Goal: Transaction & Acquisition: Purchase product/service

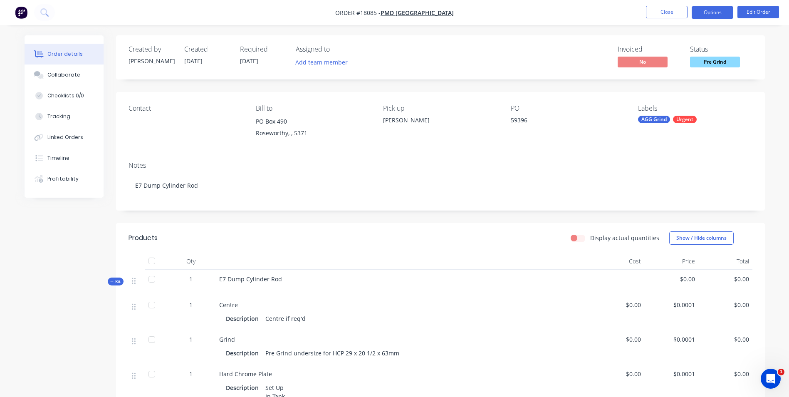
click at [716, 15] on button "Options" at bounding box center [712, 12] width 42 height 13
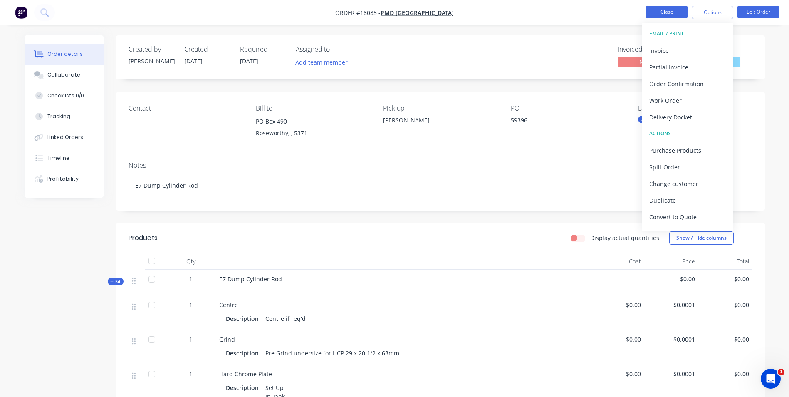
click at [670, 9] on button "Close" at bounding box center [667, 12] width 42 height 12
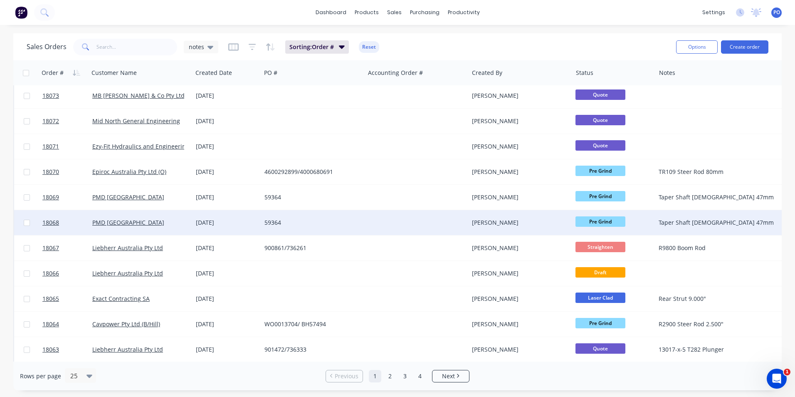
scroll to position [362, 0]
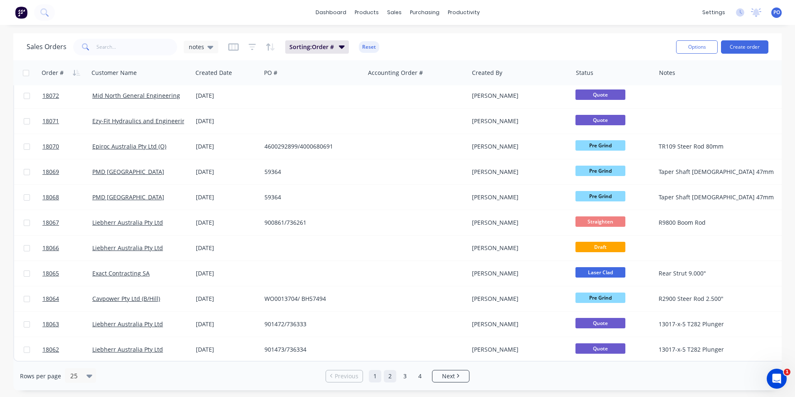
click at [394, 378] on link "2" at bounding box center [390, 376] width 12 height 12
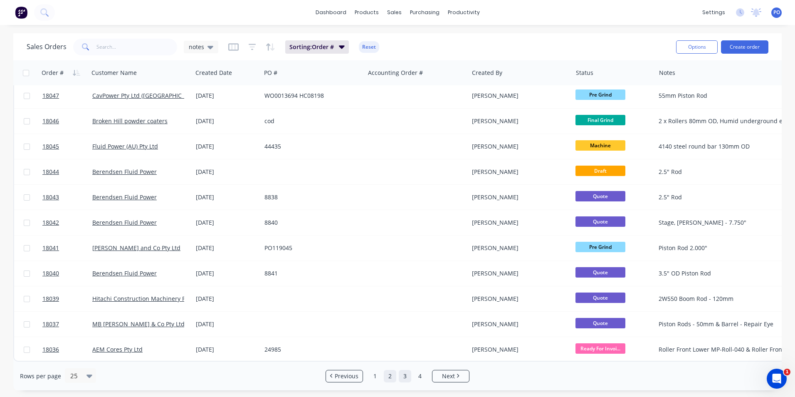
click at [406, 377] on link "3" at bounding box center [405, 376] width 12 height 12
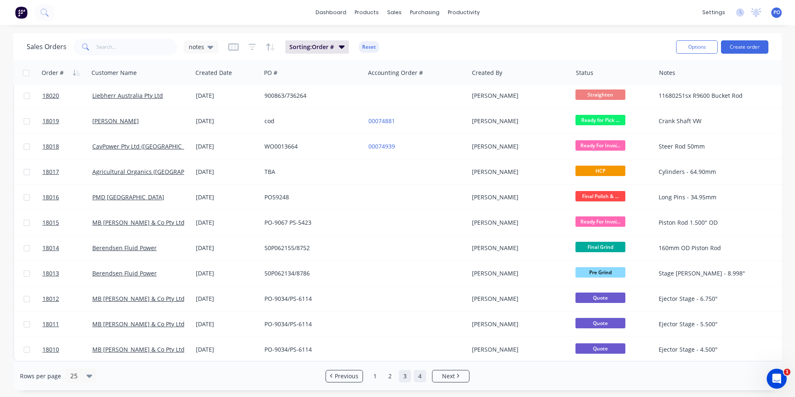
click at [422, 377] on link "4" at bounding box center [420, 376] width 12 height 12
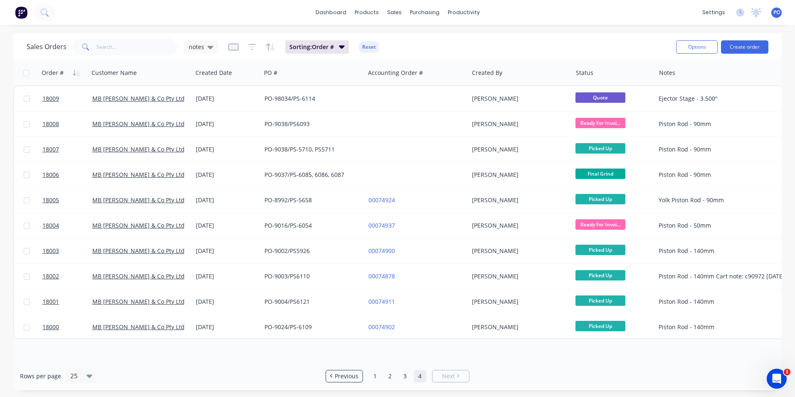
scroll to position [0, 0]
click at [112, 44] on input "text" at bounding box center [136, 47] width 81 height 17
click at [403, 38] on div at bounding box center [399, 39] width 12 height 7
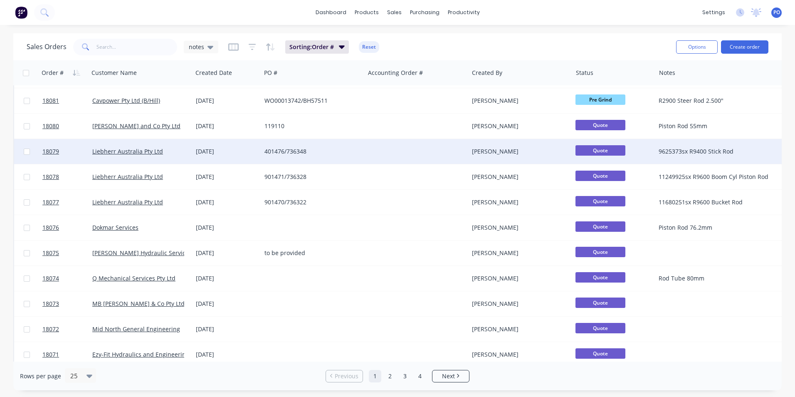
click at [357, 149] on div "401476/736348" at bounding box center [312, 151] width 97 height 8
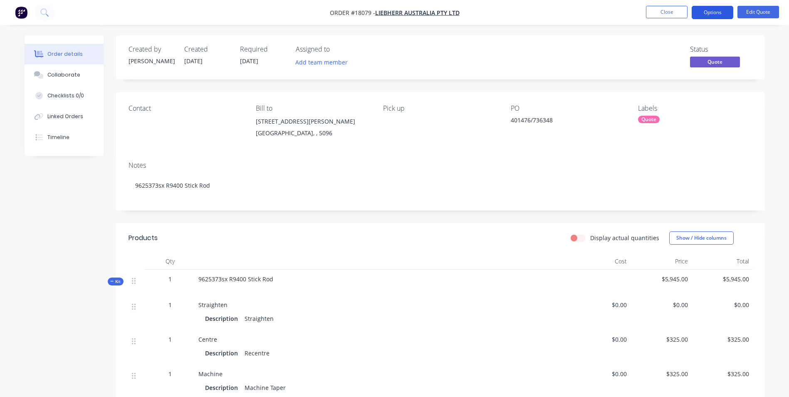
click at [708, 13] on button "Options" at bounding box center [712, 12] width 42 height 13
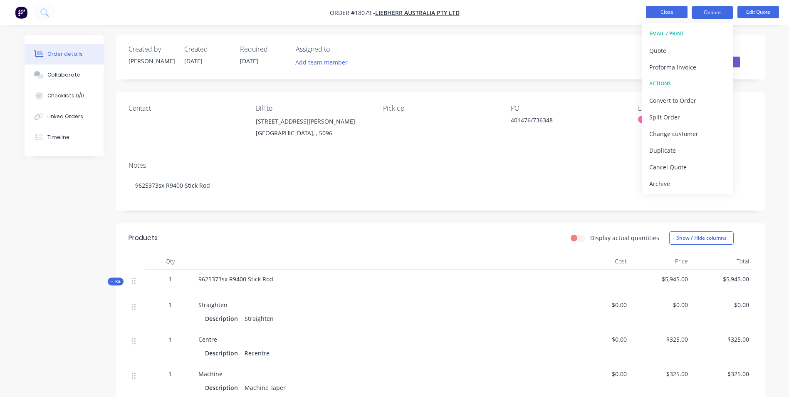
click at [668, 15] on button "Close" at bounding box center [667, 12] width 42 height 12
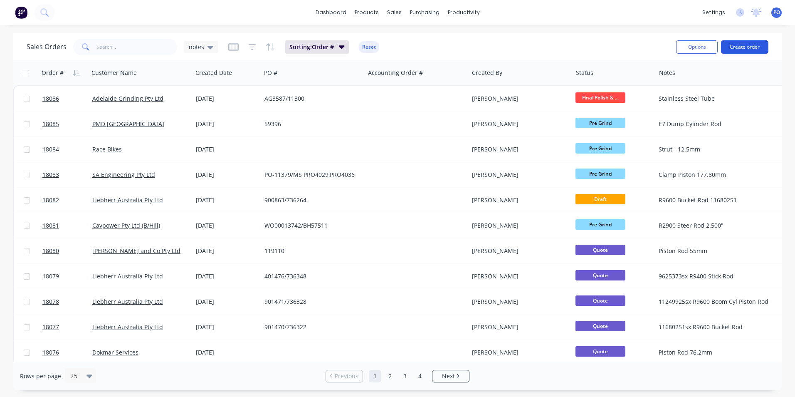
click at [750, 47] on button "Create order" at bounding box center [744, 46] width 47 height 13
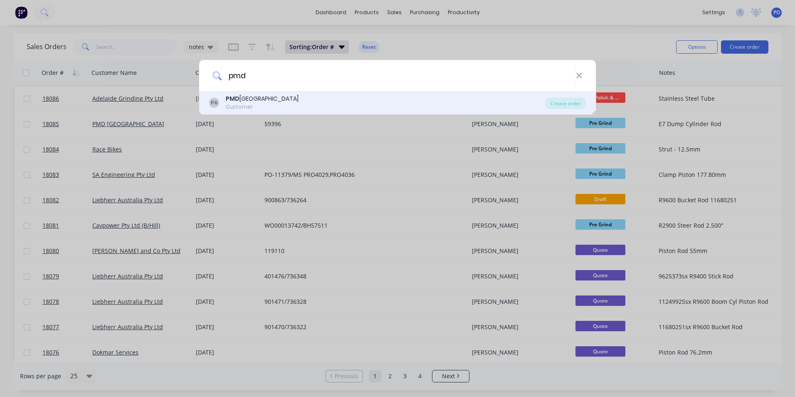
type input "pmd"
click at [334, 98] on div "PA PMD Australia Customer" at bounding box center [377, 102] width 336 height 16
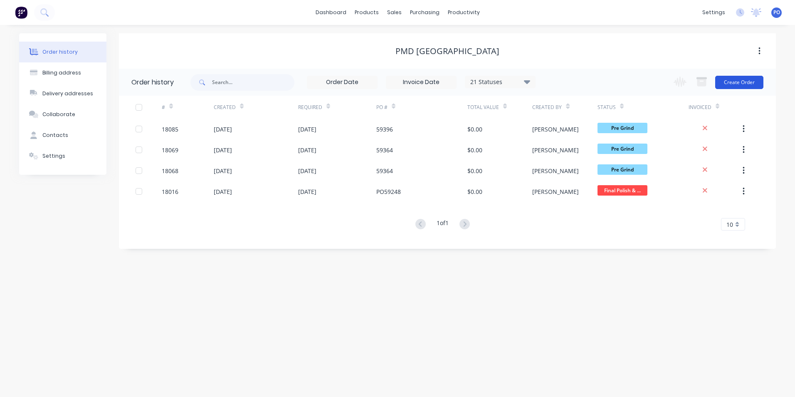
click at [742, 84] on button "Create Order" at bounding box center [739, 82] width 48 height 13
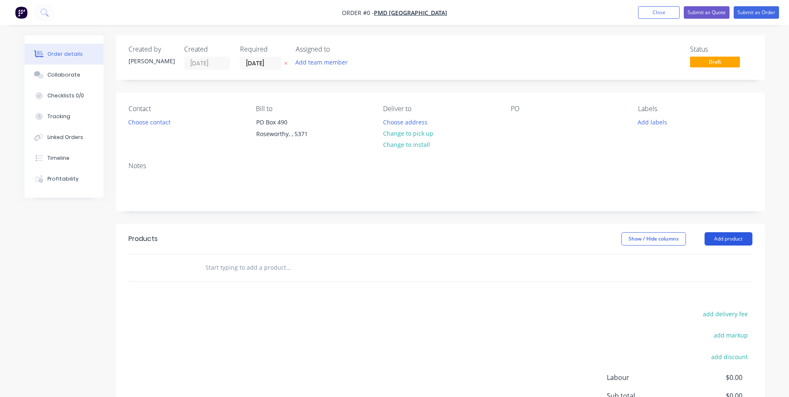
click at [732, 236] on button "Add product" at bounding box center [728, 238] width 48 height 13
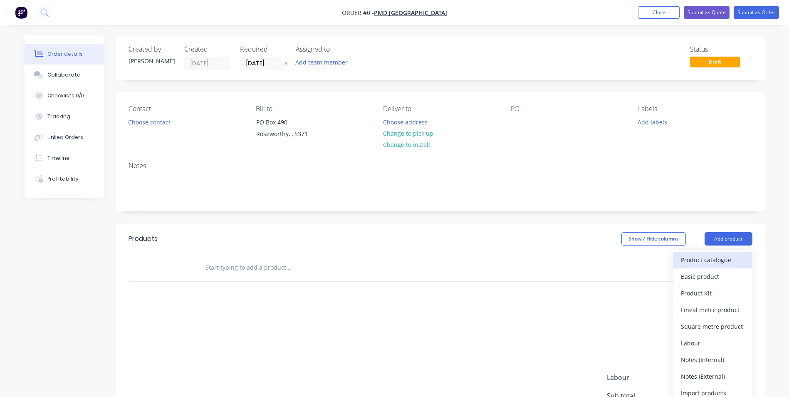
click at [706, 262] on div "Product catalogue" at bounding box center [713, 260] width 64 height 12
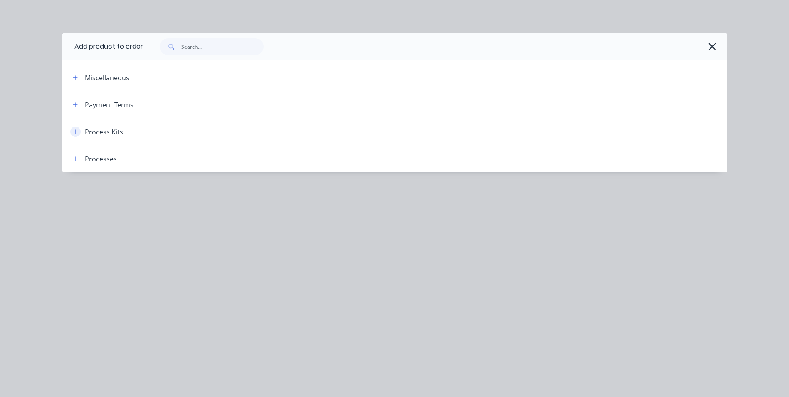
click at [77, 132] on icon "button" at bounding box center [75, 132] width 5 height 6
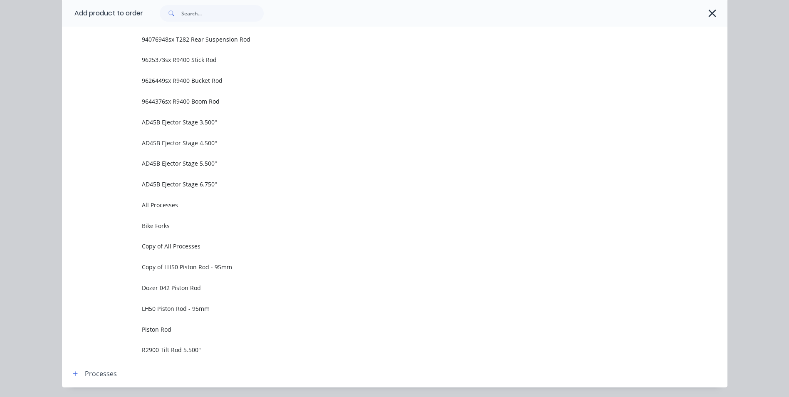
scroll to position [495, 0]
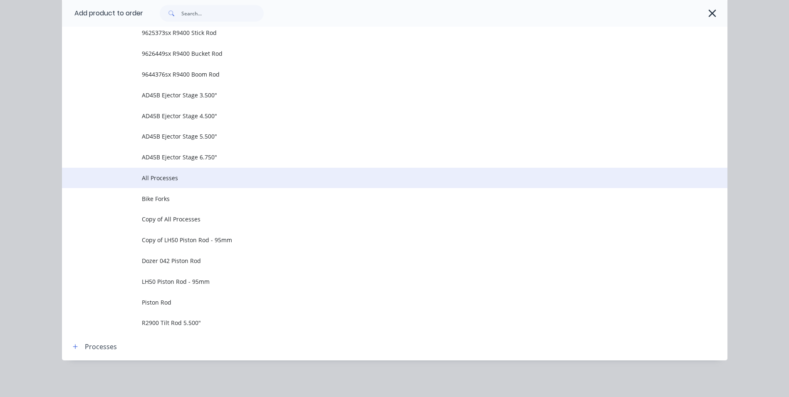
click at [158, 175] on span "All Processes" at bounding box center [376, 177] width 468 height 9
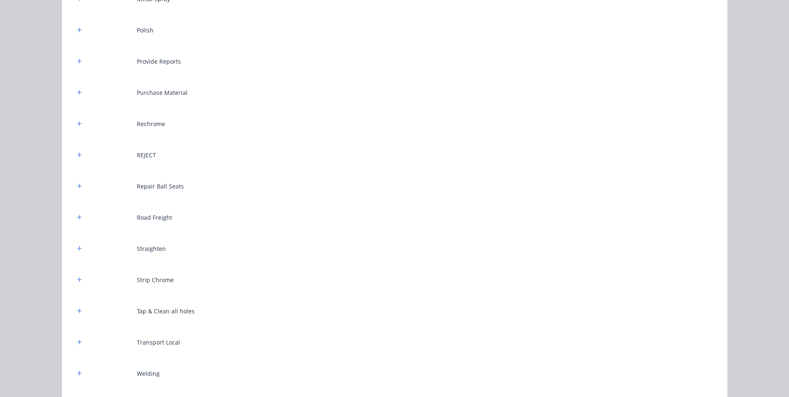
scroll to position [478, 0]
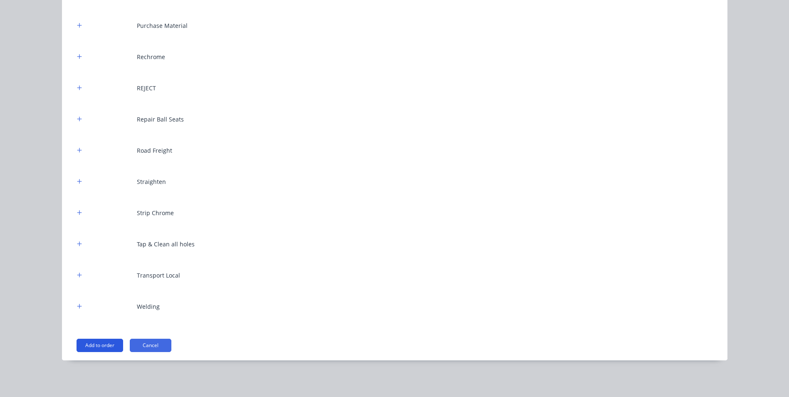
click at [99, 347] on button "Add to order" at bounding box center [100, 344] width 47 height 13
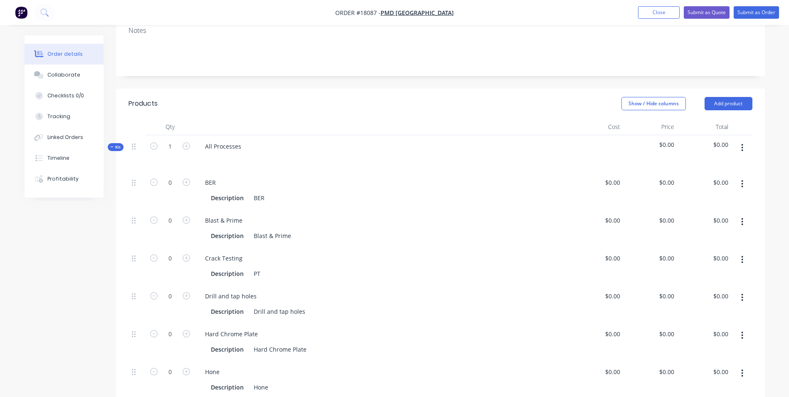
scroll to position [166, 0]
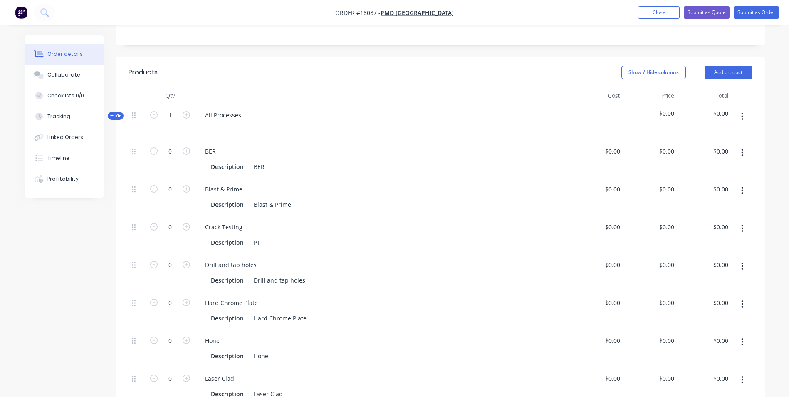
click at [743, 114] on icon "button" at bounding box center [742, 116] width 2 height 9
click at [701, 184] on div "Delete" at bounding box center [713, 188] width 64 height 12
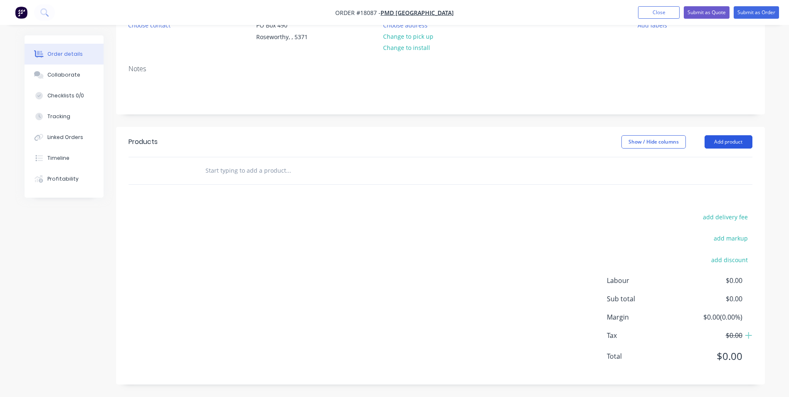
click at [737, 140] on button "Add product" at bounding box center [728, 141] width 48 height 13
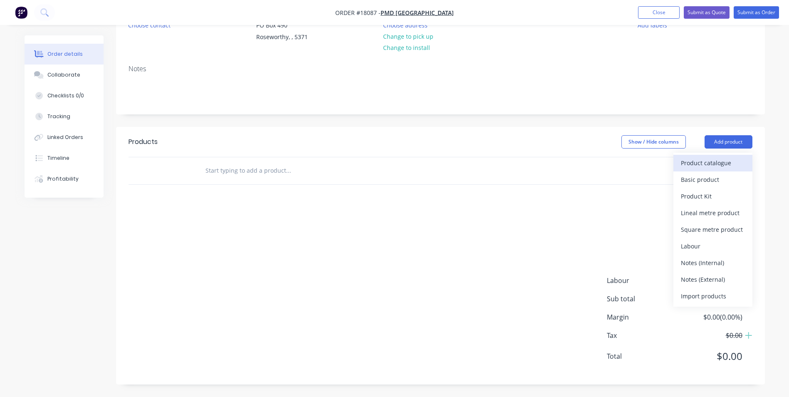
click at [725, 161] on div "Product catalogue" at bounding box center [713, 163] width 64 height 12
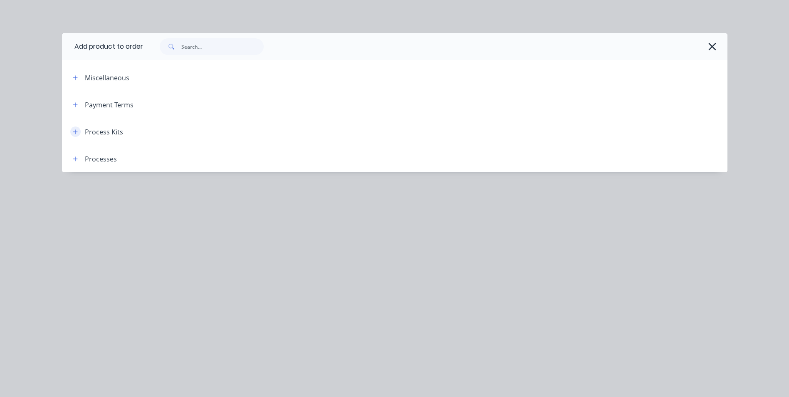
click at [77, 134] on icon "button" at bounding box center [75, 132] width 5 height 6
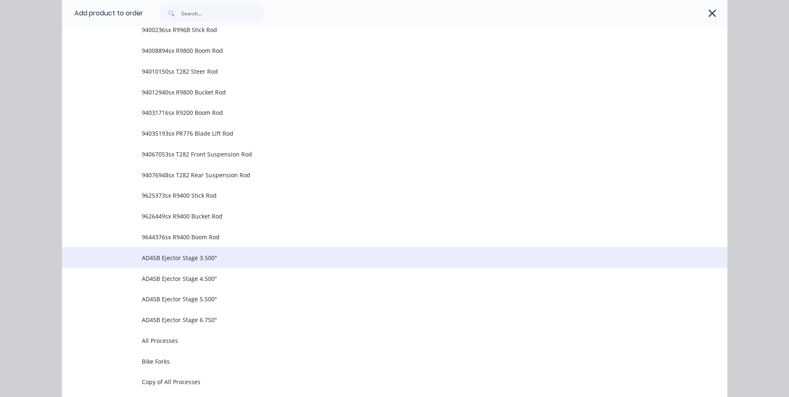
scroll to position [374, 0]
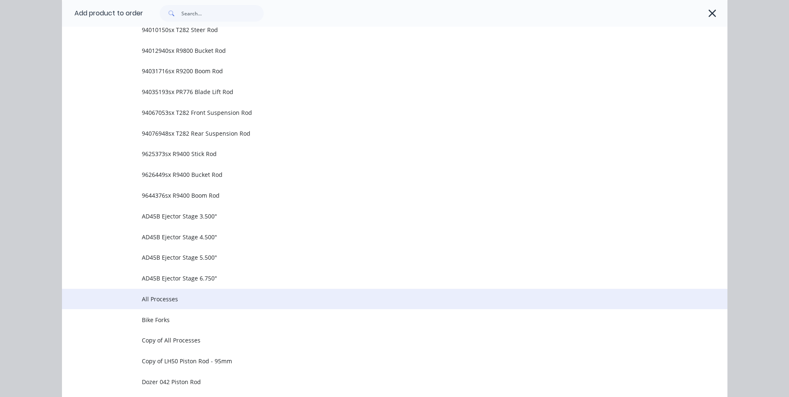
click at [162, 297] on span "All Processes" at bounding box center [376, 298] width 468 height 9
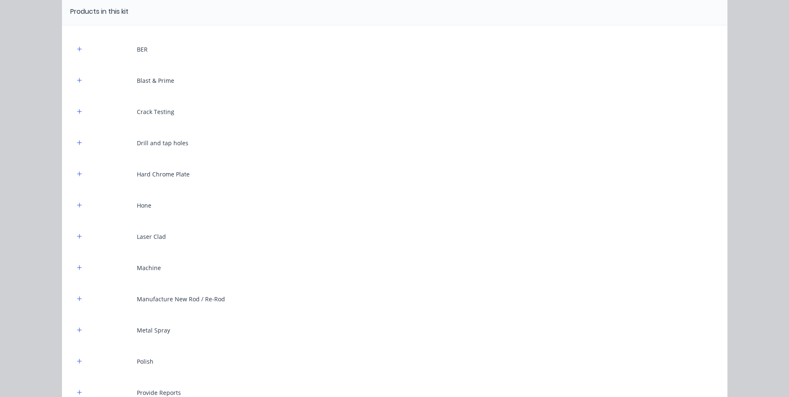
scroll to position [0, 0]
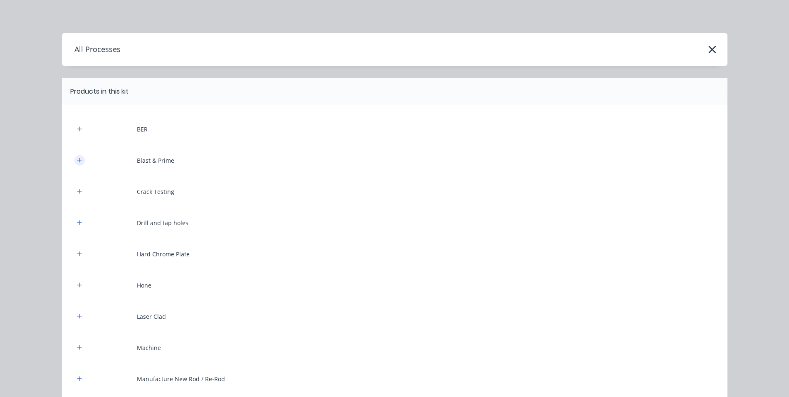
click at [78, 160] on icon "button" at bounding box center [79, 160] width 5 height 5
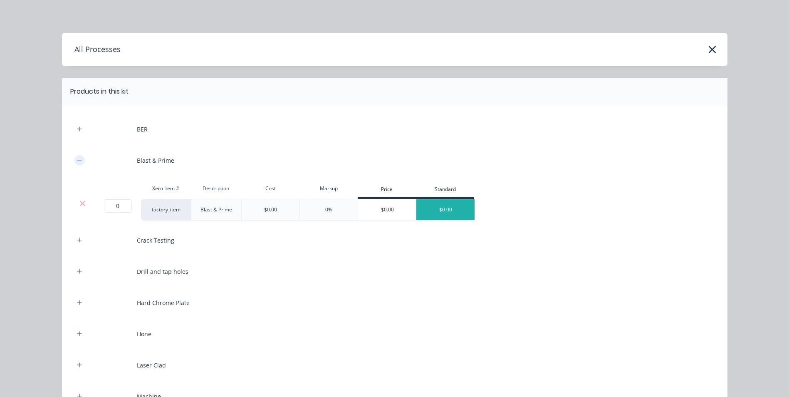
click at [78, 160] on icon "button" at bounding box center [79, 160] width 5 height 0
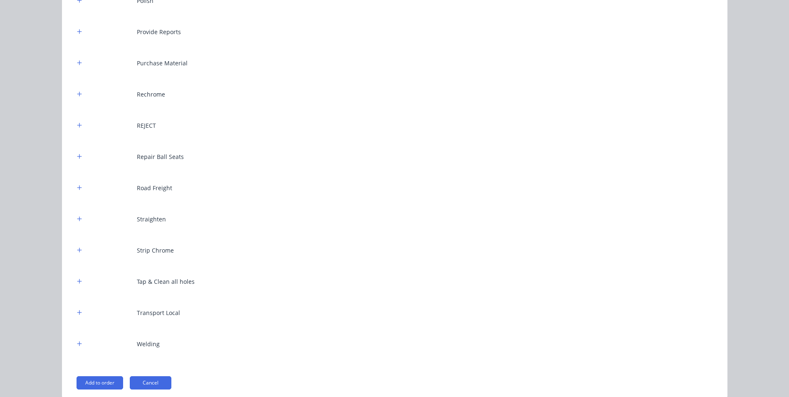
scroll to position [478, 0]
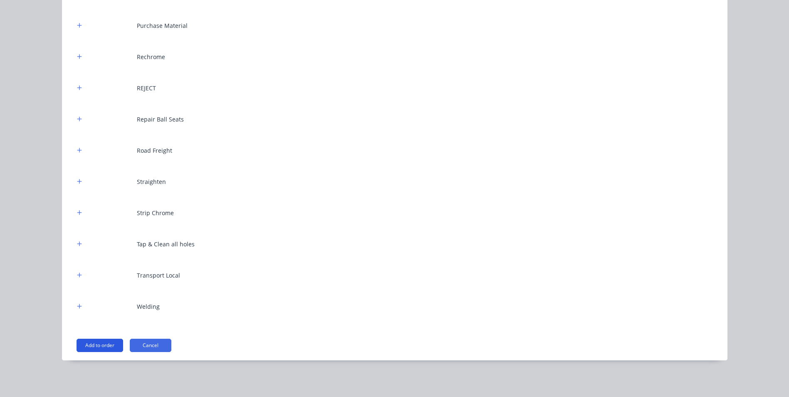
click at [99, 344] on button "Add to order" at bounding box center [100, 344] width 47 height 13
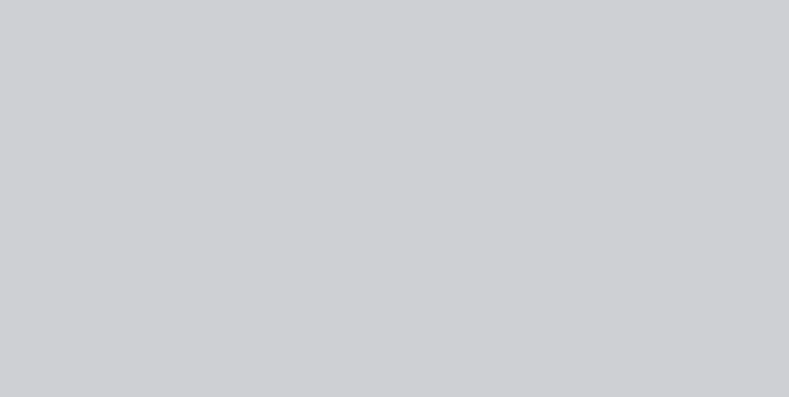
scroll to position [0, 0]
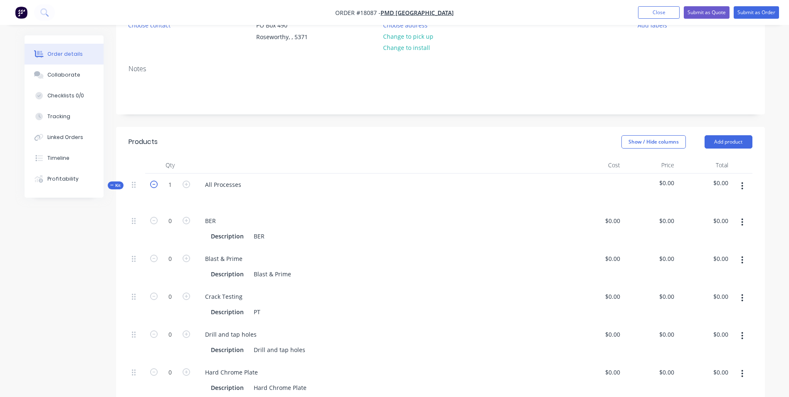
click at [156, 185] on icon "button" at bounding box center [153, 183] width 7 height 7
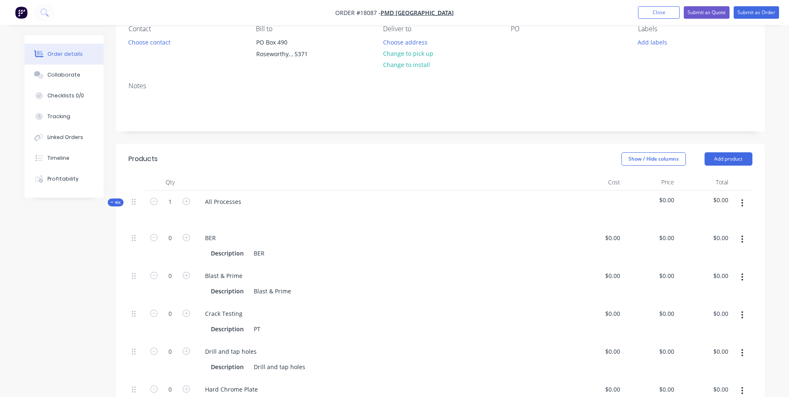
scroll to position [208, 0]
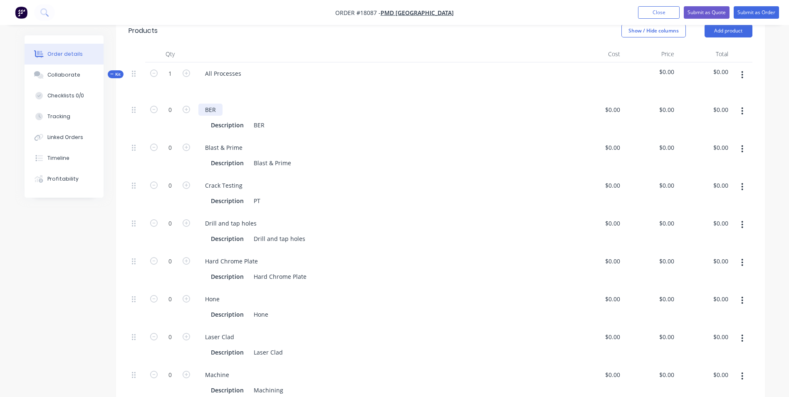
click at [221, 110] on div "BER" at bounding box center [210, 110] width 24 height 12
click at [742, 73] on icon "button" at bounding box center [742, 74] width 2 height 9
click at [701, 149] on div "Delete" at bounding box center [713, 147] width 64 height 12
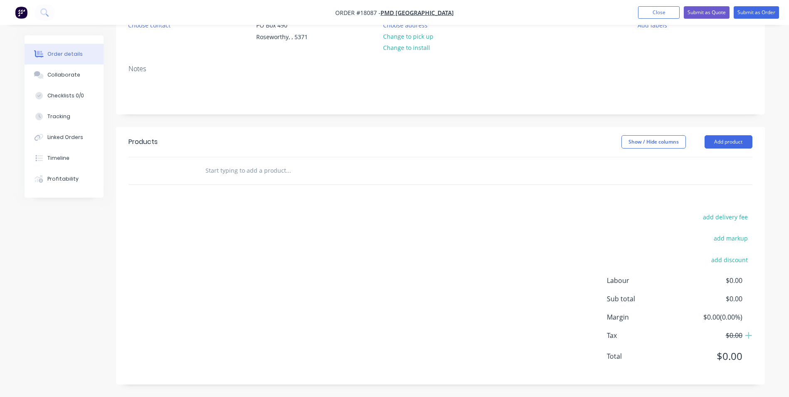
scroll to position [97, 0]
click at [729, 141] on button "Add product" at bounding box center [728, 141] width 48 height 13
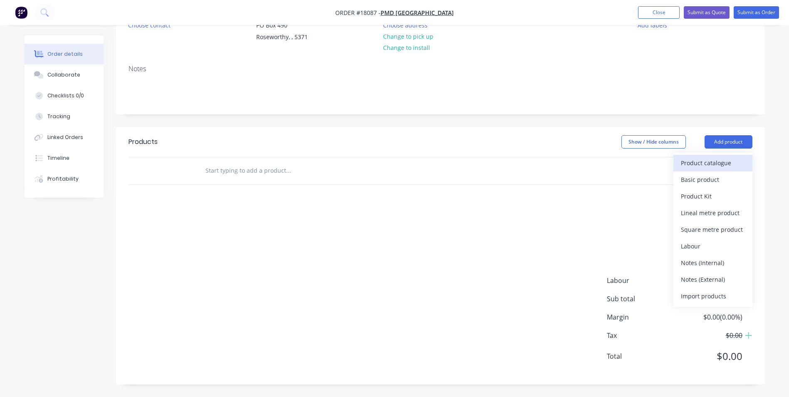
click at [715, 161] on div "Product catalogue" at bounding box center [713, 163] width 64 height 12
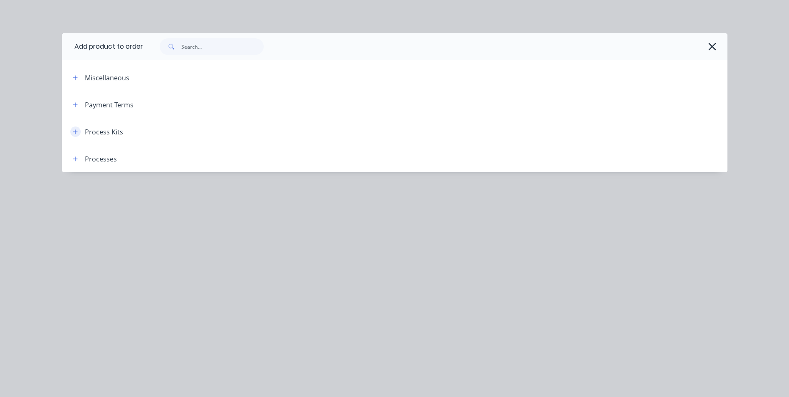
click at [74, 131] on icon "button" at bounding box center [75, 132] width 5 height 6
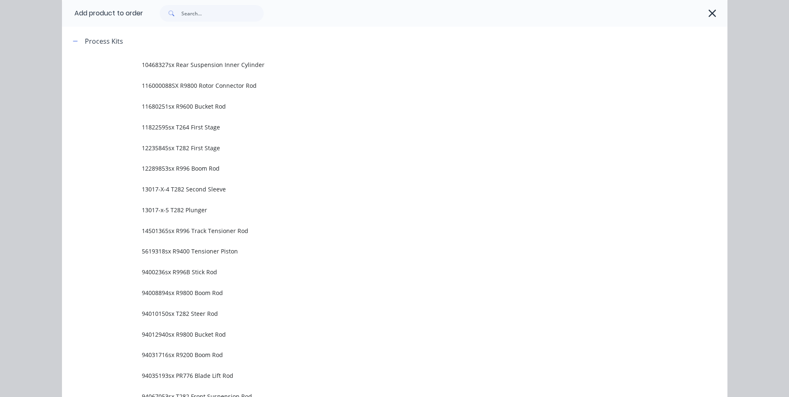
scroll to position [79, 0]
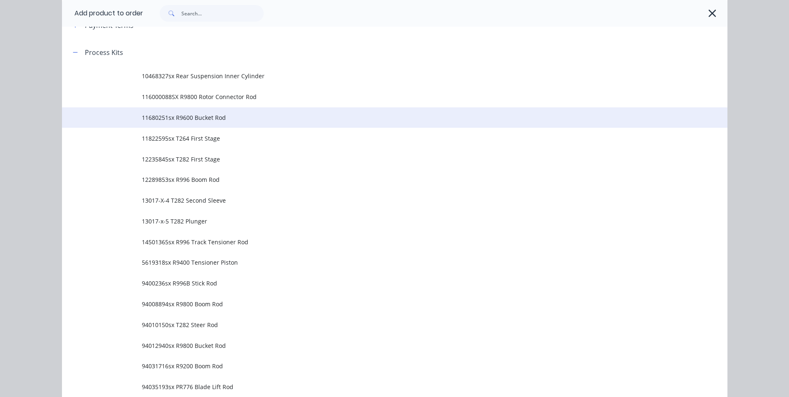
click at [259, 119] on span "11680251sx R9600 Bucket Rod" at bounding box center [376, 117] width 468 height 9
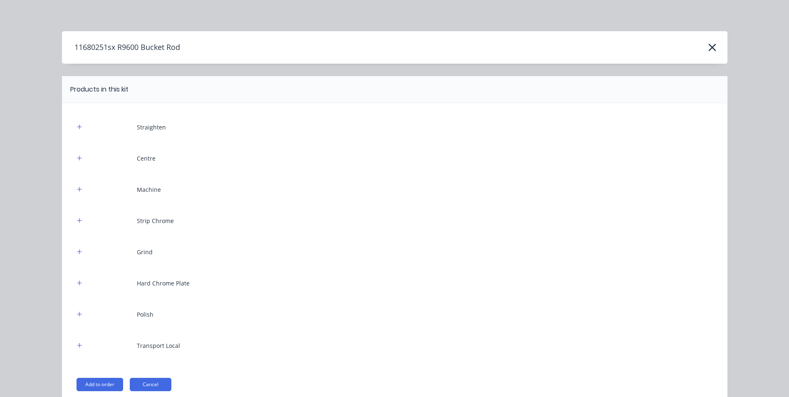
scroll to position [0, 0]
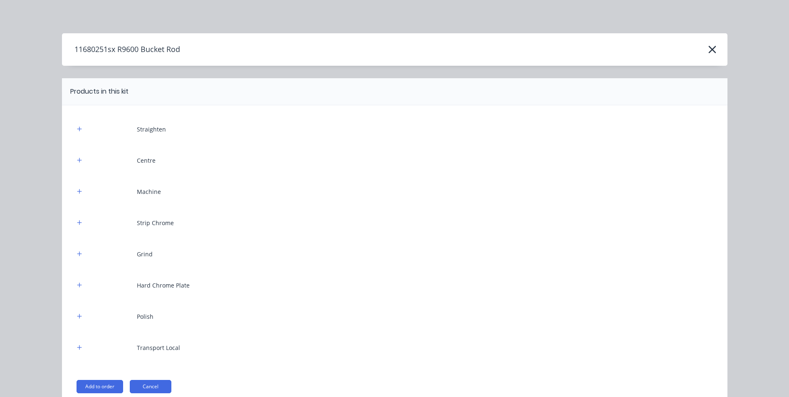
click at [106, 389] on button "Add to order" at bounding box center [100, 386] width 47 height 13
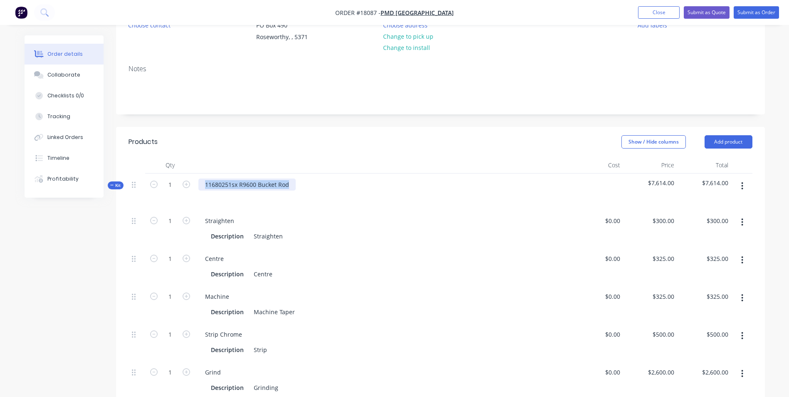
drag, startPoint x: 296, startPoint y: 185, endPoint x: 200, endPoint y: 187, distance: 95.6
click at [200, 187] on div "11680251sx R9600 Bucket Rod" at bounding box center [382, 191] width 374 height 36
drag, startPoint x: 268, startPoint y: 183, endPoint x: 205, endPoint y: 183, distance: 62.8
click at [205, 183] on div "BUT 35/36 Zoom Tube" at bounding box center [235, 184] width 74 height 12
copy div "BUT 35/36 Zoom Tube"
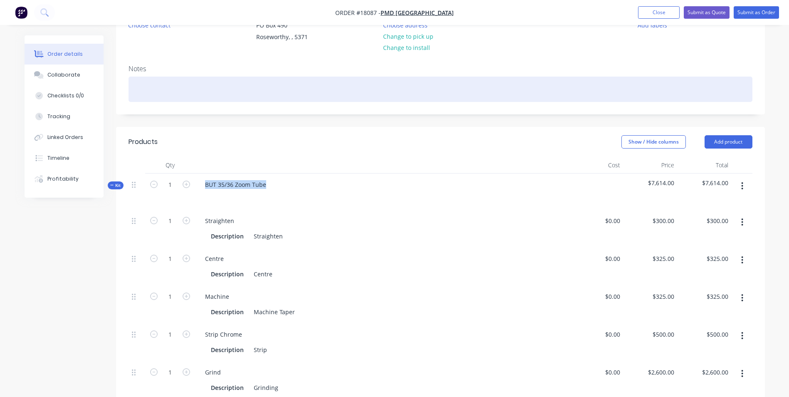
click at [148, 87] on div at bounding box center [440, 89] width 624 height 25
paste div
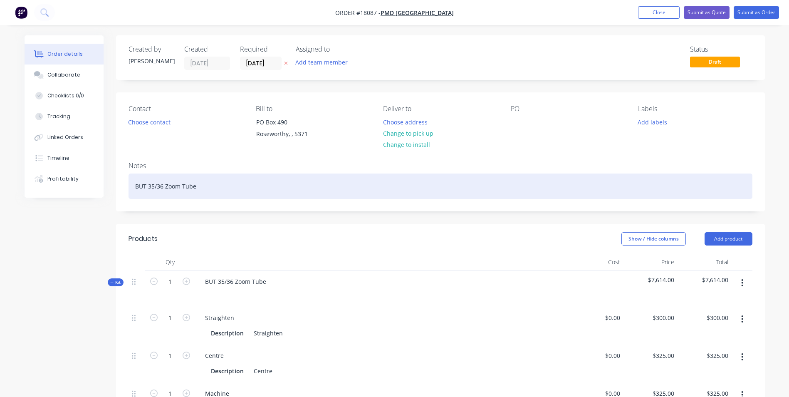
click at [135, 185] on div "BUT 35/36 Zoom Tube" at bounding box center [440, 185] width 624 height 25
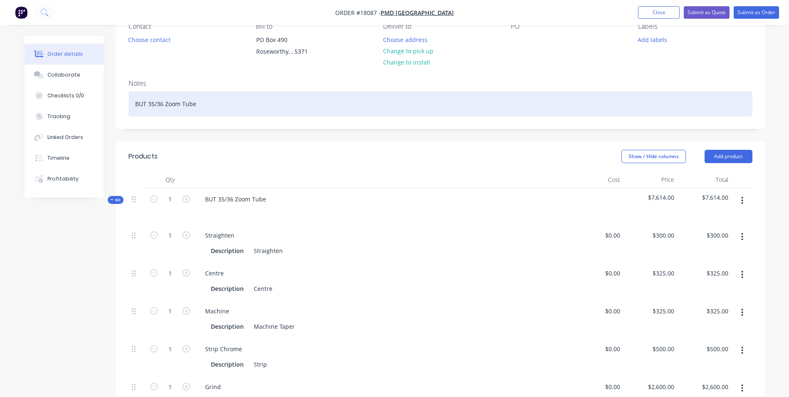
scroll to position [83, 0]
drag, startPoint x: 134, startPoint y: 272, endPoint x: 131, endPoint y: 224, distance: 48.3
click at [131, 224] on div "1 Straighten Description Straighten $0.00 $0.00 $300.00 $300.00 $300.00 $300.00…" at bounding box center [440, 393] width 624 height 341
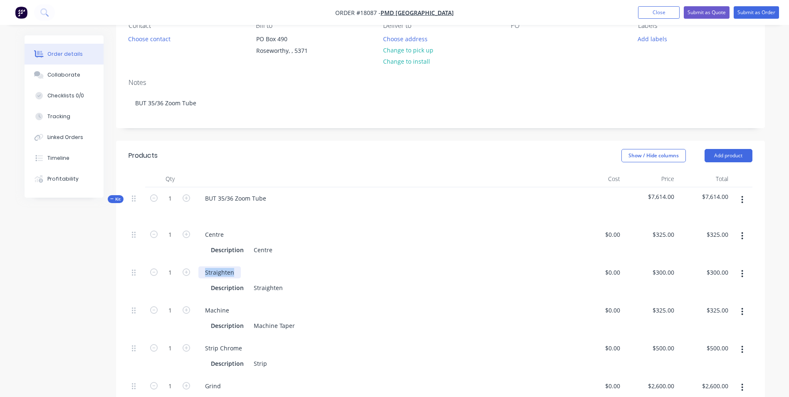
drag, startPoint x: 235, startPoint y: 270, endPoint x: 212, endPoint y: 267, distance: 23.0
click at [202, 270] on div "Straighten" at bounding box center [219, 272] width 42 height 12
drag, startPoint x: 282, startPoint y: 285, endPoint x: 252, endPoint y: 289, distance: 30.2
click at [252, 289] on div "Straighten" at bounding box center [268, 288] width 36 height 12
paste div
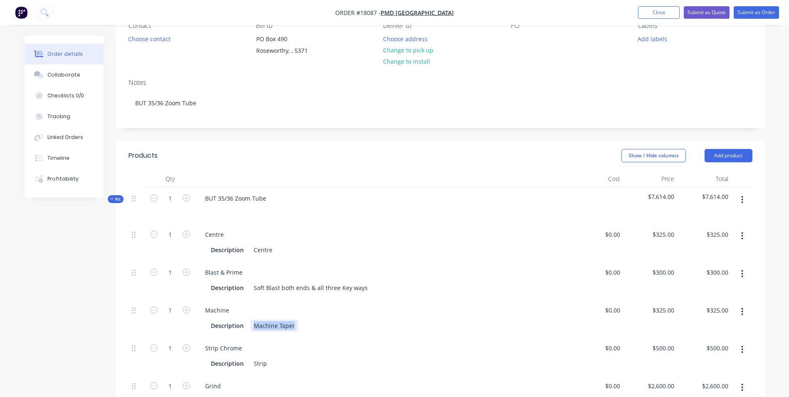
drag, startPoint x: 295, startPoint y: 325, endPoint x: 250, endPoint y: 321, distance: 45.5
click at [250, 321] on div "Machine Taper" at bounding box center [274, 325] width 48 height 12
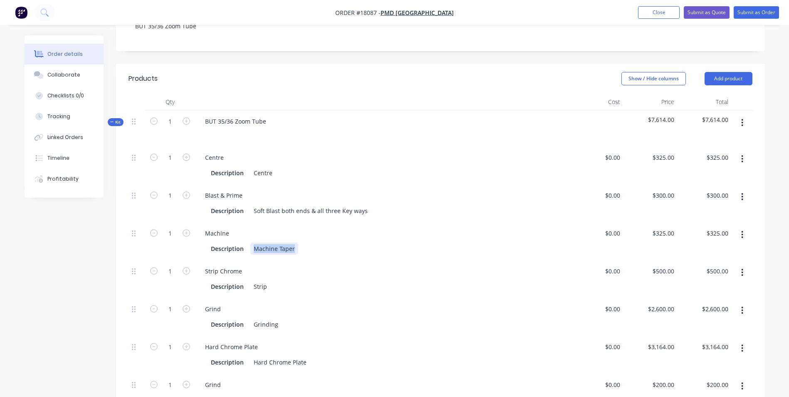
scroll to position [166, 0]
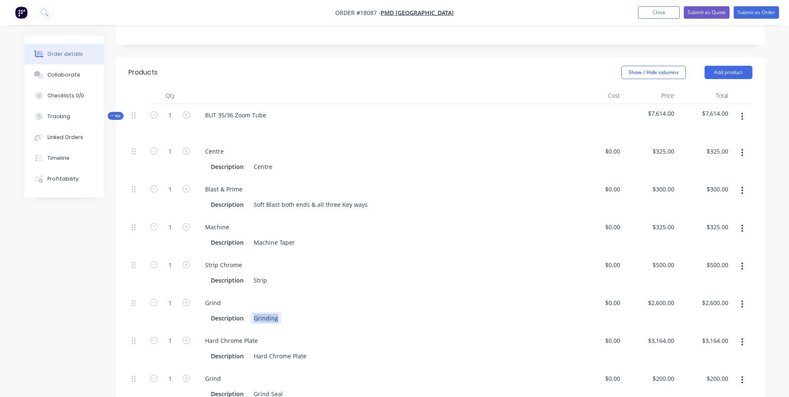
drag, startPoint x: 284, startPoint y: 318, endPoint x: 254, endPoint y: 319, distance: 30.8
click at [254, 319] on div "Description Grinding" at bounding box center [380, 318] width 346 height 12
paste div
click at [739, 228] on button "button" at bounding box center [742, 228] width 20 height 15
click at [689, 285] on div "Delete" at bounding box center [713, 283] width 64 height 12
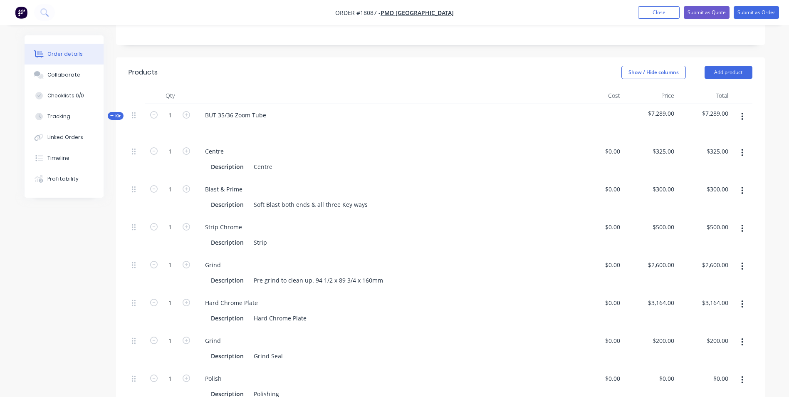
click at [741, 227] on icon "button" at bounding box center [742, 228] width 2 height 9
click at [690, 283] on div "Delete" at bounding box center [713, 283] width 64 height 12
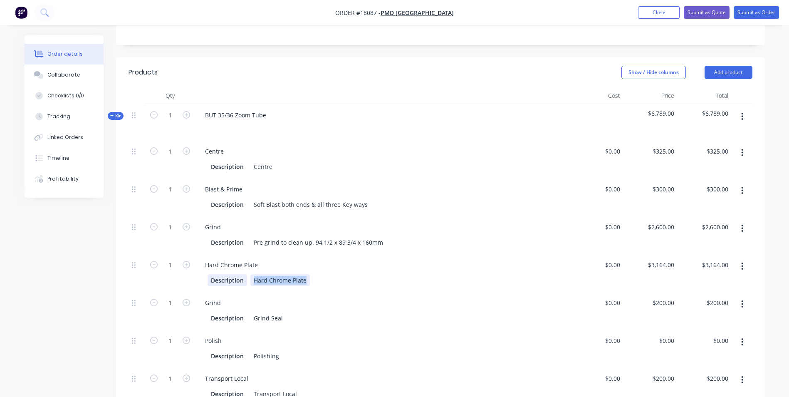
drag, startPoint x: 309, startPoint y: 279, endPoint x: 248, endPoint y: 277, distance: 60.8
click at [244, 277] on div "Description Hard Chrome Plate" at bounding box center [380, 280] width 346 height 12
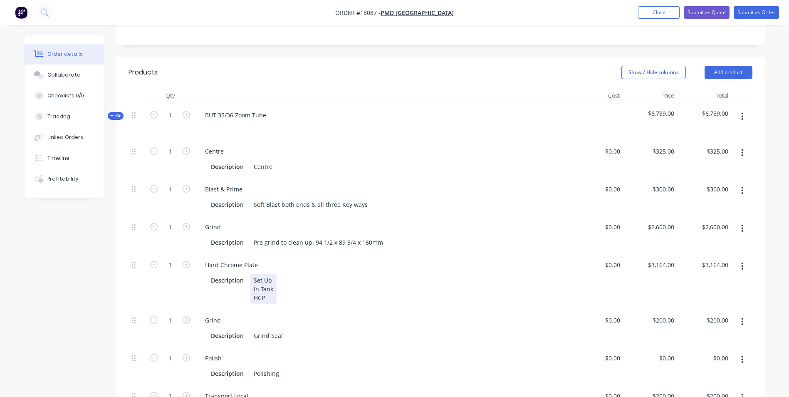
click at [274, 279] on div "Set Up In Tank HCP" at bounding box center [263, 289] width 26 height 30
click at [274, 280] on div "Set Up No chrome in keyways. Tape up as normal In Tank HCP" at bounding box center [322, 289] width 144 height 30
click at [269, 296] on div "Set Up - No chrome in keyways. Tape up as normal In Tank HCP" at bounding box center [324, 289] width 148 height 30
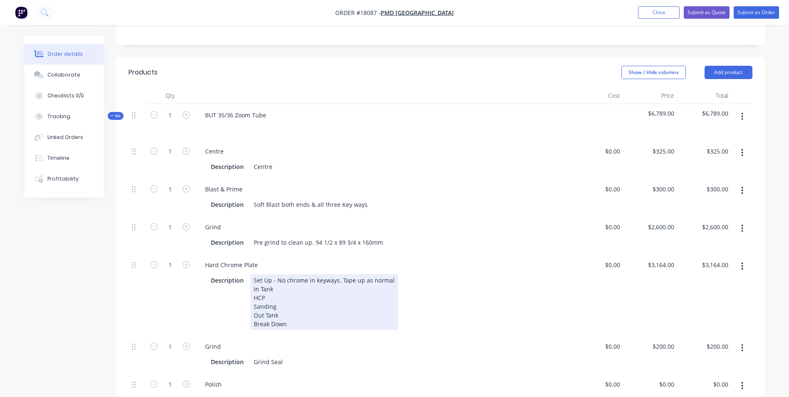
click at [274, 294] on div "Set Up - No chrome in keyways. Tape up as normal In Tank HCP Sanding Out Tank B…" at bounding box center [324, 302] width 148 height 56
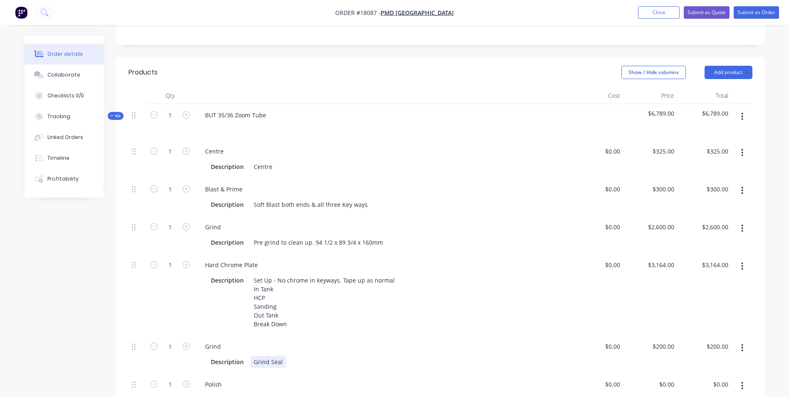
click at [284, 362] on div "Grind Seal" at bounding box center [268, 362] width 36 height 12
drag, startPoint x: 284, startPoint y: 362, endPoint x: 259, endPoint y: 363, distance: 24.1
click at [244, 359] on div "Description Grind Seal" at bounding box center [380, 362] width 346 height 12
paste div
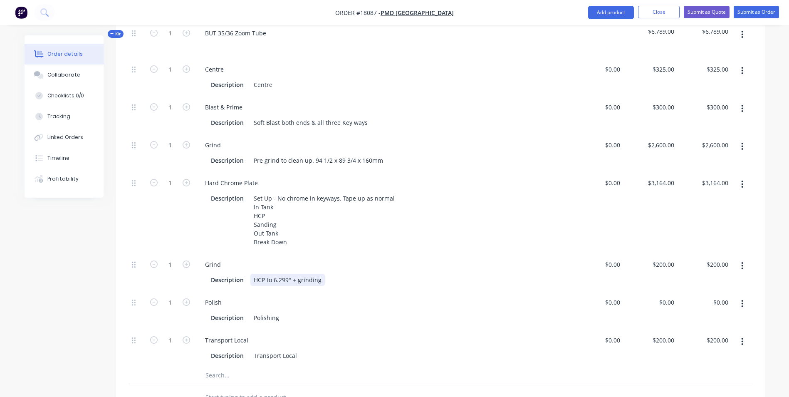
scroll to position [249, 0]
drag, startPoint x: 321, startPoint y: 278, endPoint x: 251, endPoint y: 275, distance: 70.3
click at [251, 275] on div "HCP to 6.299" + grinding" at bounding box center [287, 278] width 74 height 12
copy div "HCP to 6.299" + grinding"
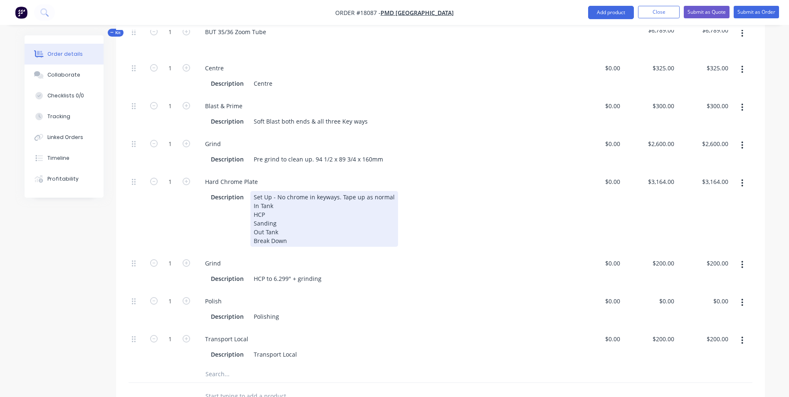
drag, startPoint x: 272, startPoint y: 216, endPoint x: 249, endPoint y: 212, distance: 24.1
click at [249, 212] on div "Description Set Up - No chrome in keyways. Tape up as normal In Tank HCP Sandin…" at bounding box center [380, 219] width 346 height 56
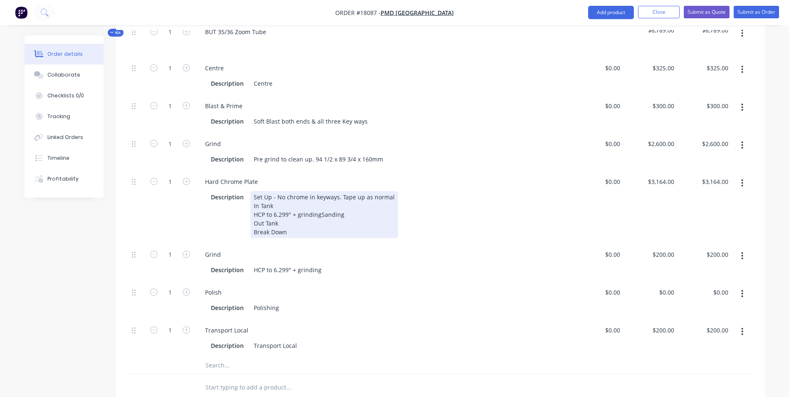
click at [288, 223] on div "Set Up - No chrome in keyways. Tape up as normal In Tank HCP to 6.299" + grindi…" at bounding box center [324, 214] width 148 height 47
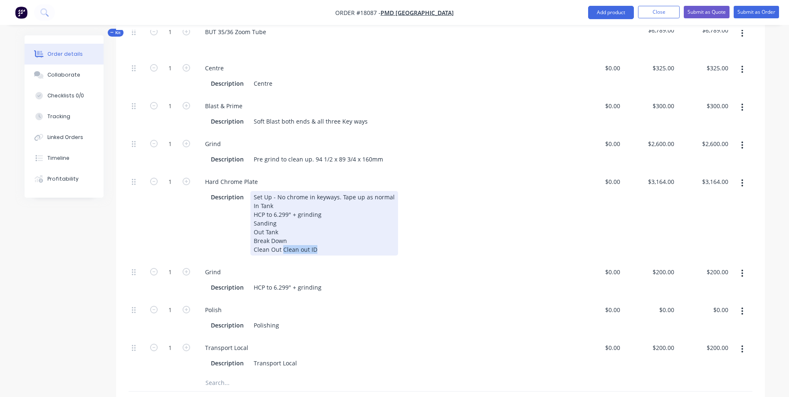
drag, startPoint x: 316, startPoint y: 247, endPoint x: 282, endPoint y: 249, distance: 35.0
click at [282, 249] on div "Set Up - No chrome in keyways. Tape up as normal In Tank HCP to 6.299" + grindi…" at bounding box center [324, 223] width 148 height 64
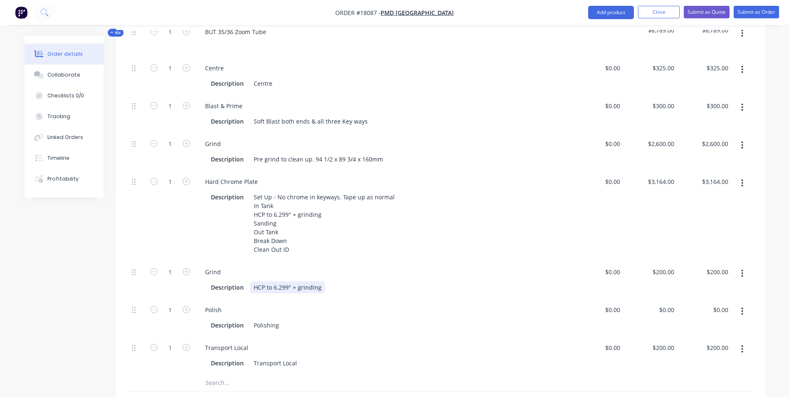
click at [324, 288] on div "Description HCP to 6.299" + grinding" at bounding box center [380, 287] width 346 height 12
drag, startPoint x: 316, startPoint y: 287, endPoint x: 252, endPoint y: 289, distance: 64.5
click at [252, 289] on div "HCP to 6.299" + grinding" at bounding box center [287, 287] width 74 height 12
click at [280, 326] on div "Polishing" at bounding box center [266, 325] width 32 height 12
drag, startPoint x: 279, startPoint y: 323, endPoint x: 252, endPoint y: 322, distance: 26.6
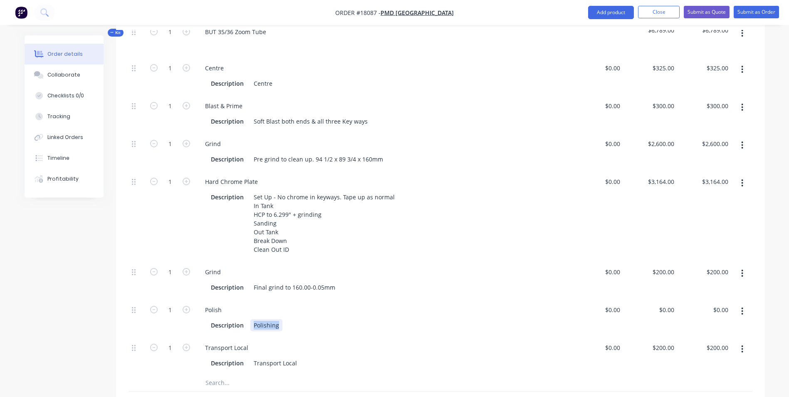
click at [252, 322] on div "Polishing" at bounding box center [266, 325] width 32 height 12
paste div
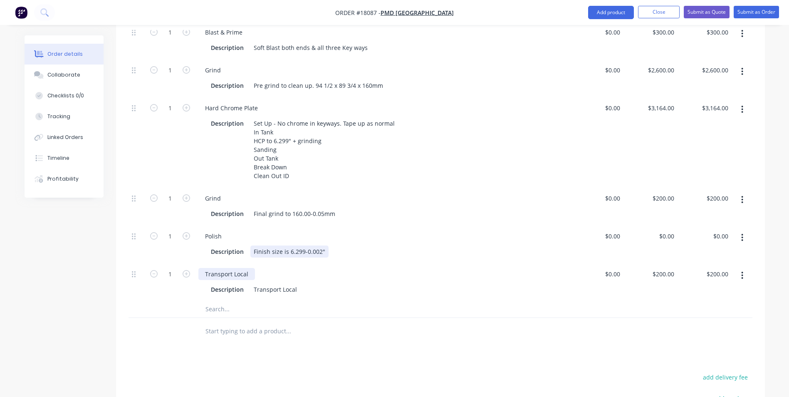
scroll to position [333, 0]
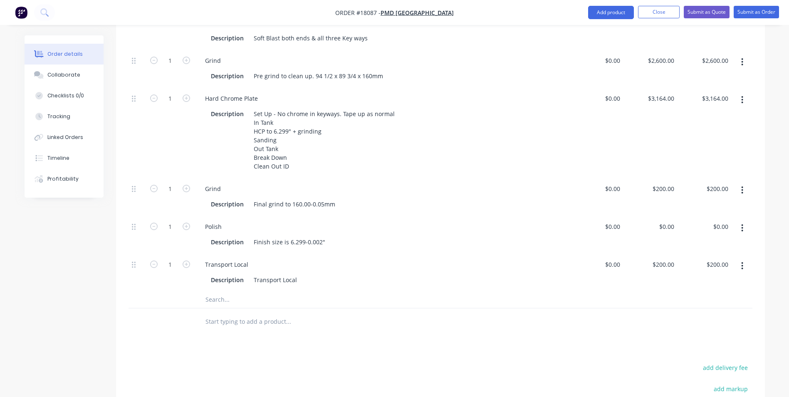
click at [743, 267] on icon "button" at bounding box center [742, 265] width 2 height 9
click at [695, 318] on div "Delete" at bounding box center [713, 321] width 64 height 12
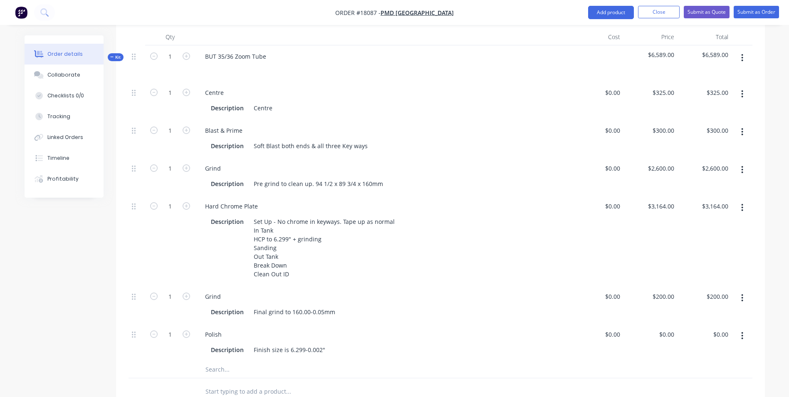
scroll to position [208, 0]
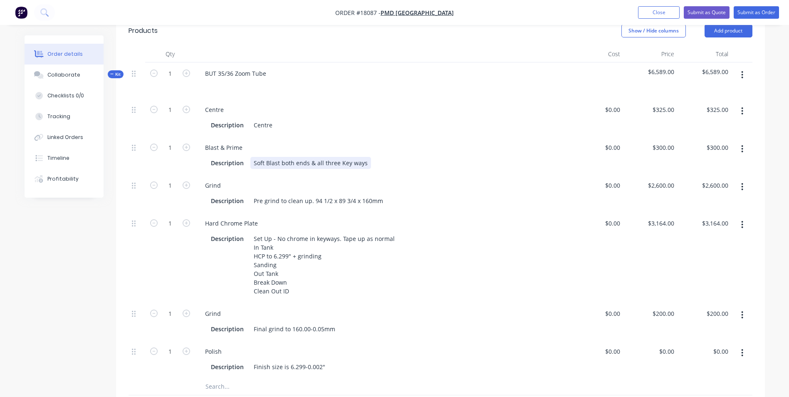
click at [368, 162] on div "Description Soft Blast both ends & all three Key ways" at bounding box center [380, 163] width 346 height 12
click at [278, 122] on div "Description Centre" at bounding box center [380, 125] width 346 height 12
drag, startPoint x: 365, startPoint y: 150, endPoint x: 378, endPoint y: 146, distance: 13.5
click at [365, 150] on div "Blast & Prime" at bounding box center [382, 147] width 368 height 12
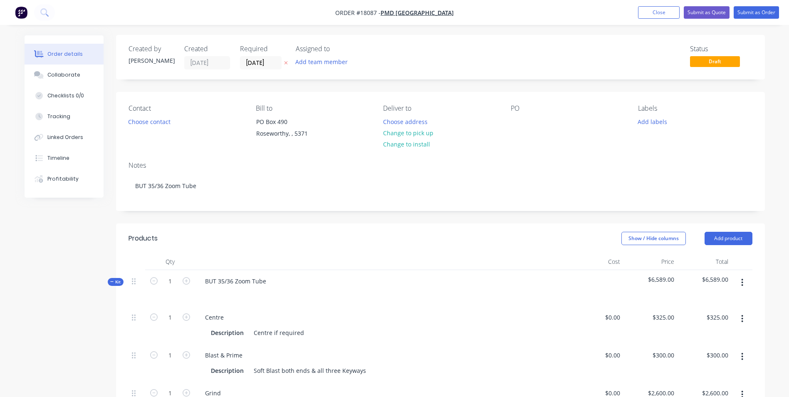
scroll to position [0, 0]
click at [517, 123] on div at bounding box center [517, 122] width 13 height 12
click at [658, 123] on button "Add labels" at bounding box center [652, 121] width 38 height 11
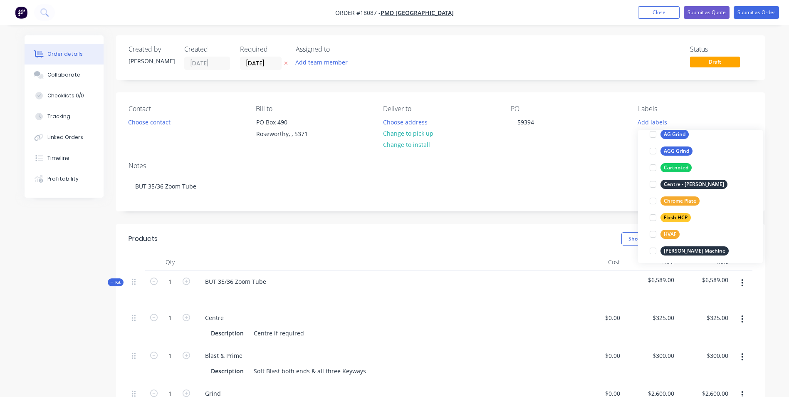
scroll to position [8, 0]
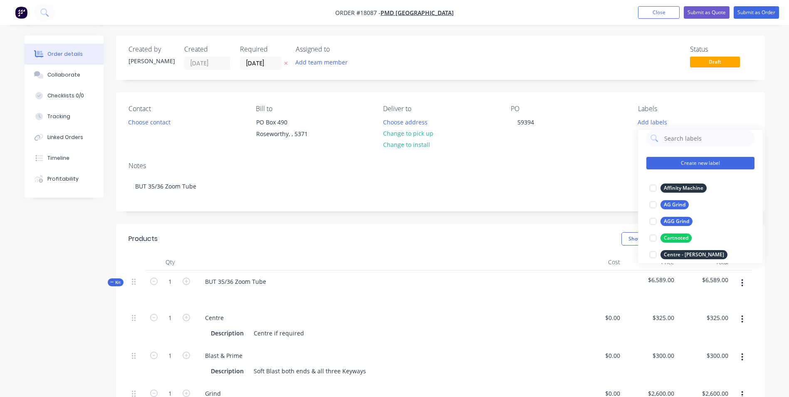
click at [701, 163] on button "Create new label" at bounding box center [700, 163] width 108 height 12
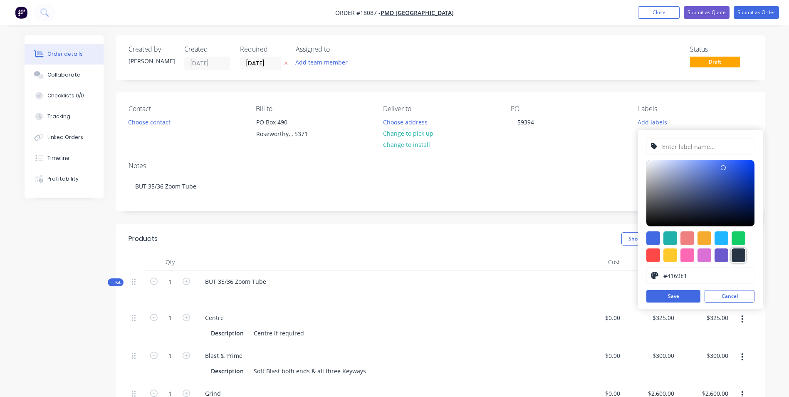
click at [736, 253] on div at bounding box center [738, 255] width 14 height 14
type input "#273444"
click at [689, 143] on input "text" at bounding box center [705, 146] width 89 height 16
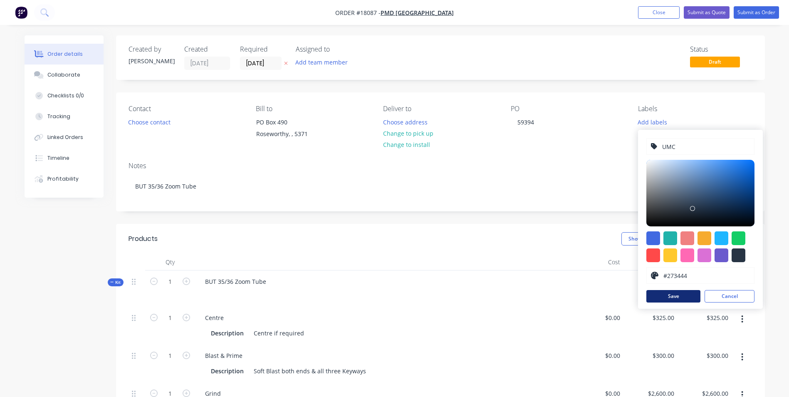
type input "UMC"
click at [689, 296] on button "Save" at bounding box center [673, 296] width 54 height 12
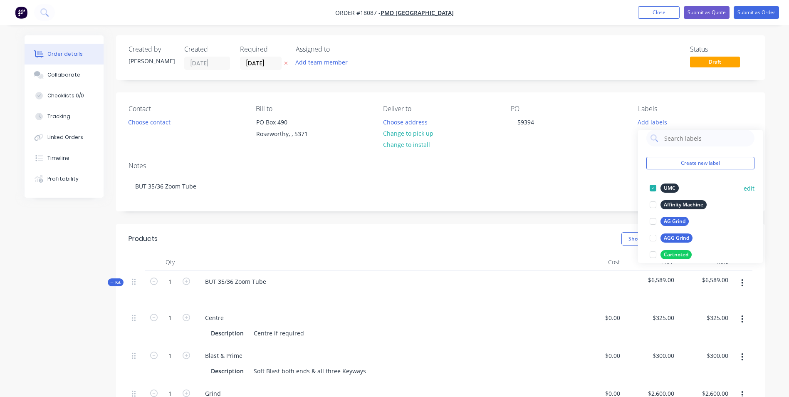
click at [652, 196] on div at bounding box center [652, 188] width 17 height 17
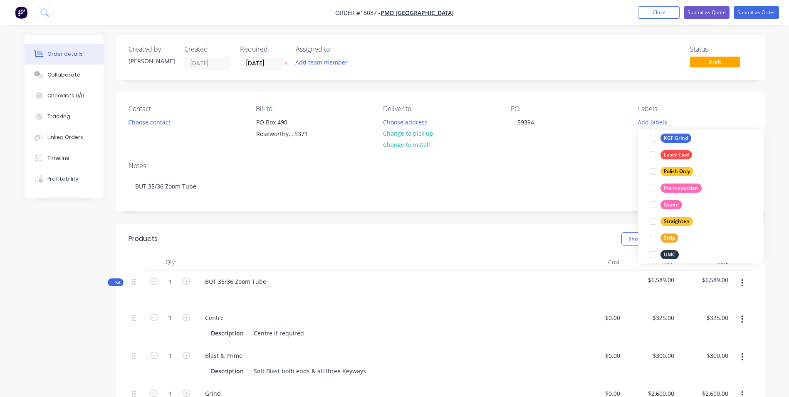
scroll to position [233, 0]
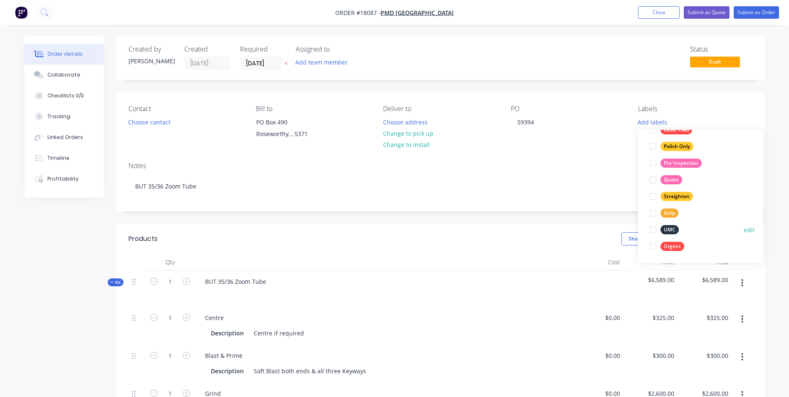
click at [655, 231] on div at bounding box center [652, 229] width 17 height 17
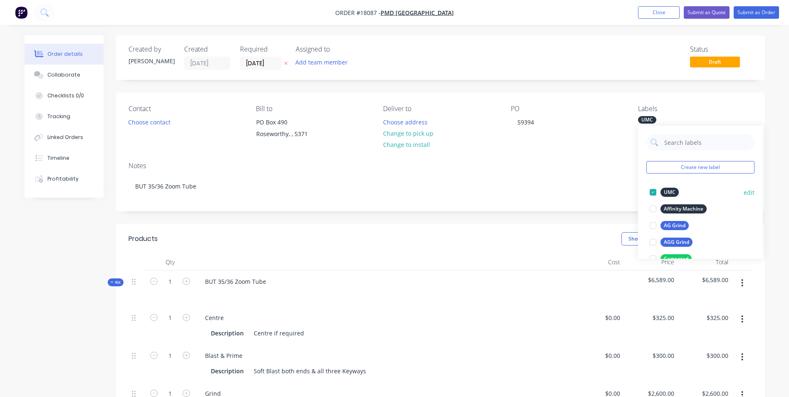
click at [654, 192] on div at bounding box center [652, 192] width 17 height 17
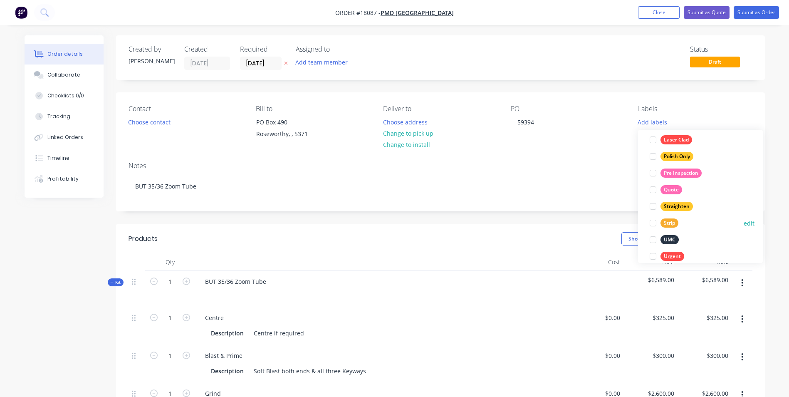
scroll to position [233, 0]
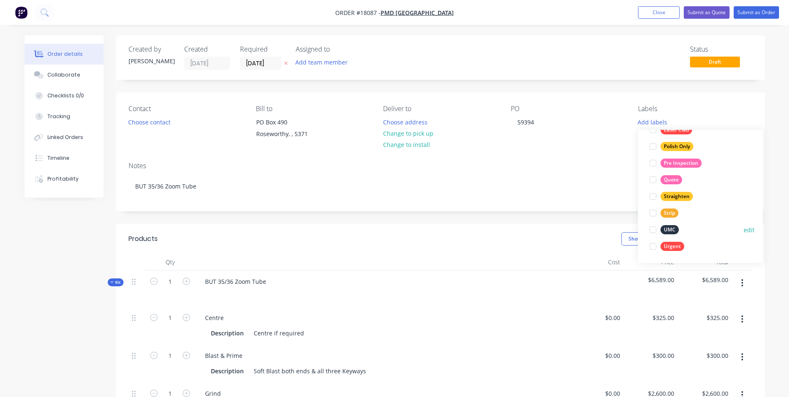
click at [657, 228] on div at bounding box center [652, 229] width 17 height 17
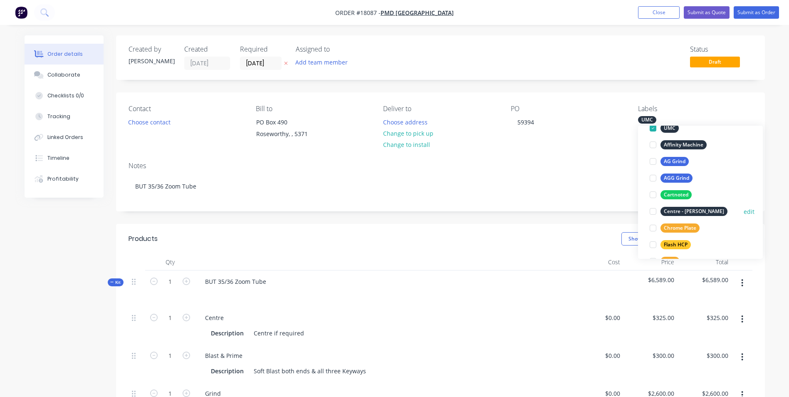
scroll to position [83, 0]
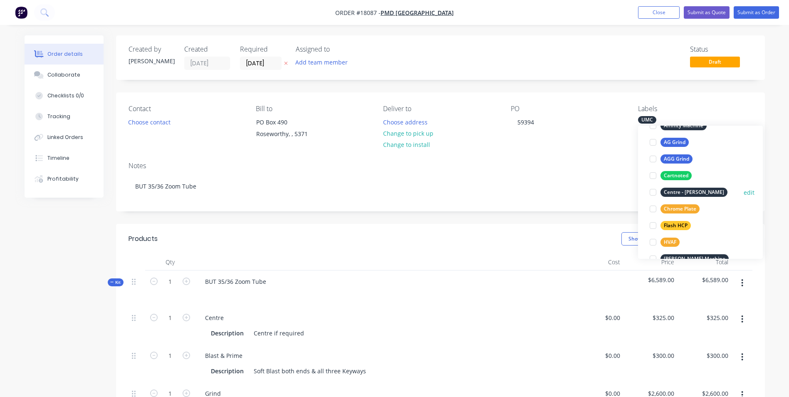
click at [653, 192] on div at bounding box center [652, 192] width 17 height 17
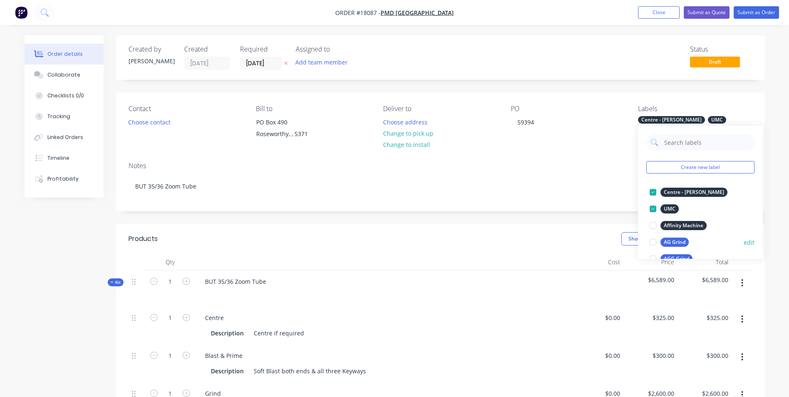
scroll to position [42, 0]
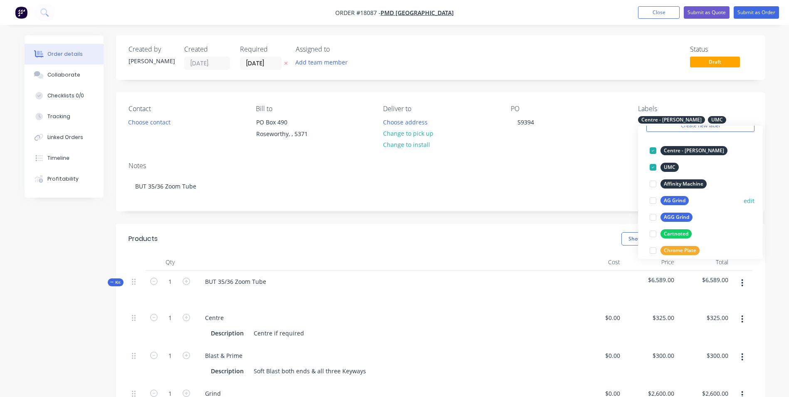
click at [654, 200] on div at bounding box center [652, 200] width 17 height 17
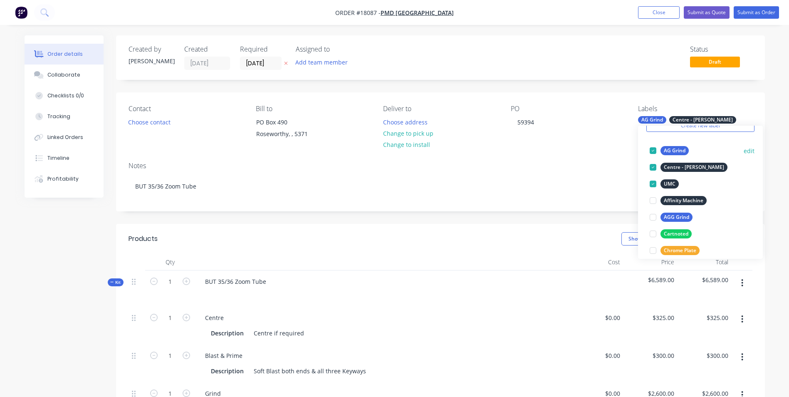
click at [654, 150] on div at bounding box center [652, 150] width 17 height 17
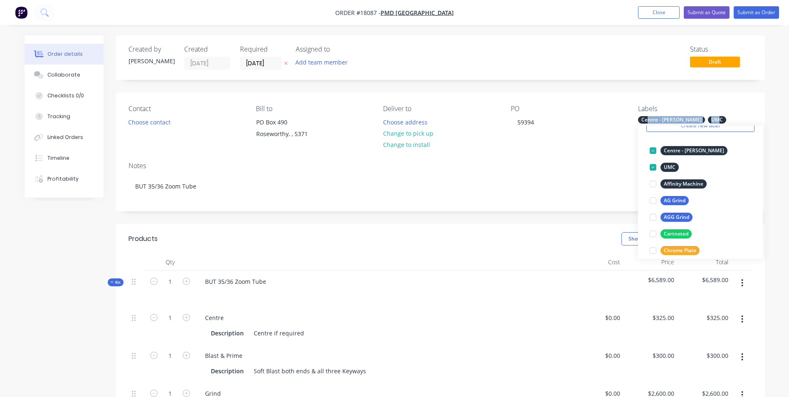
drag, startPoint x: 701, startPoint y: 118, endPoint x: 648, endPoint y: 118, distance: 52.4
click at [648, 118] on div "Centre - Kennedy UMC" at bounding box center [695, 119] width 114 height 7
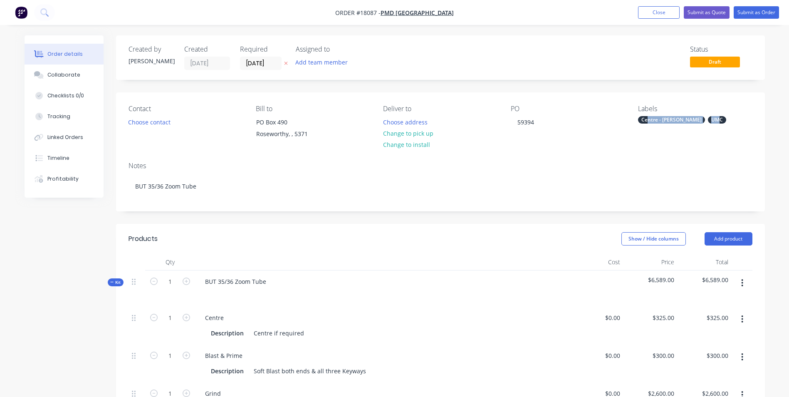
drag, startPoint x: 648, startPoint y: 118, endPoint x: 665, endPoint y: 168, distance: 52.7
click at [665, 168] on div "Notes" at bounding box center [440, 166] width 624 height 8
click at [275, 62] on input "[DATE]" at bounding box center [260, 63] width 41 height 12
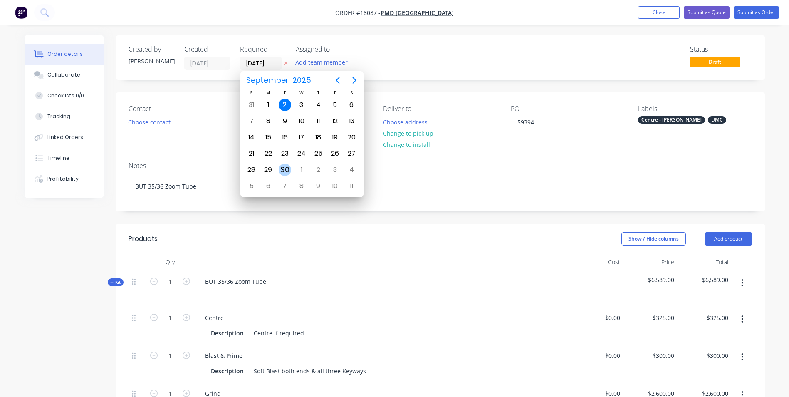
click at [285, 165] on div "30" at bounding box center [285, 169] width 12 height 12
type input "30/09/25"
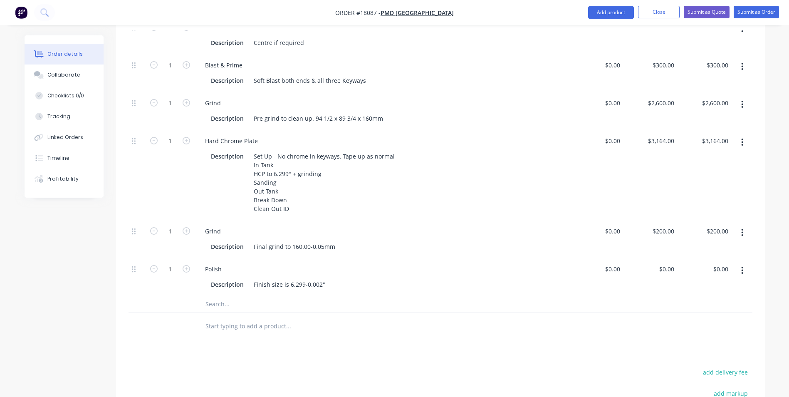
scroll to position [291, 0]
click at [759, 11] on button "Submit as Order" at bounding box center [755, 12] width 45 height 12
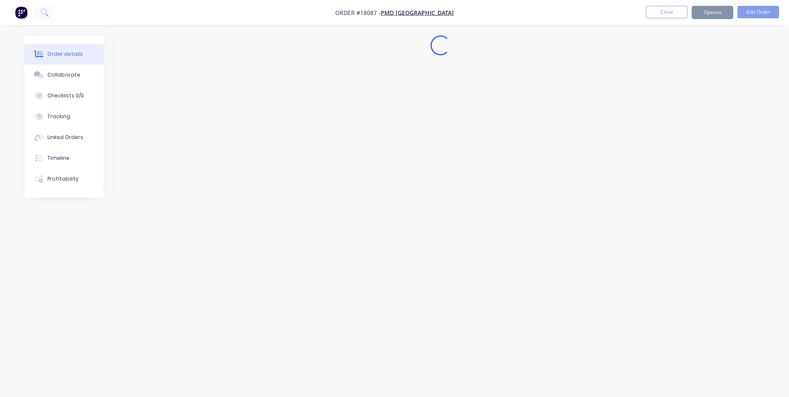
scroll to position [0, 0]
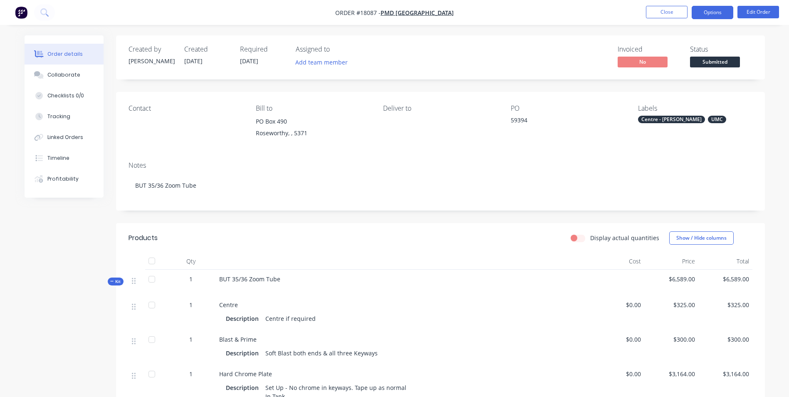
click at [720, 13] on button "Options" at bounding box center [712, 12] width 42 height 13
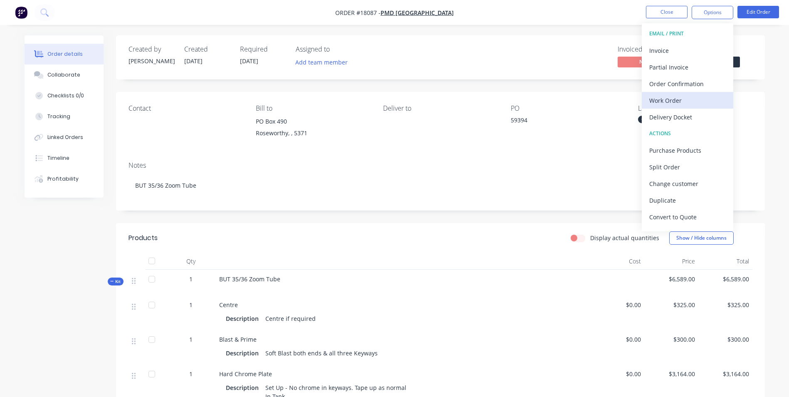
click at [678, 100] on div "Work Order" at bounding box center [687, 100] width 77 height 12
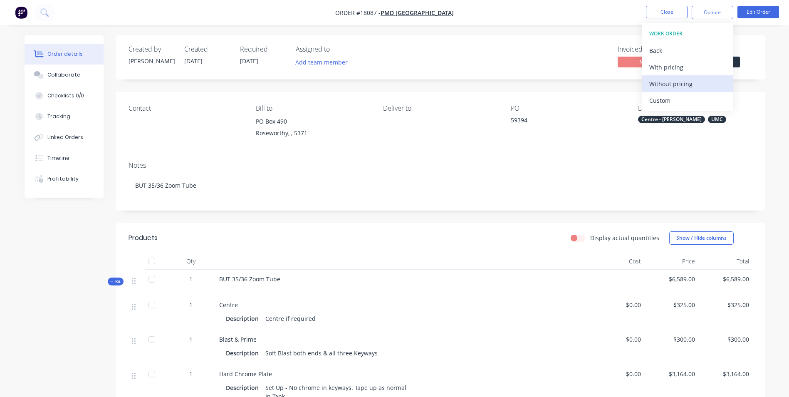
click at [682, 87] on div "Without pricing" at bounding box center [687, 84] width 77 height 12
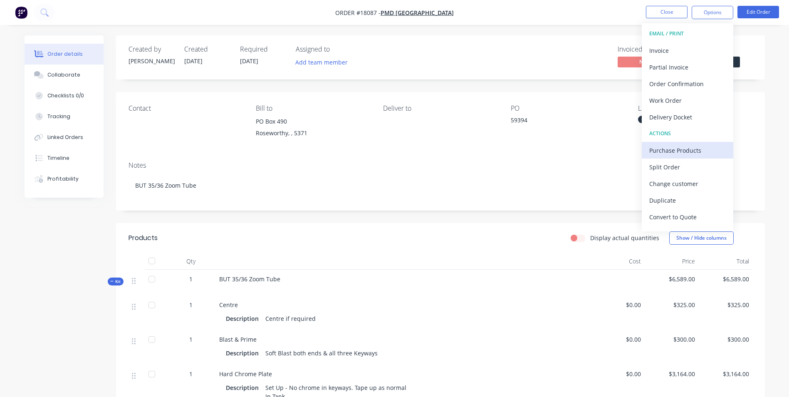
click at [666, 153] on div "Purchase Products" at bounding box center [687, 150] width 77 height 12
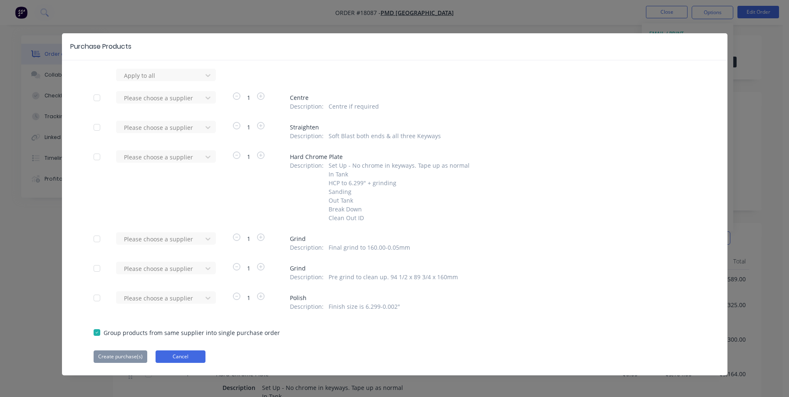
click at [173, 356] on button "Cancel" at bounding box center [181, 356] width 50 height 12
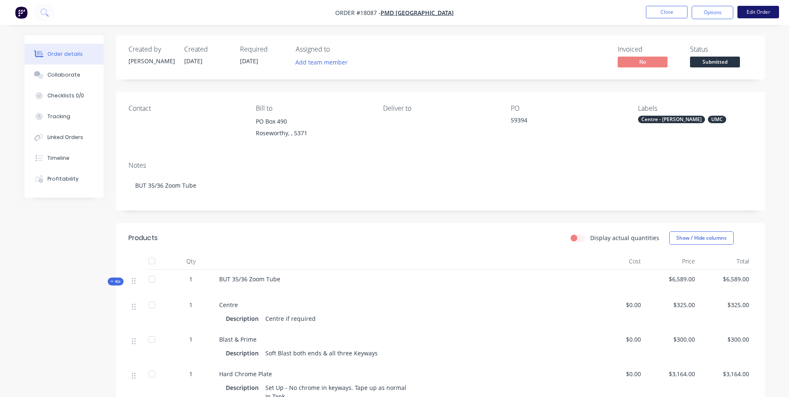
click at [756, 12] on button "Edit Order" at bounding box center [758, 12] width 42 height 12
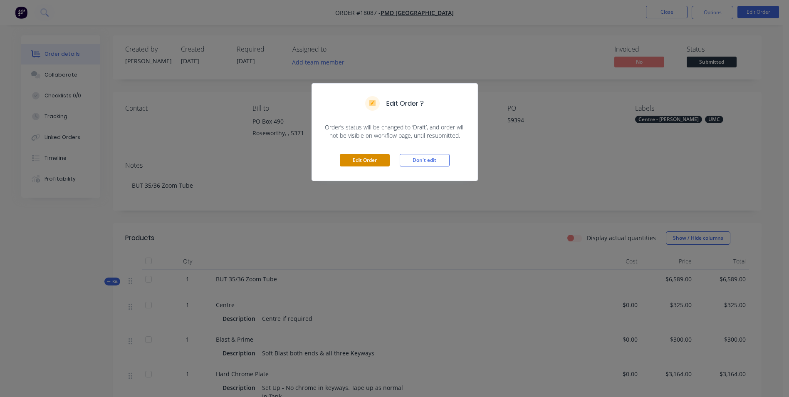
click at [385, 157] on button "Edit Order" at bounding box center [365, 160] width 50 height 12
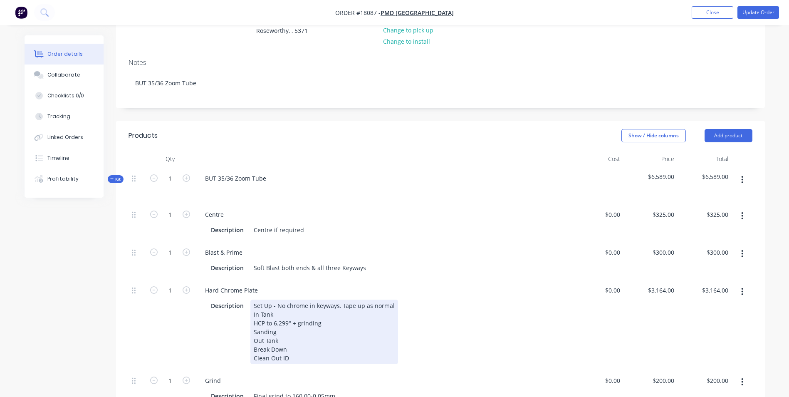
scroll to position [125, 0]
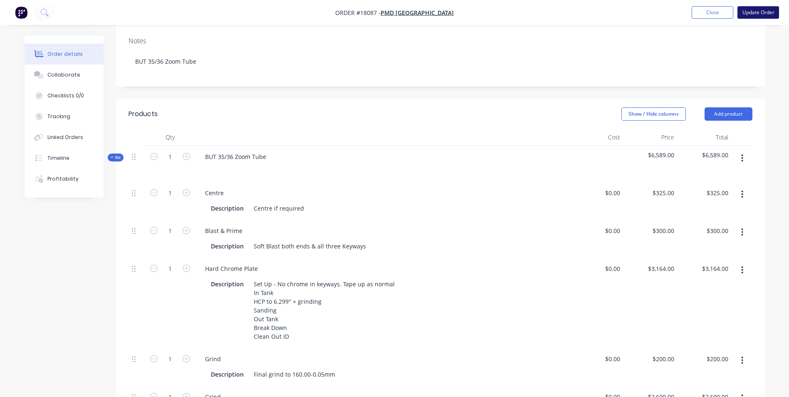
click at [758, 13] on button "Update Order" at bounding box center [758, 12] width 42 height 12
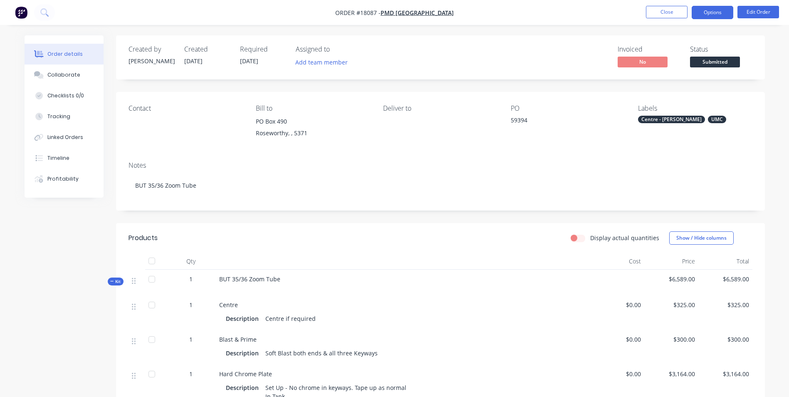
click at [702, 13] on button "Options" at bounding box center [712, 12] width 42 height 13
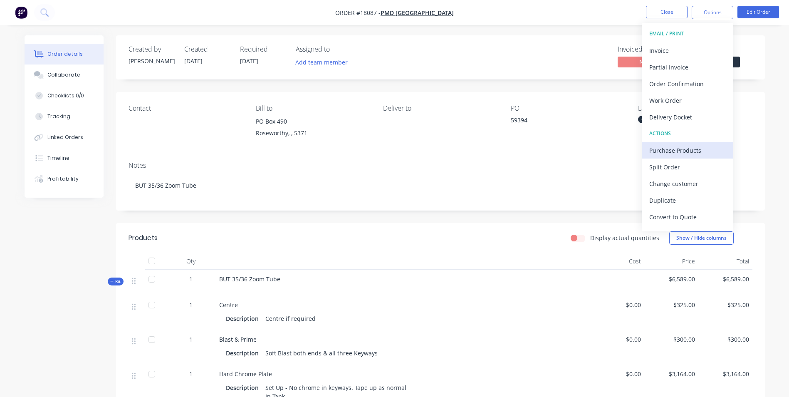
click at [684, 147] on div "Purchase Products" at bounding box center [687, 150] width 77 height 12
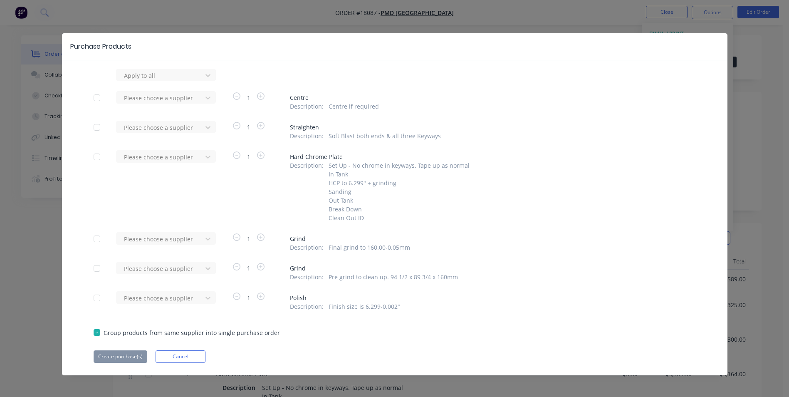
click at [94, 126] on div at bounding box center [97, 127] width 17 height 17
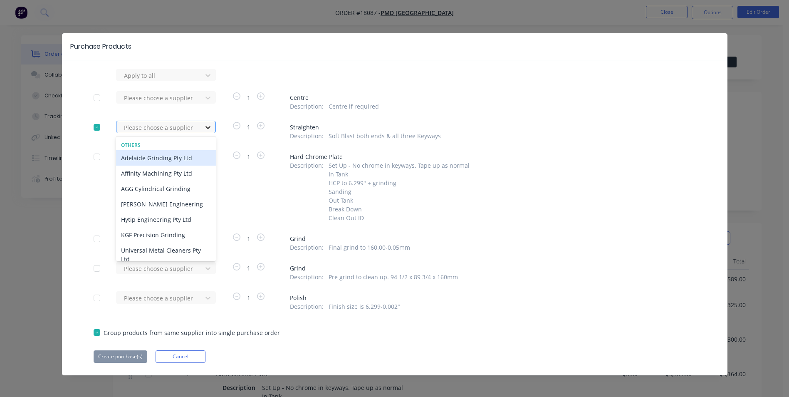
click at [207, 125] on icon at bounding box center [208, 127] width 8 height 8
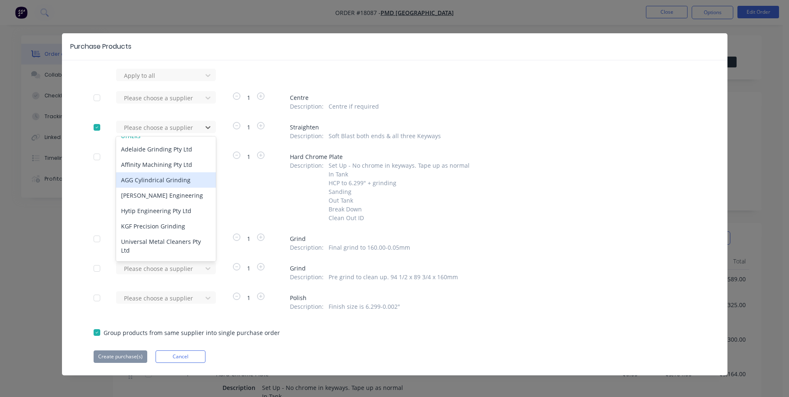
scroll to position [10, 0]
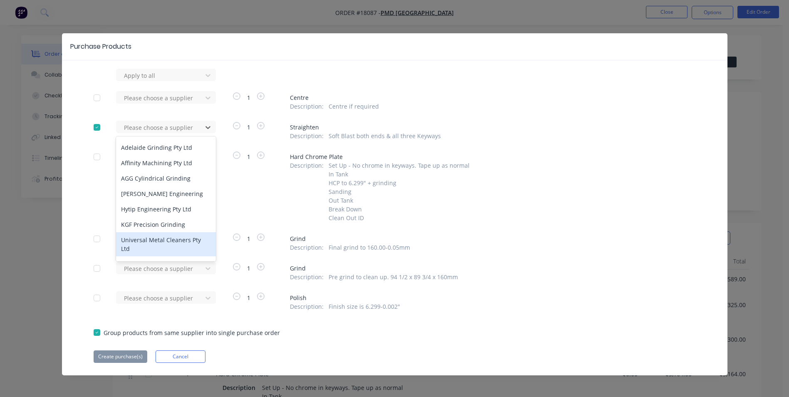
click at [143, 237] on div "Universal Metal Cleaners Pty Ltd" at bounding box center [166, 244] width 100 height 24
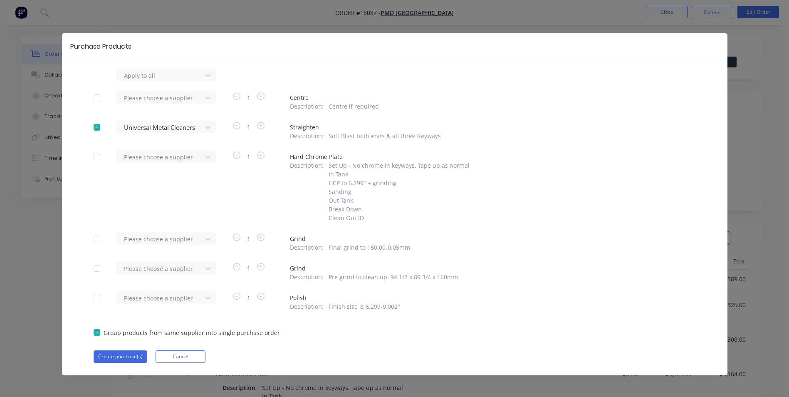
click at [314, 126] on span "Straighten" at bounding box center [493, 127] width 406 height 9
drag, startPoint x: 314, startPoint y: 126, endPoint x: 290, endPoint y: 126, distance: 23.3
click at [290, 126] on span "Straighten" at bounding box center [493, 127] width 406 height 9
click at [94, 127] on div at bounding box center [97, 127] width 17 height 17
click at [262, 352] on div "Create purchase(s) Cancel" at bounding box center [395, 356] width 602 height 12
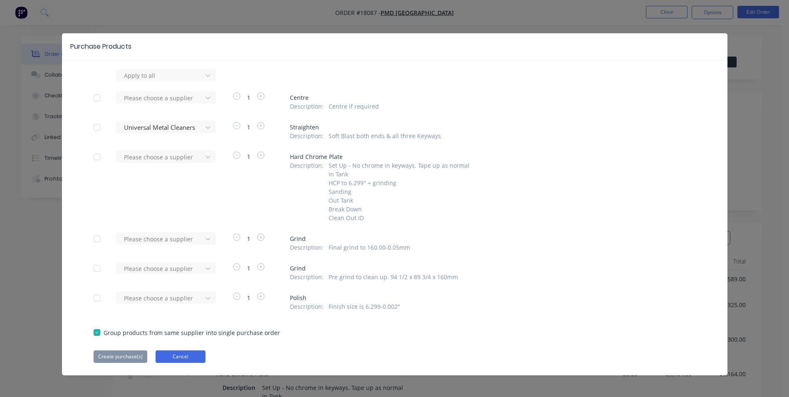
click at [192, 356] on button "Cancel" at bounding box center [181, 356] width 50 height 12
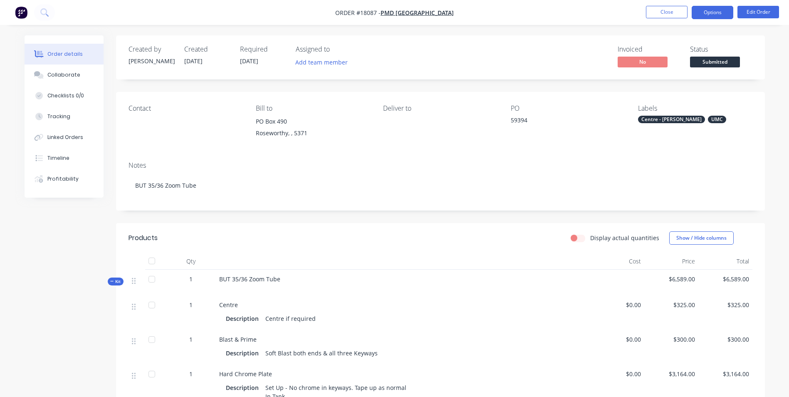
click at [716, 11] on button "Options" at bounding box center [712, 12] width 42 height 13
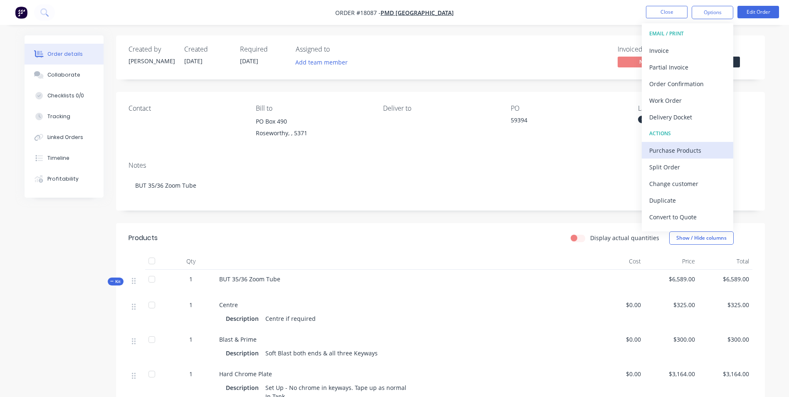
click at [672, 149] on div "Purchase Products" at bounding box center [687, 150] width 77 height 12
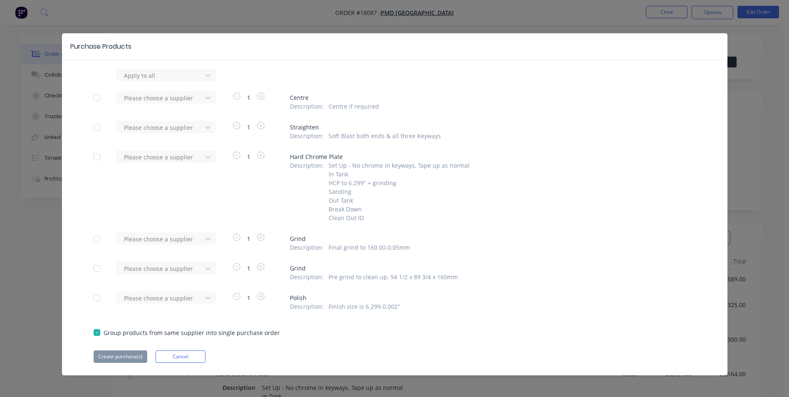
click at [93, 124] on div at bounding box center [97, 127] width 17 height 17
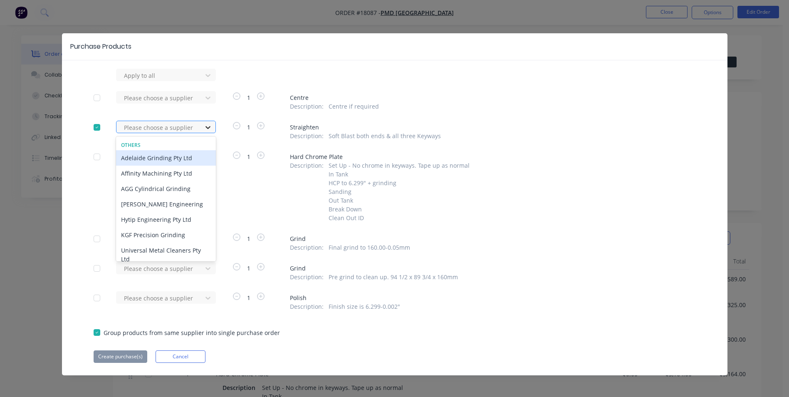
click at [204, 127] on icon at bounding box center [208, 127] width 8 height 8
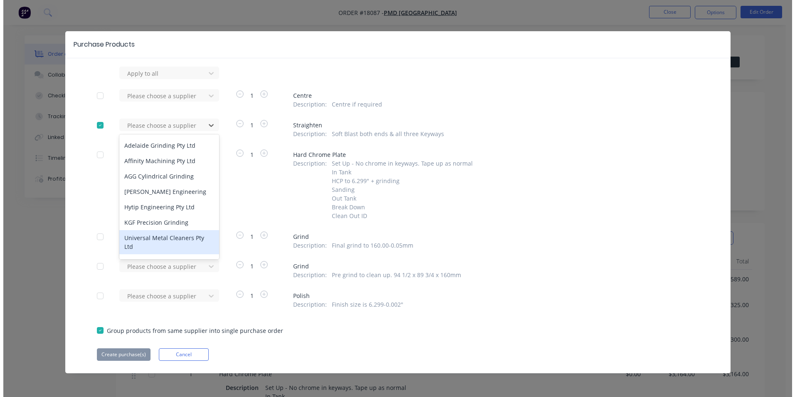
scroll to position [2, 0]
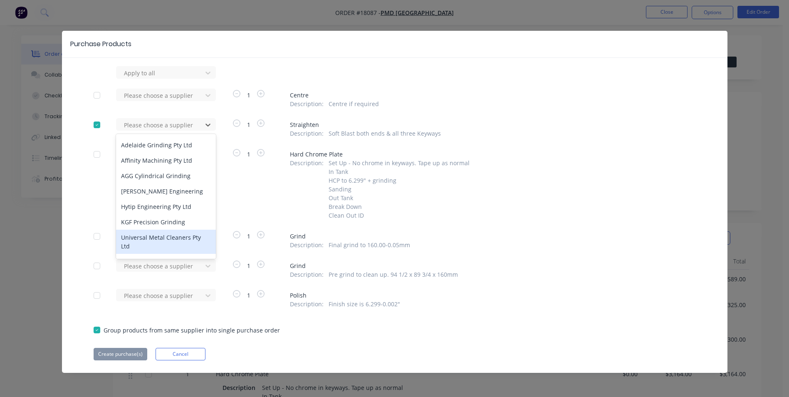
click at [145, 242] on div "Universal Metal Cleaners Pty Ltd" at bounding box center [166, 242] width 100 height 24
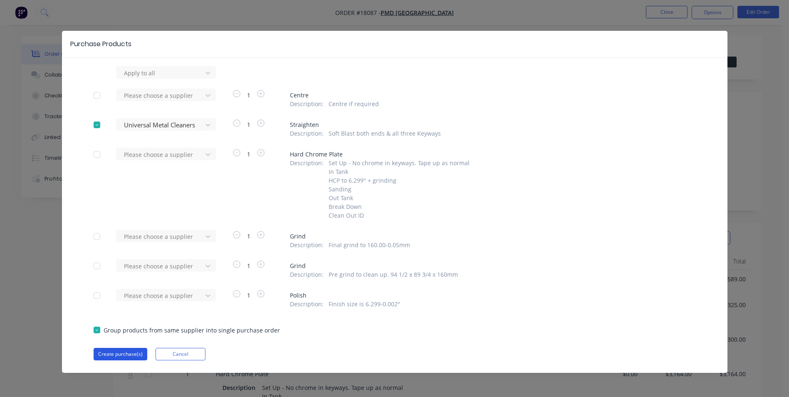
click at [114, 352] on button "Create purchase(s)" at bounding box center [121, 354] width 54 height 12
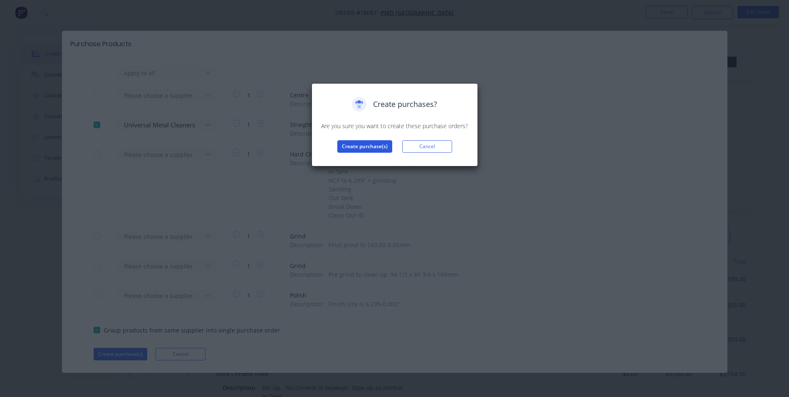
click at [373, 146] on button "Create purchase(s)" at bounding box center [364, 146] width 55 height 12
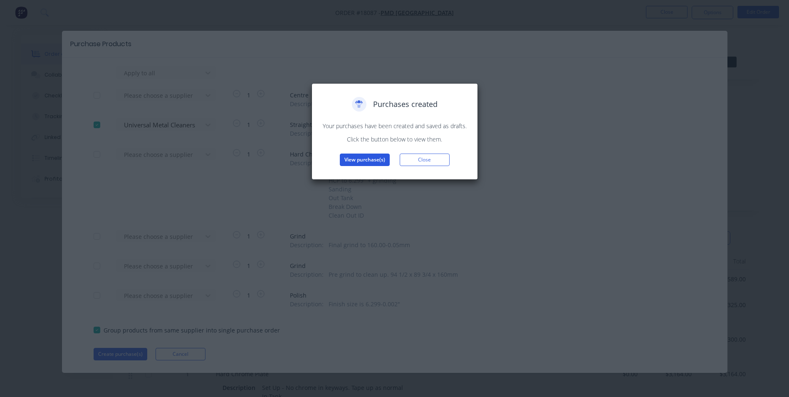
click at [376, 160] on button "View purchase(s)" at bounding box center [365, 159] width 50 height 12
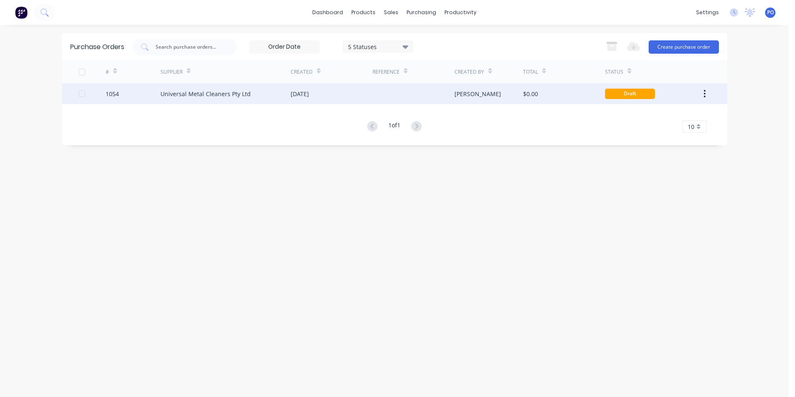
click at [375, 99] on div at bounding box center [414, 93] width 82 height 21
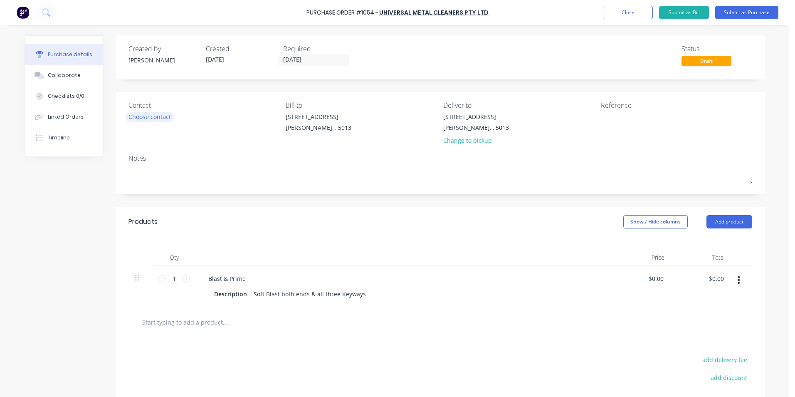
click at [149, 114] on div "Choose contact" at bounding box center [149, 116] width 42 height 9
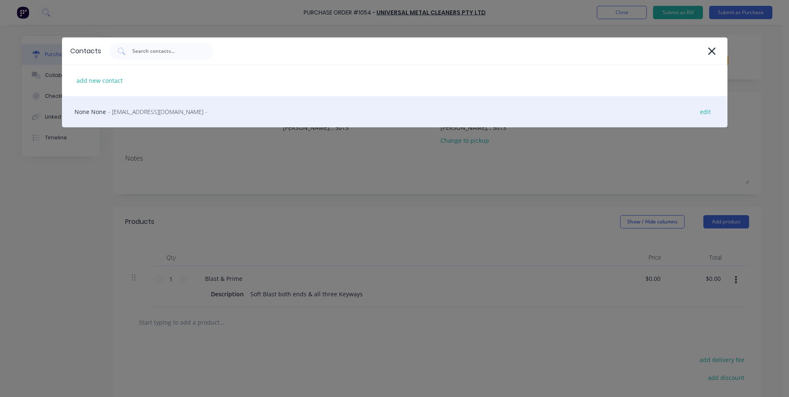
click at [160, 113] on span "- unimetal@bigpond.net.au -" at bounding box center [157, 111] width 99 height 9
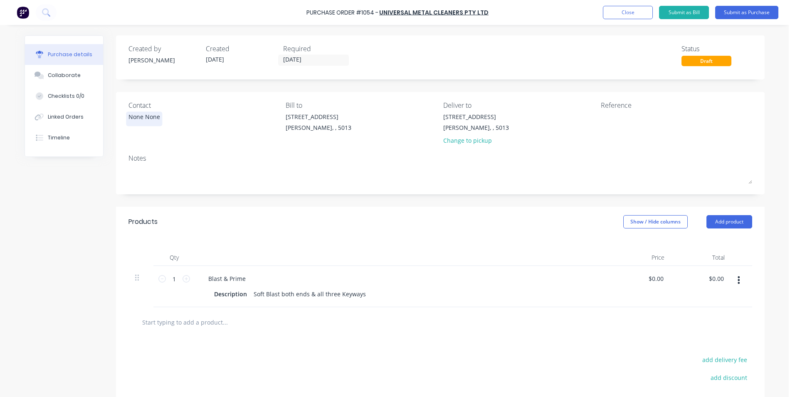
click at [147, 118] on div "None None" at bounding box center [144, 116] width 32 height 9
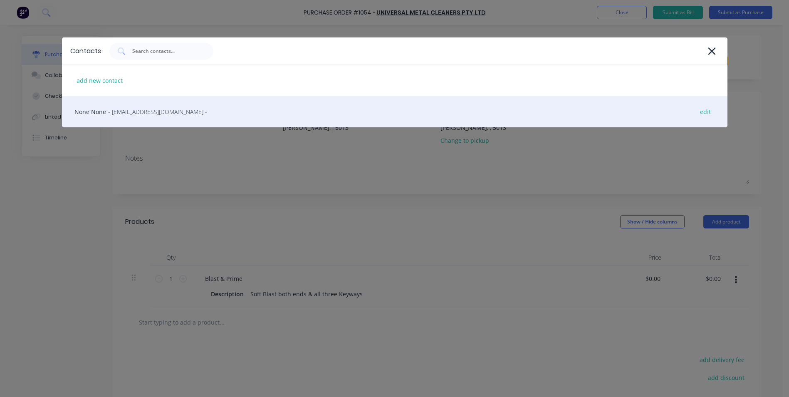
click at [191, 112] on div "None None - unimetal@bigpond.net.au - edit" at bounding box center [394, 111] width 665 height 31
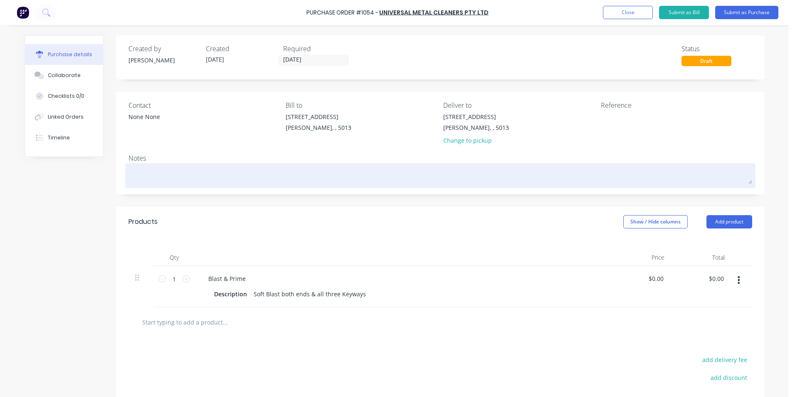
click at [151, 180] on textarea at bounding box center [440, 174] width 624 height 19
type textarea "x"
type textarea "T"
type textarea "x"
type textarea "TC"
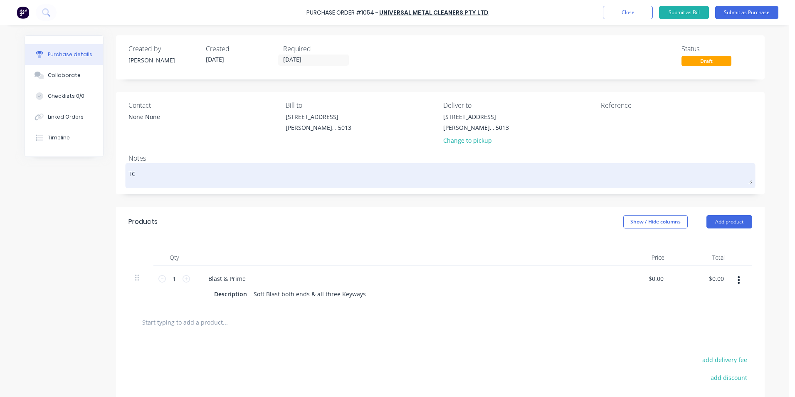
type textarea "x"
type textarea "TC"
type textarea "x"
type textarea "TC 1"
type textarea "x"
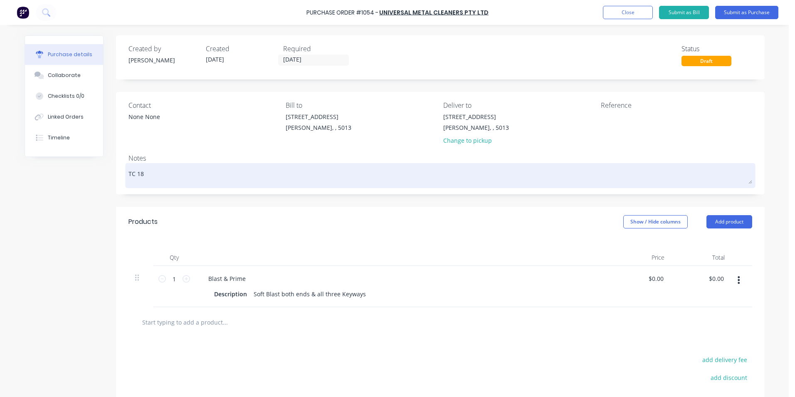
type textarea "TC 180"
type textarea "x"
type textarea "TC 1807"
type textarea "x"
type textarea "TC 18078"
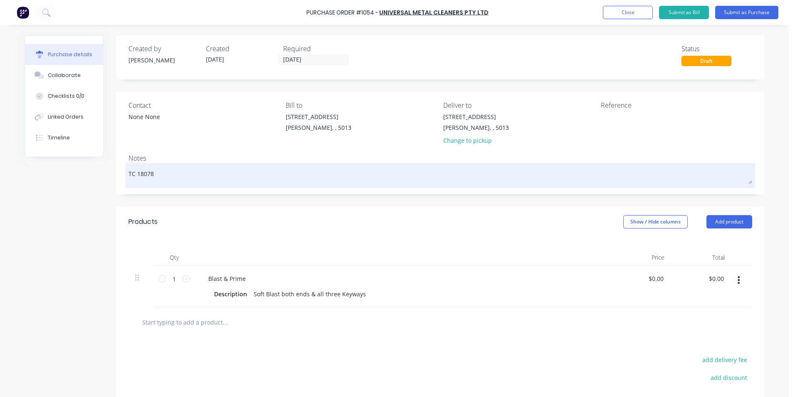
type textarea "x"
type textarea "TC 1807"
type textarea "x"
type textarea "TC 180"
type textarea "x"
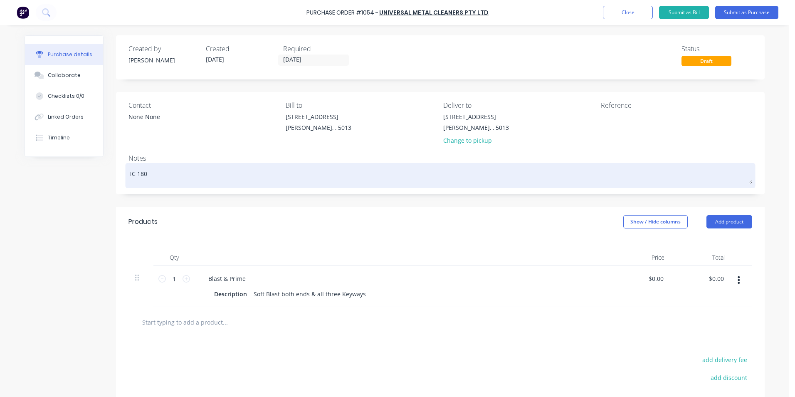
type textarea "TC 1808"
type textarea "x"
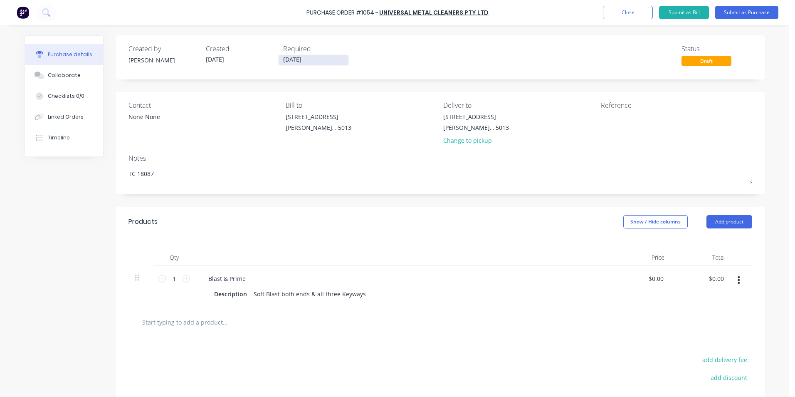
type textarea "TC 18087"
type textarea "x"
type textarea "TC 18087"
click at [319, 58] on input "[DATE]" at bounding box center [314, 60] width 70 height 10
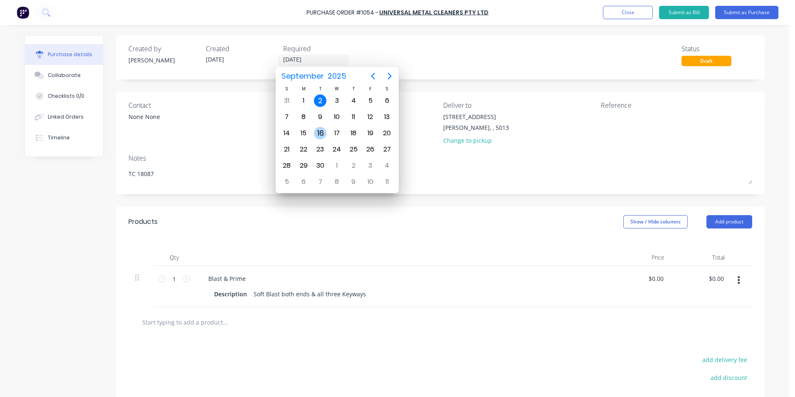
click at [321, 129] on div "16" at bounding box center [320, 133] width 12 height 12
type textarea "x"
type input "16/09/25"
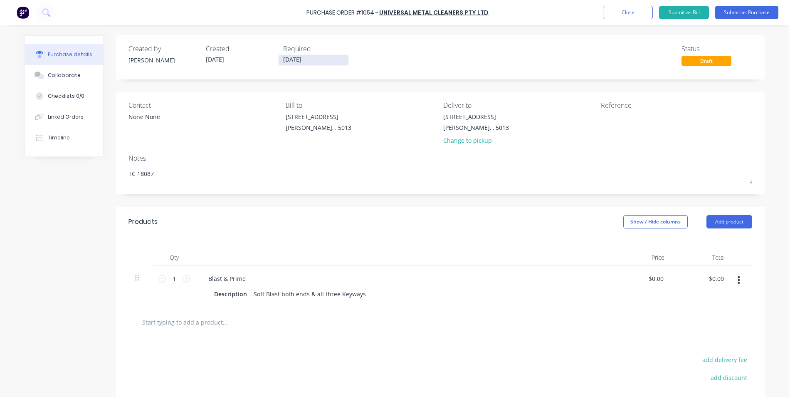
click at [338, 59] on input "16/09/25" at bounding box center [314, 60] width 70 height 10
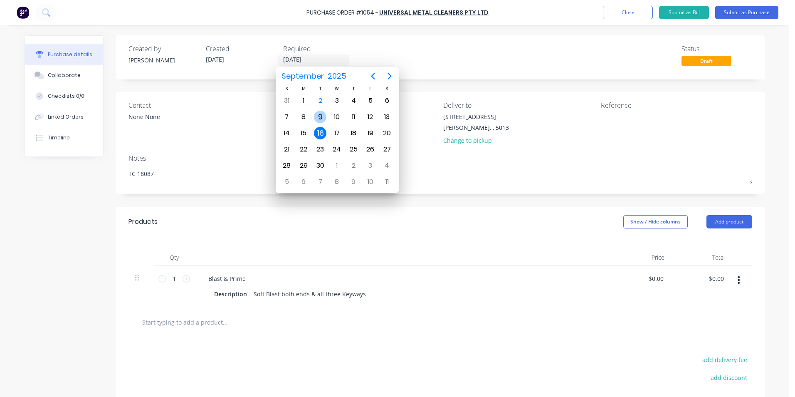
click at [322, 112] on div "9" at bounding box center [320, 117] width 12 height 12
type textarea "x"
type input "09/09/25"
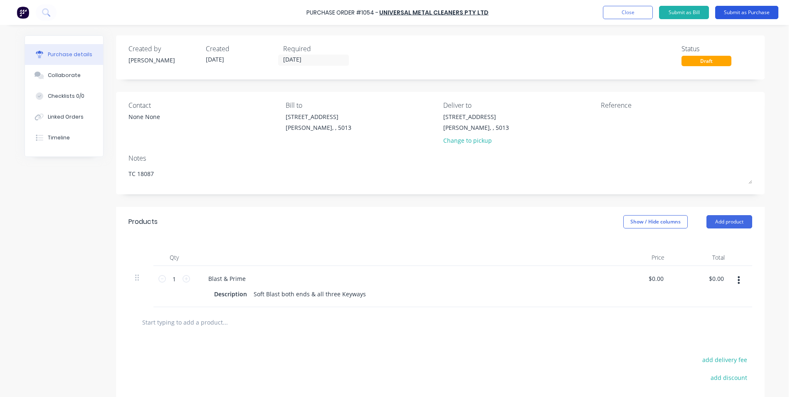
click at [749, 12] on button "Submit as Purchase" at bounding box center [746, 12] width 63 height 13
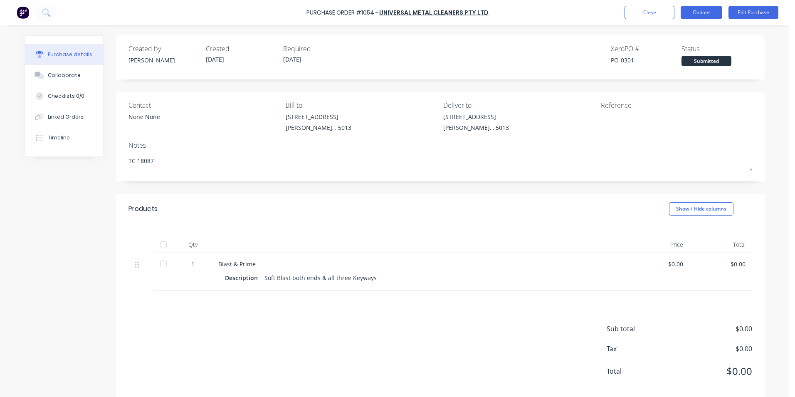
click at [704, 14] on button "Options" at bounding box center [702, 12] width 42 height 13
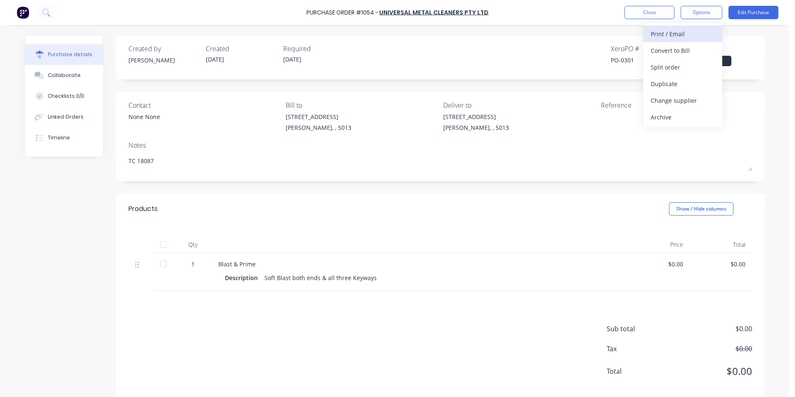
click at [689, 33] on div "Print / Email" at bounding box center [683, 34] width 64 height 12
click at [679, 64] on div "Without pricing" at bounding box center [683, 67] width 64 height 12
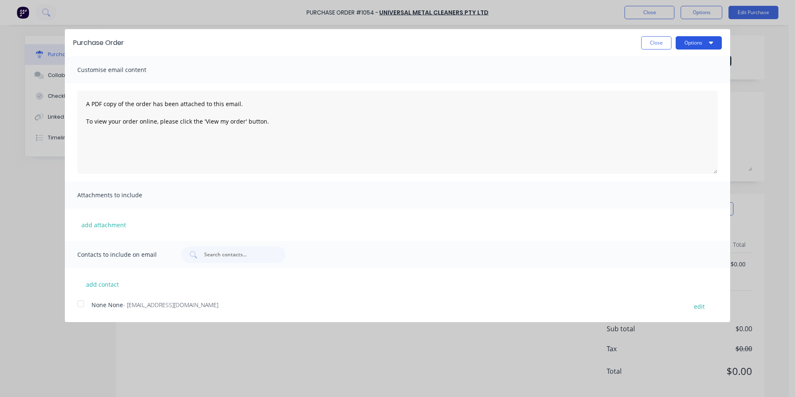
click at [706, 45] on button "Options" at bounding box center [699, 42] width 46 height 13
click at [660, 62] on div "Print" at bounding box center [682, 64] width 64 height 12
click at [657, 44] on button "Close" at bounding box center [656, 42] width 30 height 13
type textarea "x"
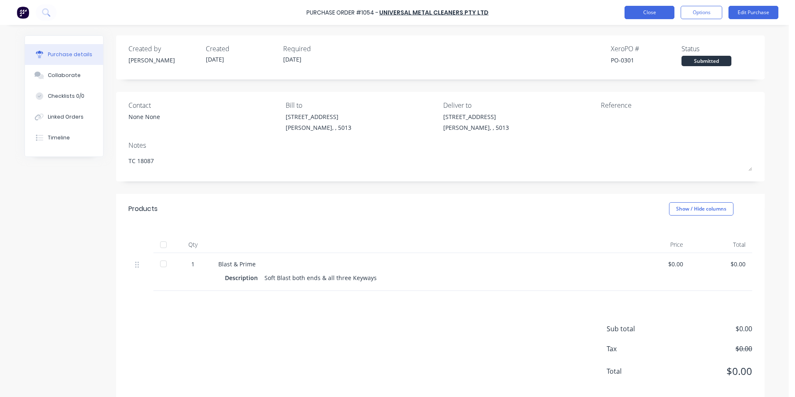
click at [665, 10] on button "Close" at bounding box center [650, 12] width 50 height 13
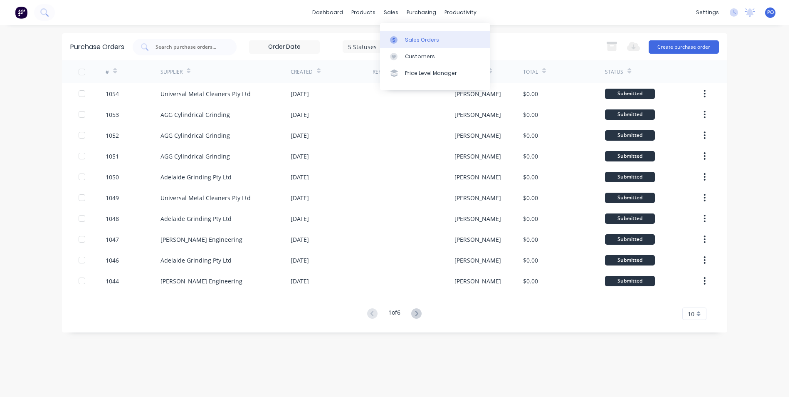
click at [405, 37] on div "Sales Orders" at bounding box center [422, 39] width 34 height 7
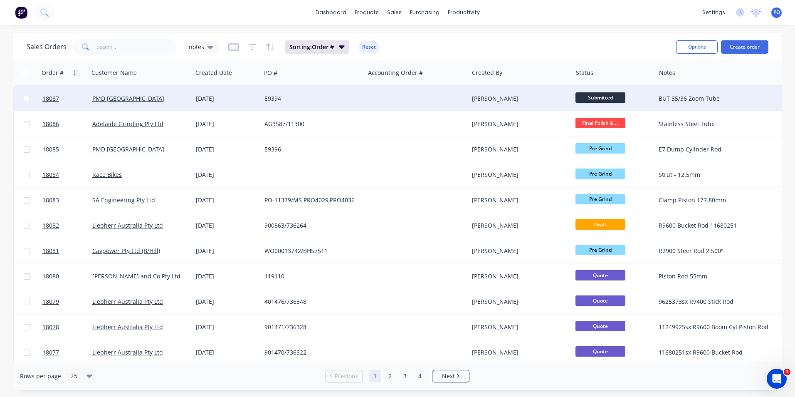
click at [300, 96] on div "59394" at bounding box center [310, 98] width 92 height 8
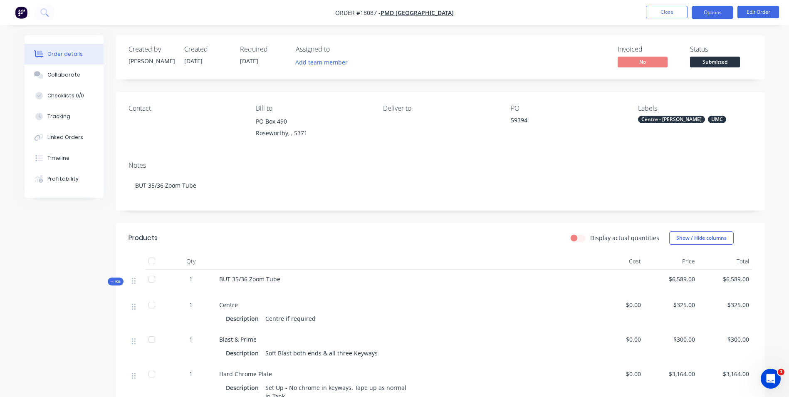
click at [712, 12] on button "Options" at bounding box center [712, 12] width 42 height 13
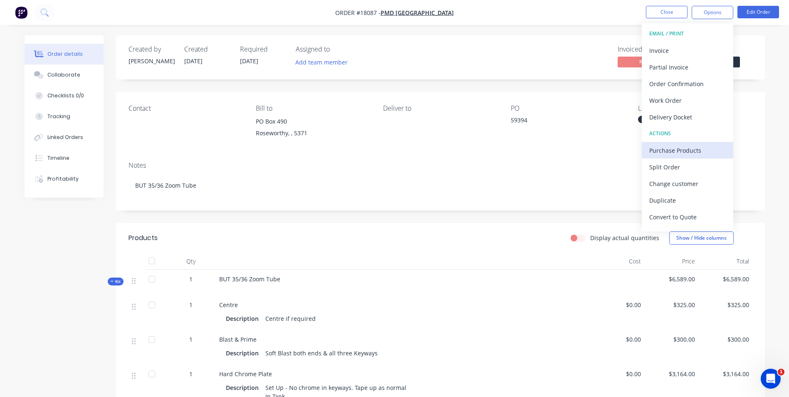
click at [679, 149] on div "Purchase Products" at bounding box center [687, 150] width 77 height 12
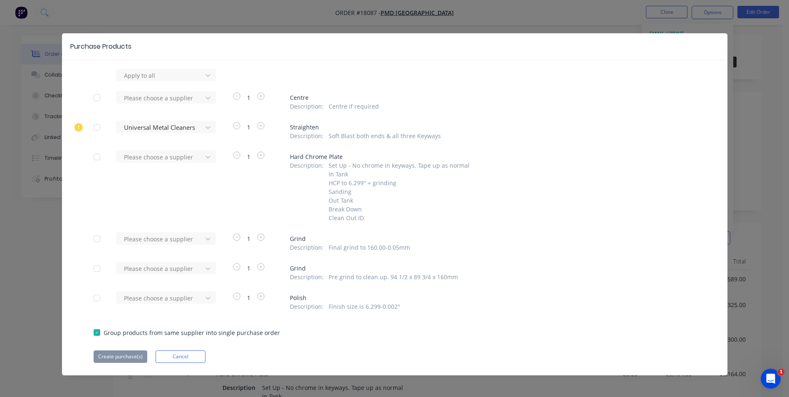
click at [91, 97] on div at bounding box center [97, 97] width 17 height 17
click at [675, 12] on div "Purchase Products Apply to all Please choose a supplier 1 Centre Description : …" at bounding box center [394, 198] width 789 height 397
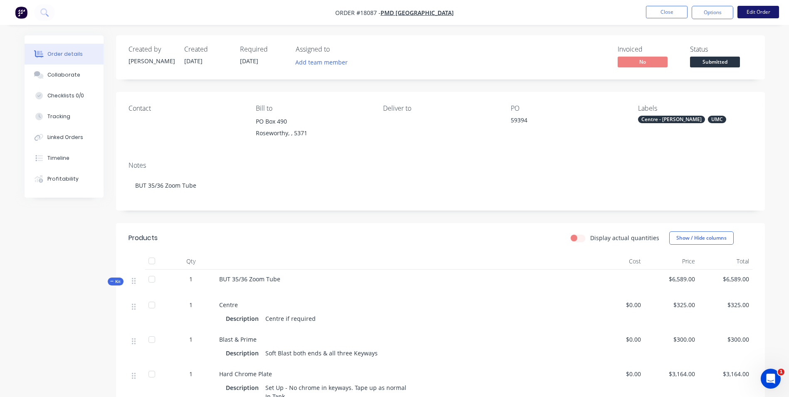
click at [762, 14] on button "Edit Order" at bounding box center [758, 12] width 42 height 12
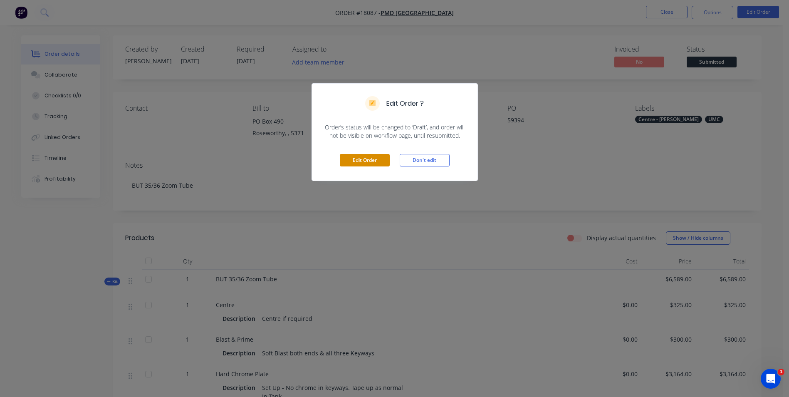
click at [367, 157] on button "Edit Order" at bounding box center [365, 160] width 50 height 12
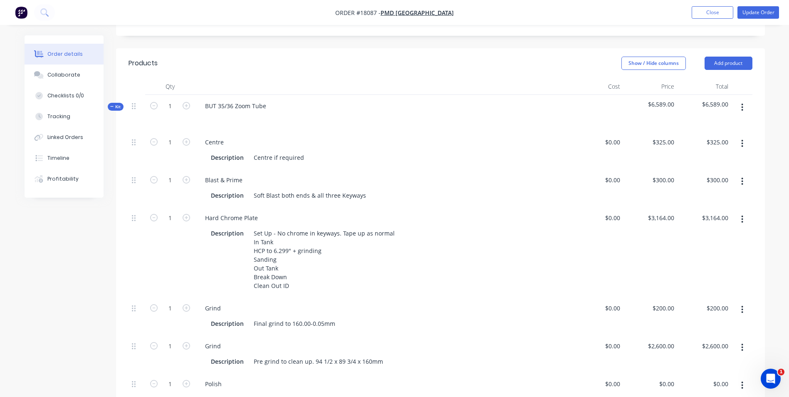
scroll to position [208, 0]
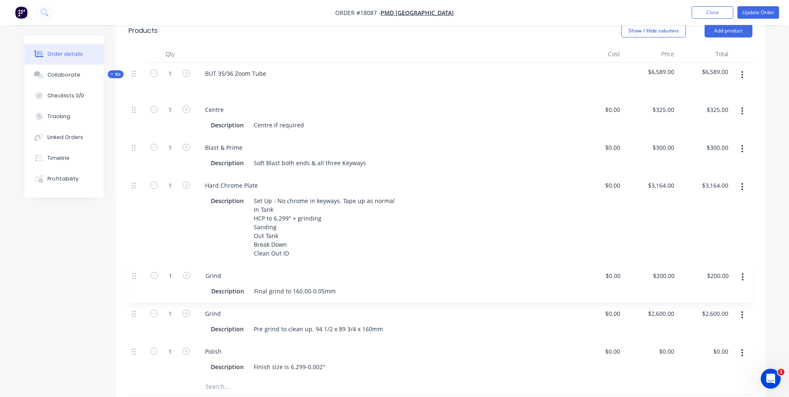
click at [133, 276] on div "1 Centre Description Centre if required $0.00 $0.00 $325.00 $325.00 $325.00 $32…" at bounding box center [440, 238] width 624 height 279
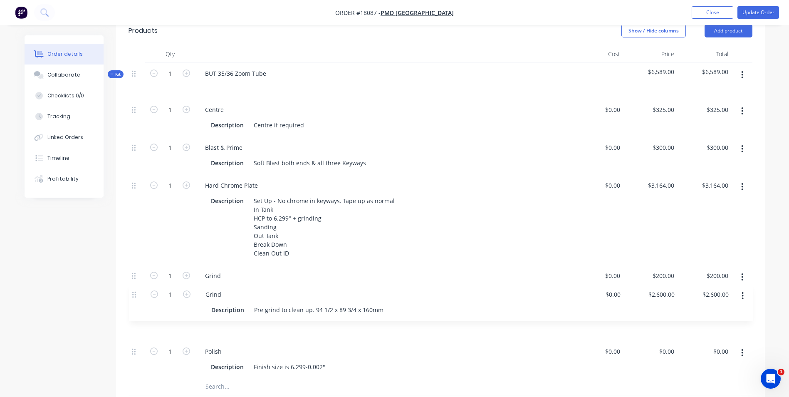
scroll to position [212, 0]
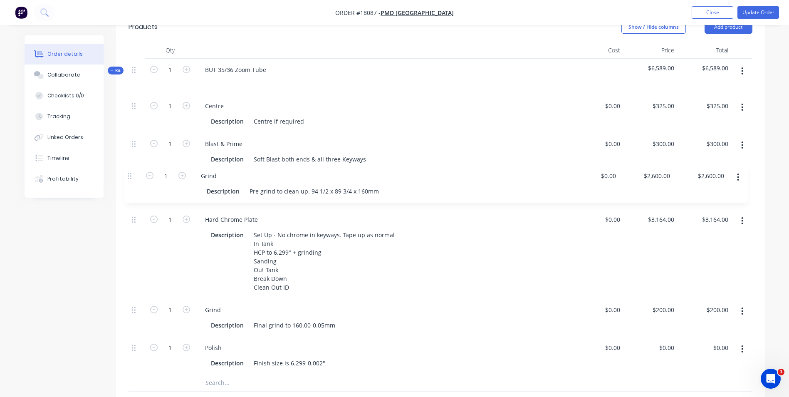
drag, startPoint x: 133, startPoint y: 315, endPoint x: 130, endPoint y: 173, distance: 141.8
click at [130, 173] on div "1 Centre Description Centre if required $0.00 $0.00 $325.00 $325.00 $325.00 $32…" at bounding box center [440, 234] width 624 height 279
click at [754, 12] on button "Update Order" at bounding box center [758, 12] width 42 height 12
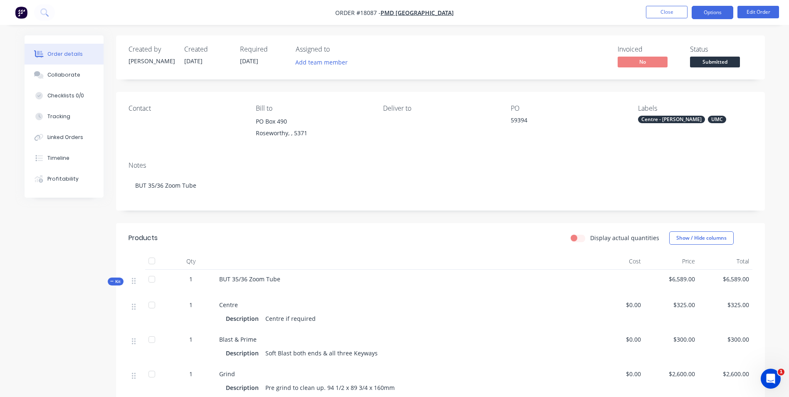
click at [720, 13] on button "Options" at bounding box center [712, 12] width 42 height 13
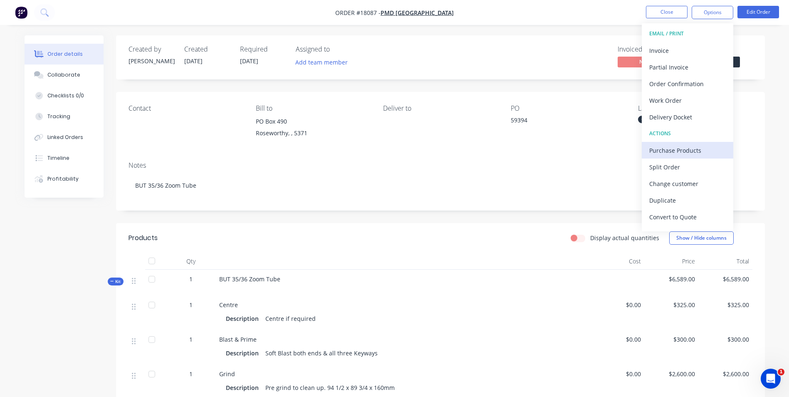
click at [672, 153] on div "Purchase Products" at bounding box center [687, 150] width 77 height 12
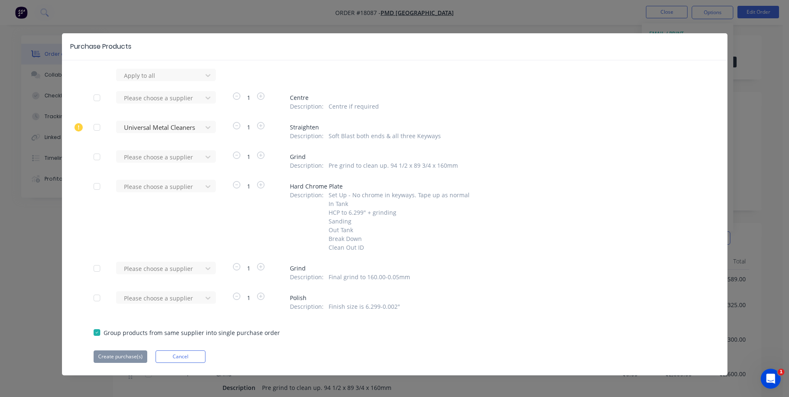
click at [92, 98] on div at bounding box center [97, 97] width 17 height 17
click at [93, 156] on div at bounding box center [97, 156] width 17 height 17
click at [94, 269] on div at bounding box center [97, 268] width 17 height 17
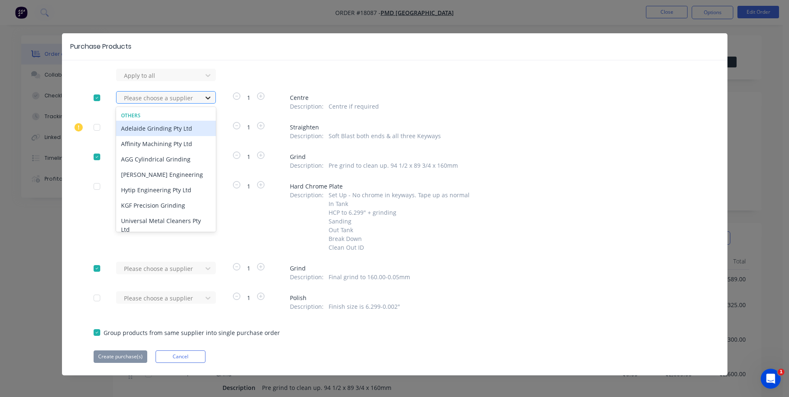
click at [207, 98] on icon at bounding box center [208, 98] width 8 height 8
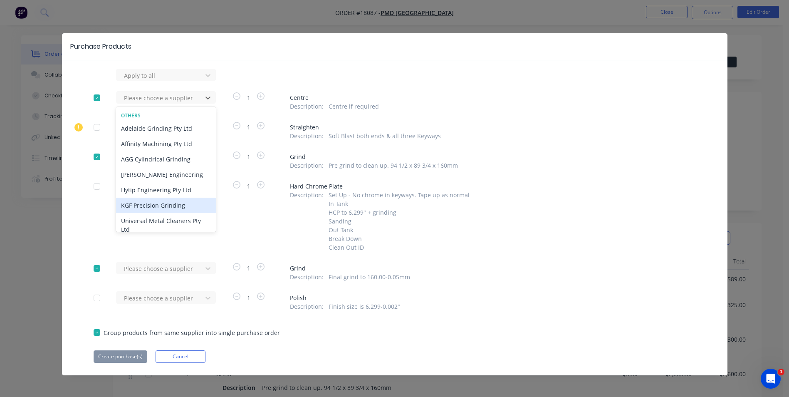
click at [159, 202] on div "KGF Precision Grinding" at bounding box center [166, 205] width 100 height 15
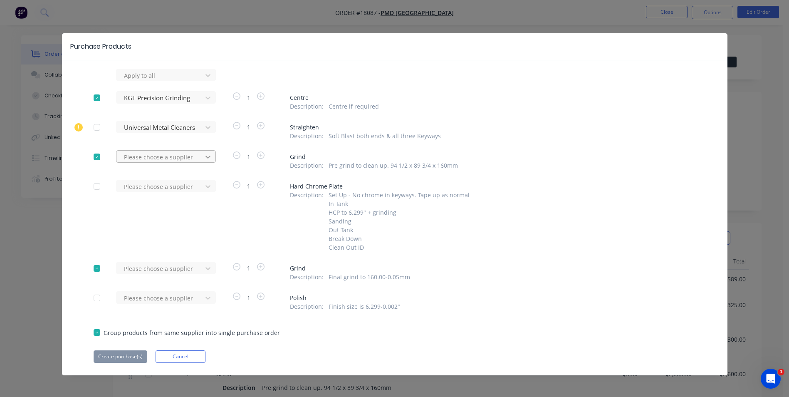
click at [208, 79] on icon at bounding box center [208, 75] width 8 height 8
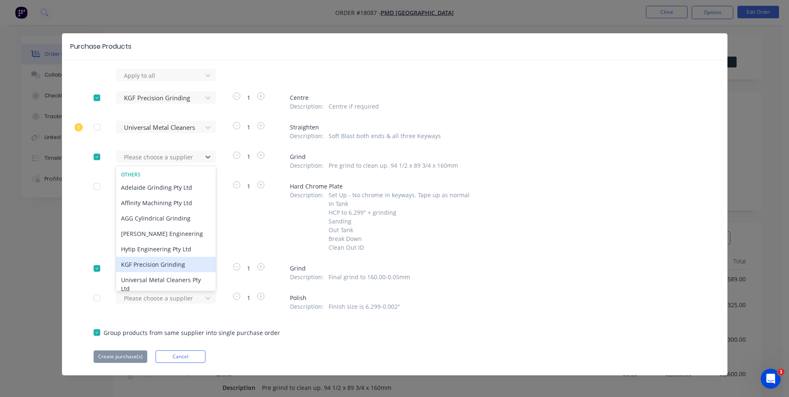
click at [164, 262] on div "KGF Precision Grinding" at bounding box center [166, 264] width 100 height 15
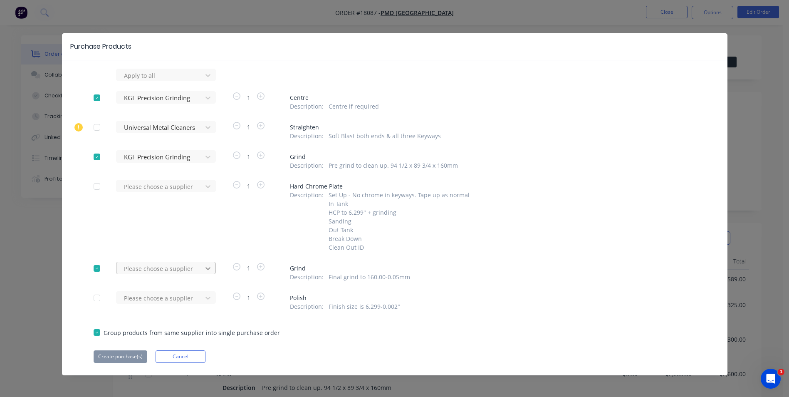
click at [207, 82] on div at bounding box center [207, 75] width 15 height 13
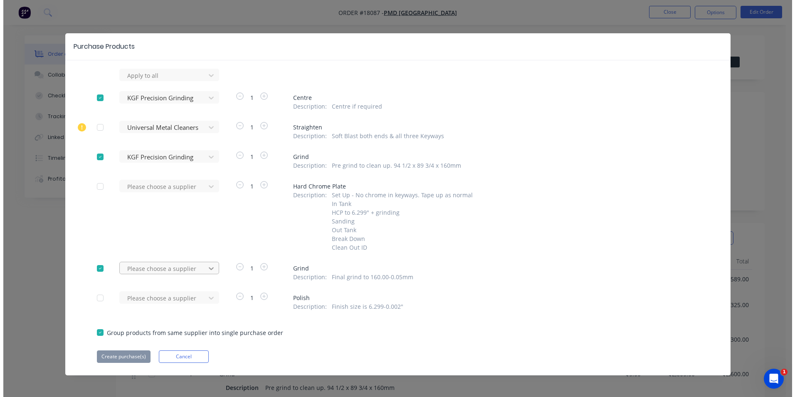
scroll to position [2, 0]
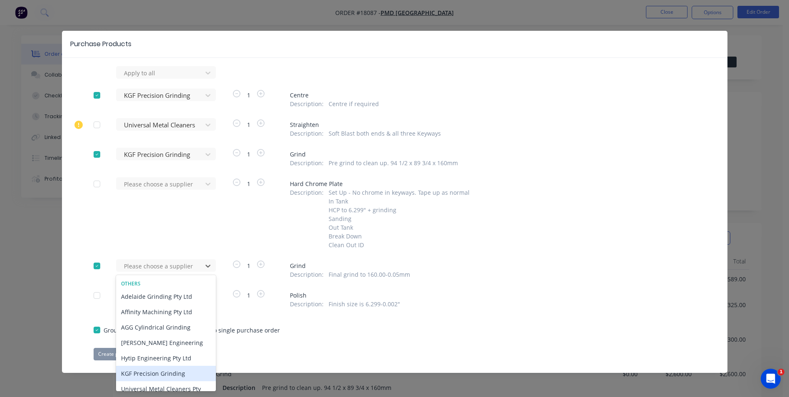
click at [143, 374] on div "KGF Precision Grinding" at bounding box center [166, 372] width 100 height 15
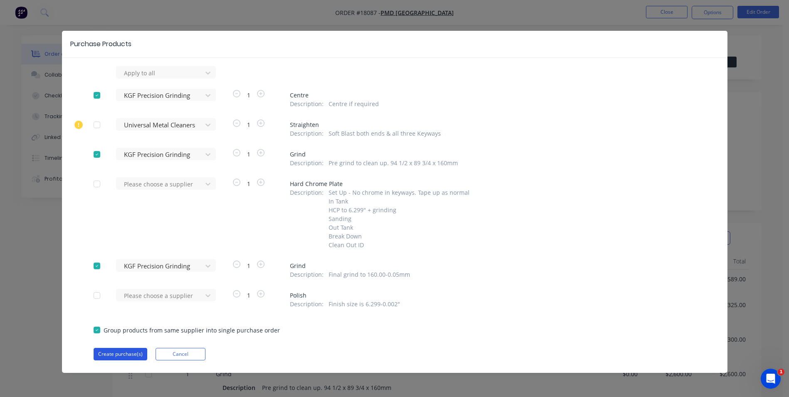
click at [112, 356] on button "Create purchase(s)" at bounding box center [121, 354] width 54 height 12
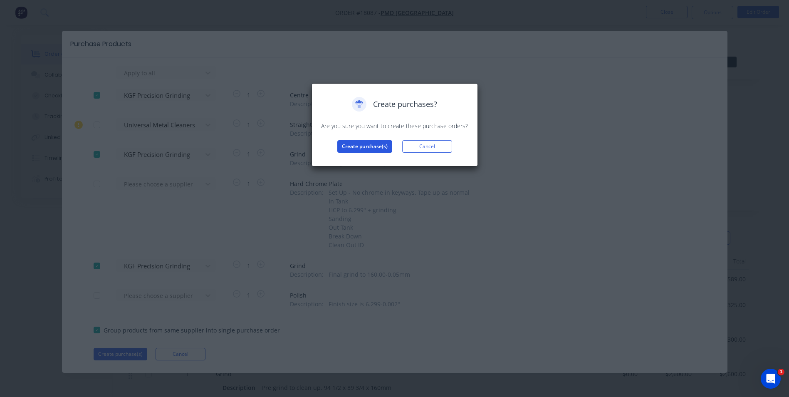
click at [373, 147] on button "Create purchase(s)" at bounding box center [364, 146] width 55 height 12
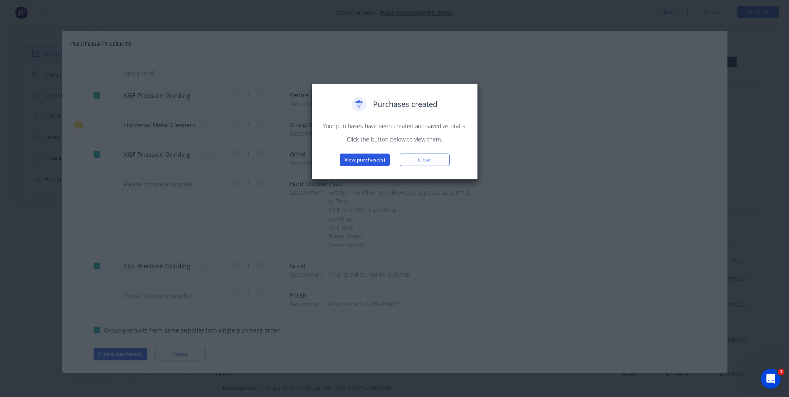
click at [378, 161] on button "View purchase(s)" at bounding box center [365, 159] width 50 height 12
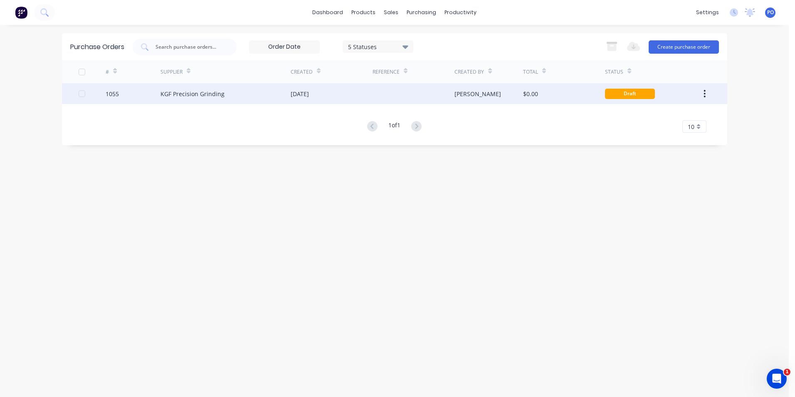
click at [382, 96] on div at bounding box center [414, 93] width 82 height 21
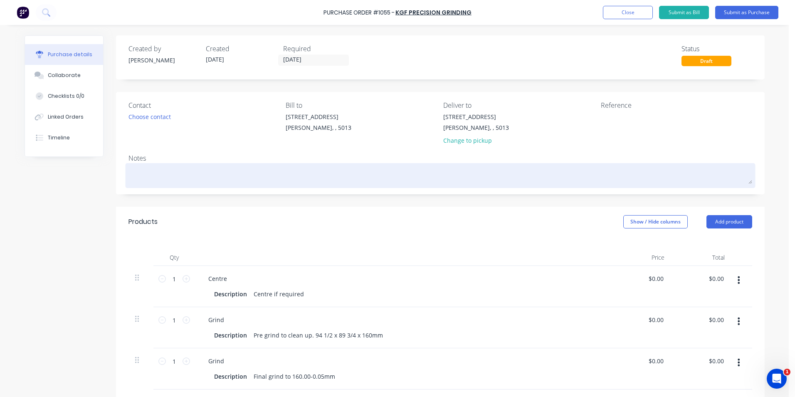
drag, startPoint x: 157, startPoint y: 174, endPoint x: 161, endPoint y: 170, distance: 4.7
click at [158, 174] on textarea at bounding box center [440, 174] width 624 height 19
type textarea "x"
type textarea "T"
type textarea "x"
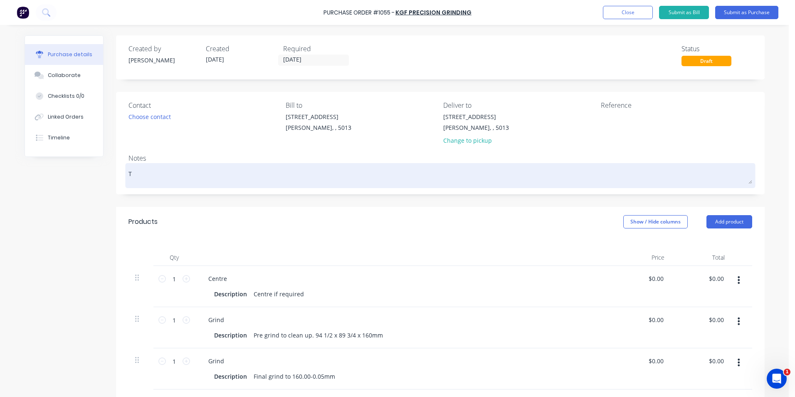
type textarea "TC"
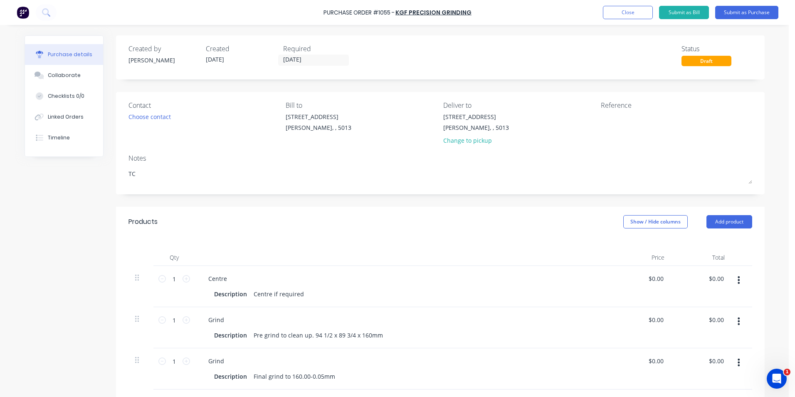
type textarea "x"
type textarea "TC1"
type textarea "x"
type textarea "TC18"
type textarea "x"
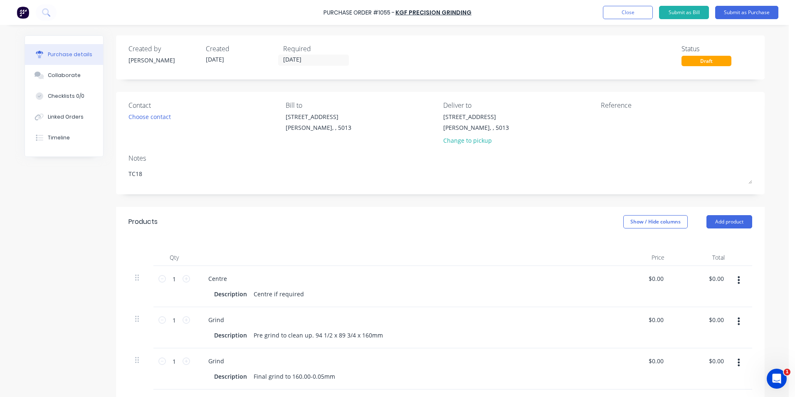
type textarea "TC180"
type textarea "x"
type textarea "TC1808"
type textarea "x"
type textarea "TC18087"
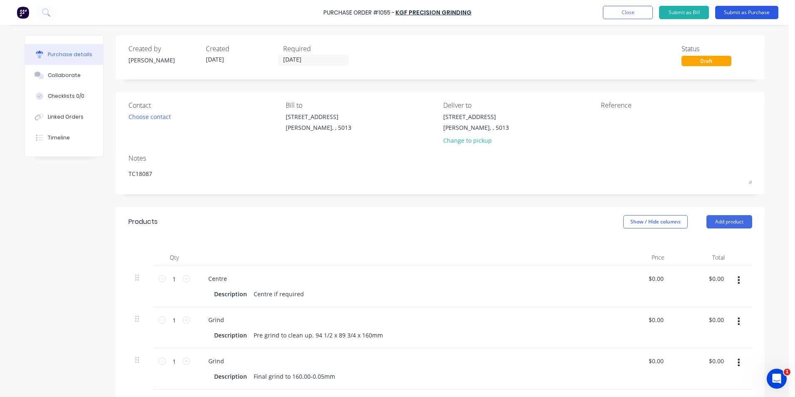
type textarea "x"
type textarea "TC18087"
click at [753, 14] on button "Submit as Purchase" at bounding box center [746, 12] width 63 height 13
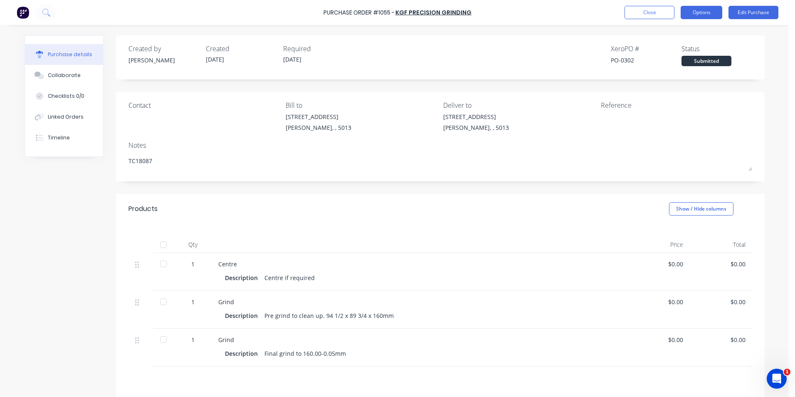
click at [714, 14] on button "Options" at bounding box center [702, 12] width 42 height 13
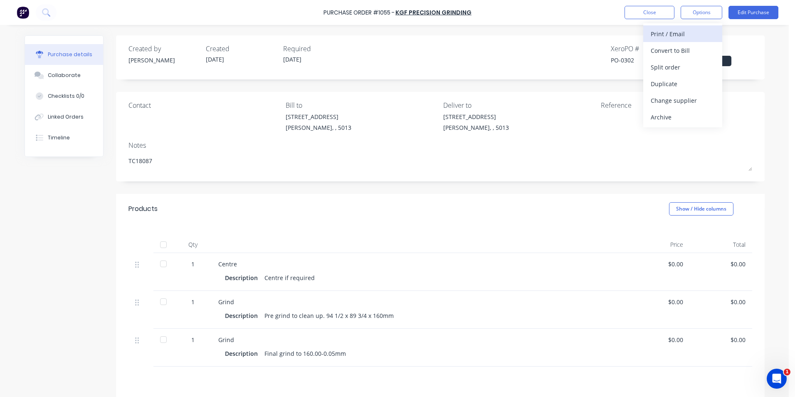
click at [671, 34] on div "Print / Email" at bounding box center [683, 34] width 64 height 12
click at [679, 67] on div "Without pricing" at bounding box center [683, 67] width 64 height 12
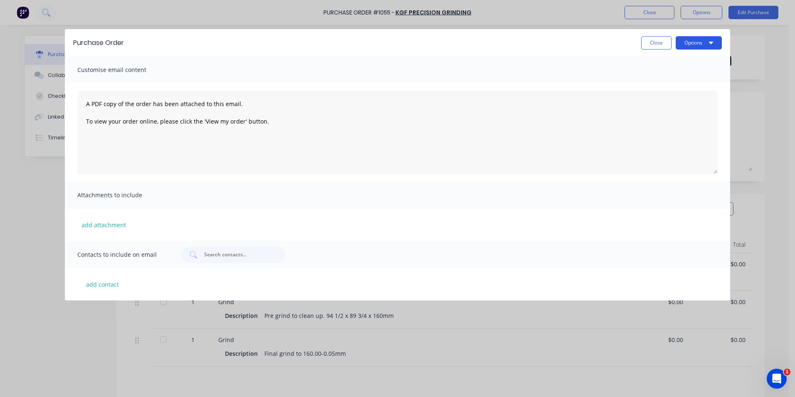
click at [702, 42] on button "Options" at bounding box center [699, 42] width 46 height 13
click at [666, 59] on div "Print" at bounding box center [682, 64] width 64 height 12
click at [657, 45] on button "Close" at bounding box center [656, 42] width 30 height 13
type textarea "x"
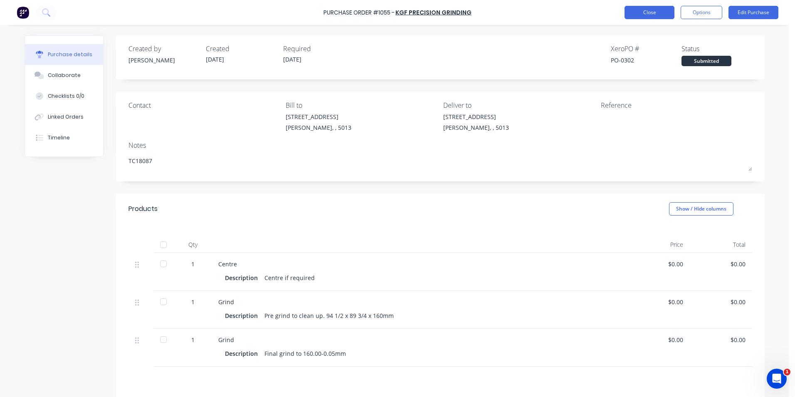
click at [660, 15] on button "Close" at bounding box center [650, 12] width 50 height 13
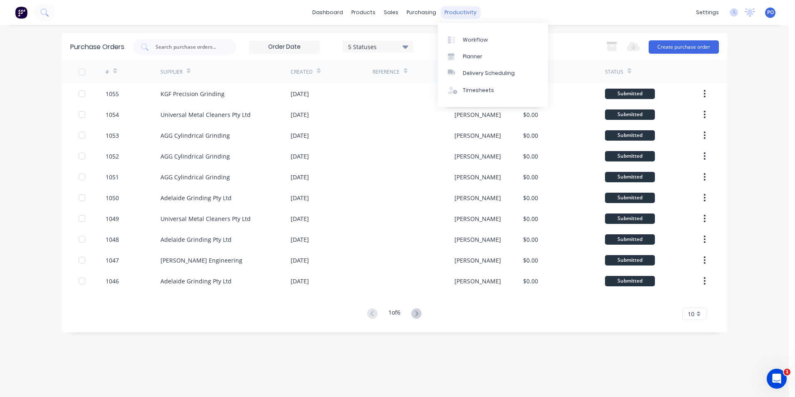
click at [463, 13] on div "productivity" at bounding box center [460, 12] width 40 height 12
click at [394, 13] on div "sales" at bounding box center [391, 12] width 23 height 12
click at [414, 39] on div "Sales Orders" at bounding box center [422, 39] width 34 height 7
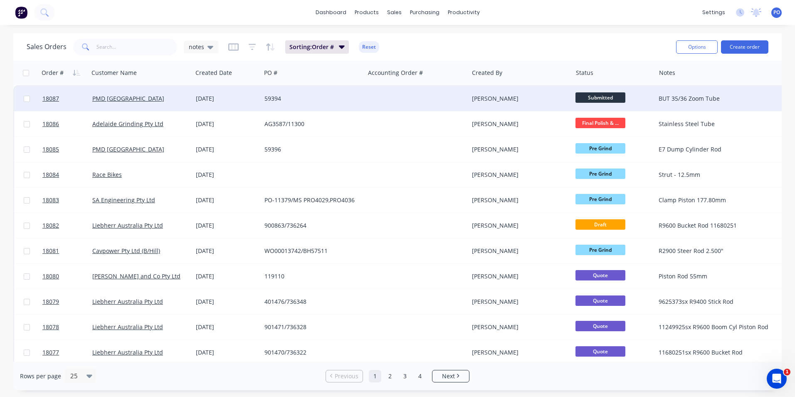
click at [599, 94] on span "Submitted" at bounding box center [600, 97] width 50 height 10
click at [436, 45] on div "Sales Orders notes Sorting: Order # Reset" at bounding box center [348, 47] width 643 height 20
click at [369, 94] on div at bounding box center [417, 98] width 104 height 25
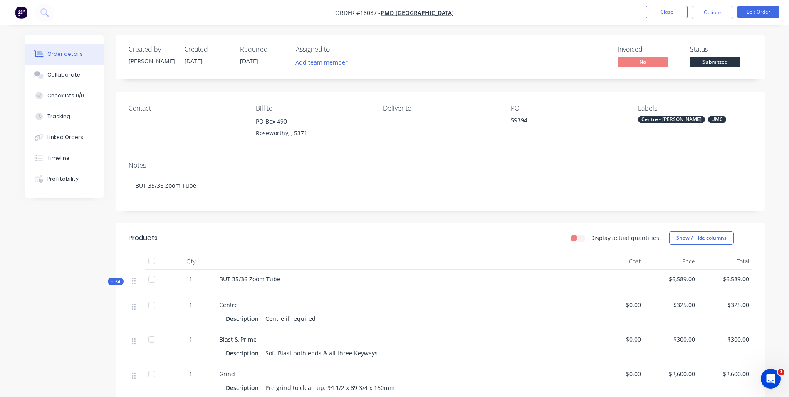
click at [670, 121] on div "Centre - [PERSON_NAME]" at bounding box center [671, 119] width 67 height 7
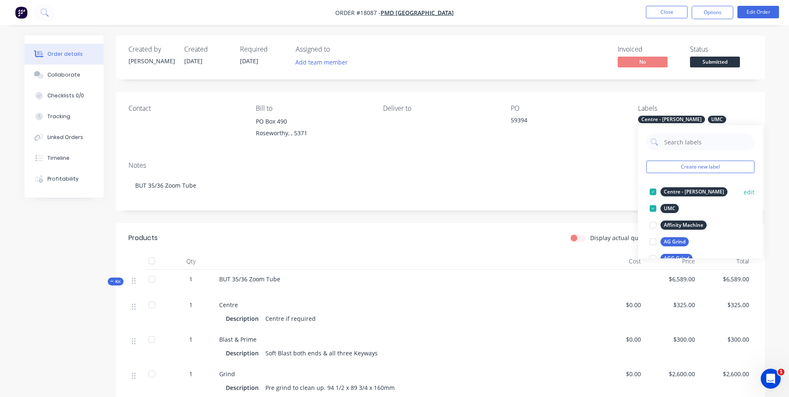
click at [651, 191] on div at bounding box center [652, 191] width 17 height 17
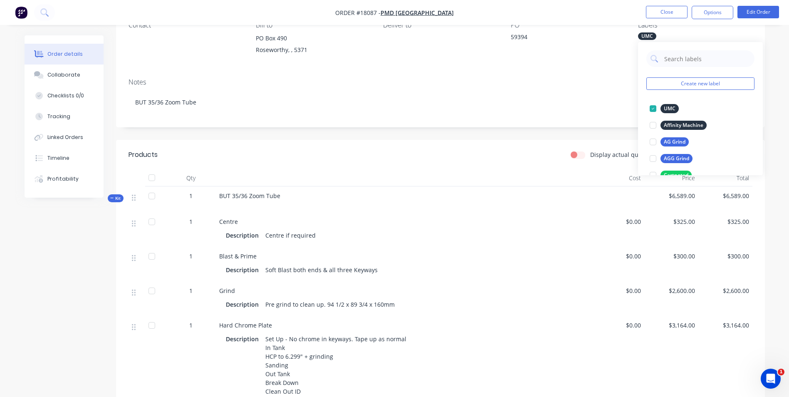
click at [19, 8] on img "button" at bounding box center [21, 12] width 12 height 12
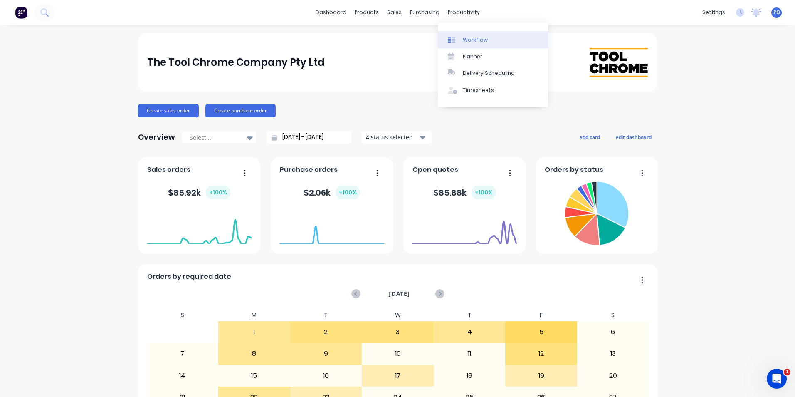
click at [461, 37] on link "Workflow" at bounding box center [493, 39] width 110 height 17
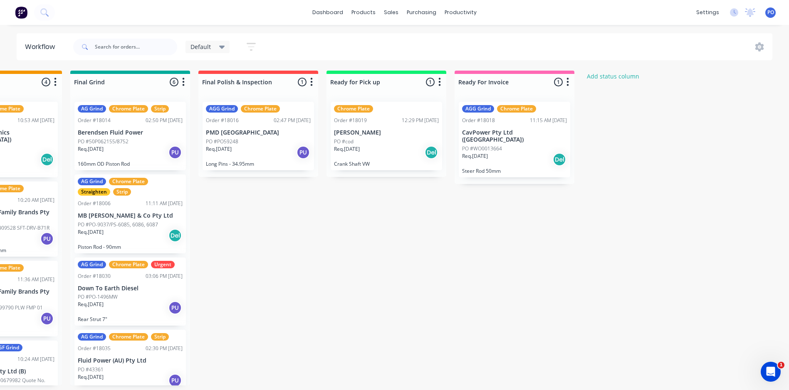
scroll to position [0, 817]
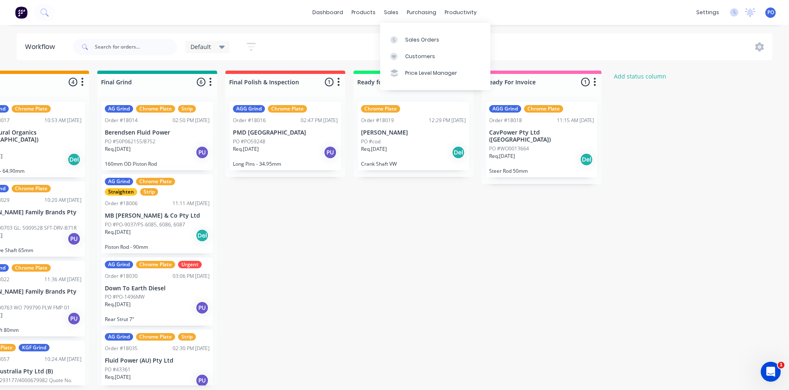
drag, startPoint x: 400, startPoint y: 38, endPoint x: 470, endPoint y: 58, distance: 72.7
click at [400, 38] on div at bounding box center [396, 39] width 12 height 7
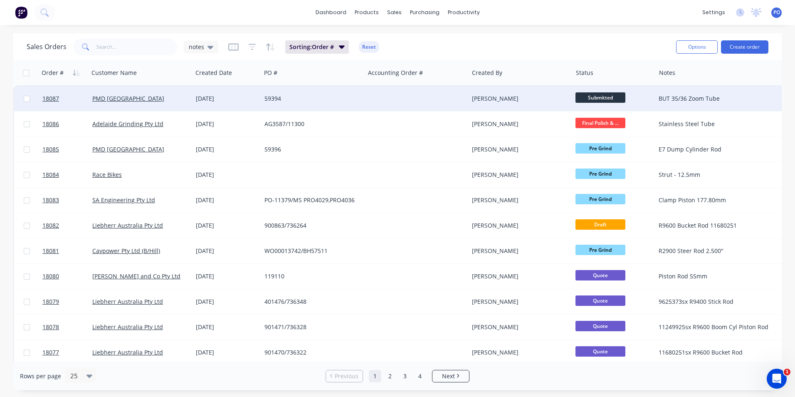
click at [289, 97] on div "59394" at bounding box center [310, 98] width 92 height 8
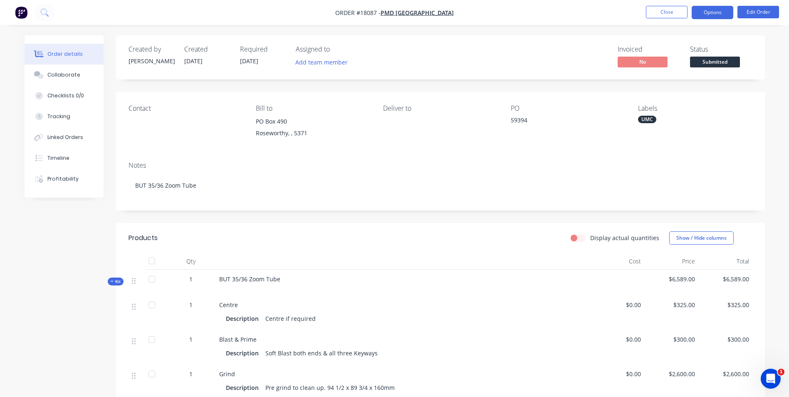
click at [724, 11] on button "Options" at bounding box center [712, 12] width 42 height 13
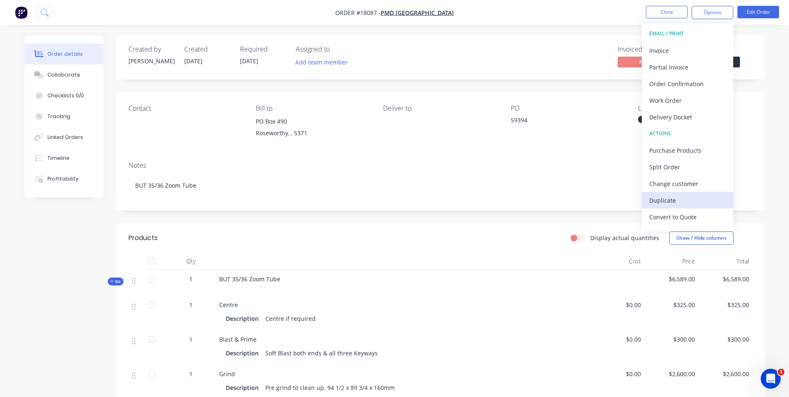
click at [675, 199] on div "Duplicate" at bounding box center [687, 200] width 77 height 12
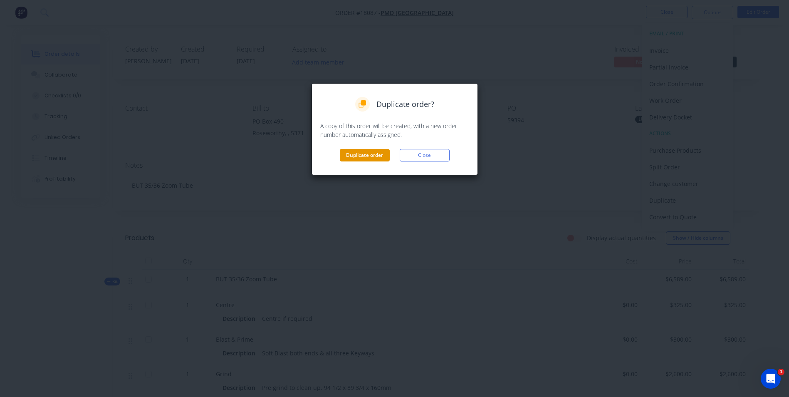
click at [370, 159] on button "Duplicate order" at bounding box center [365, 155] width 50 height 12
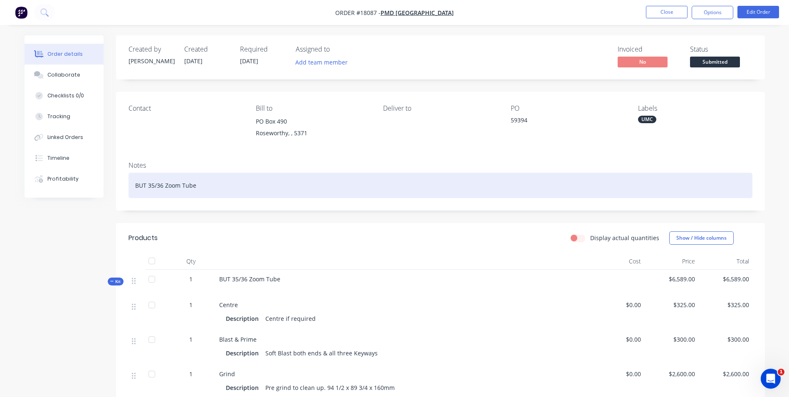
click at [162, 186] on div "BUT 35/36 Zoom Tube" at bounding box center [440, 185] width 624 height 25
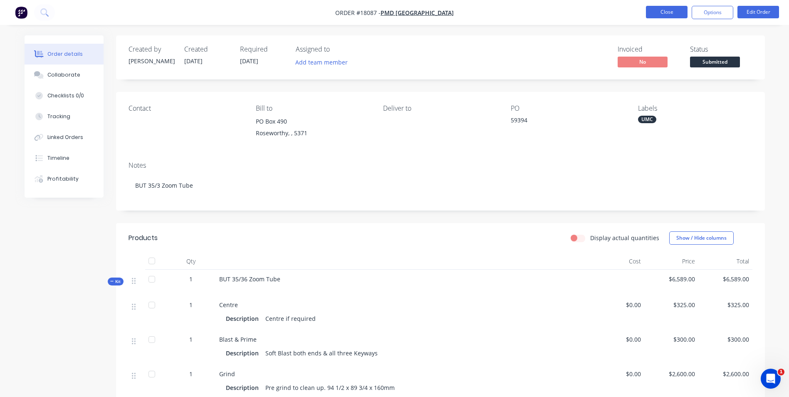
click at [673, 9] on button "Close" at bounding box center [667, 12] width 42 height 12
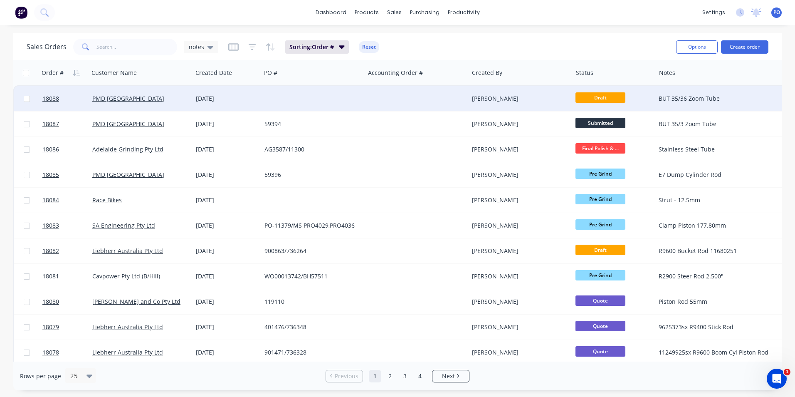
click at [249, 98] on div "02 Sep 2025" at bounding box center [227, 98] width 62 height 8
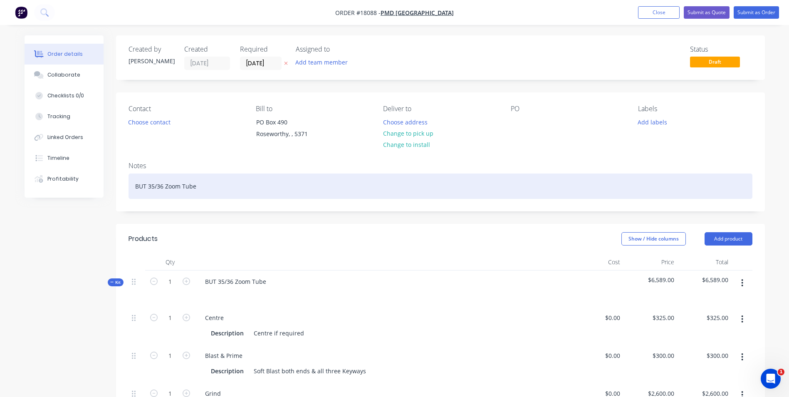
click at [163, 186] on div "BUT 35/36 Zoom Tube" at bounding box center [440, 185] width 624 height 25
click at [159, 187] on div "BUT 35 Zoom Tube" at bounding box center [440, 185] width 624 height 25
click at [172, 185] on div "BUT 35 Boom Tube" at bounding box center [440, 185] width 624 height 25
click at [249, 188] on div "BUT 35 Boom Lift Cylinder Tube" at bounding box center [440, 185] width 624 height 25
drag, startPoint x: 223, startPoint y: 187, endPoint x: 135, endPoint y: 183, distance: 87.8
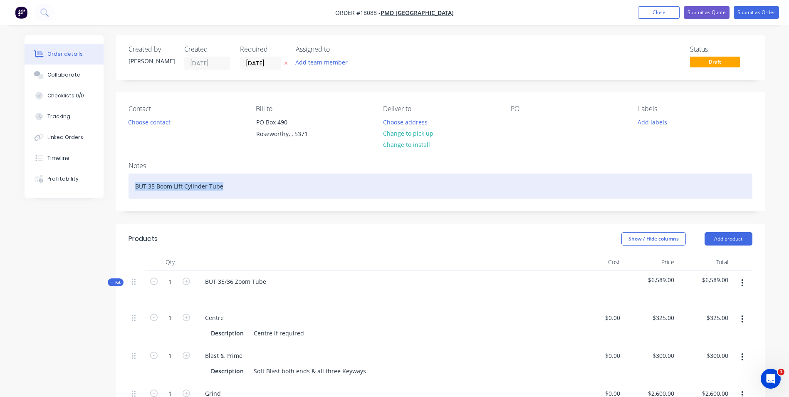
click at [135, 183] on div "BUT 35 Boom Lift Cylinder Tube" at bounding box center [440, 185] width 624 height 25
copy div "BUT 35 Boom Lift Cylinder Tube"
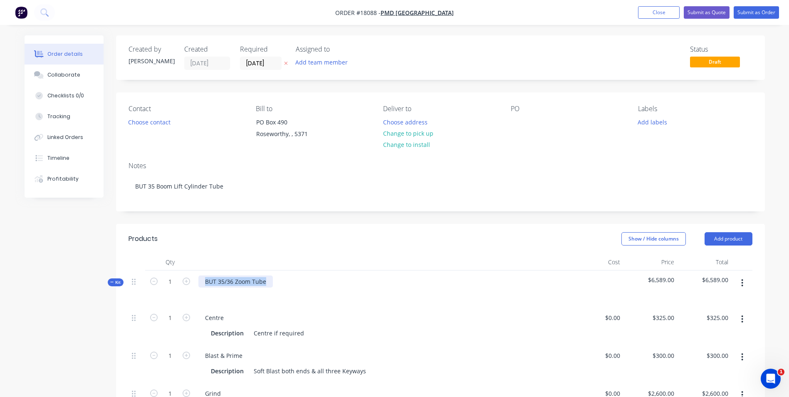
drag, startPoint x: 265, startPoint y: 280, endPoint x: 202, endPoint y: 277, distance: 62.9
click at [202, 277] on div "BUT 35/36 Zoom Tube" at bounding box center [235, 281] width 74 height 12
paste div
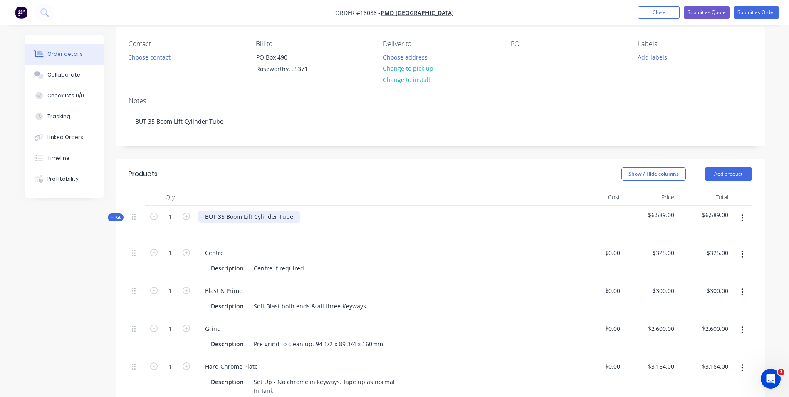
scroll to position [83, 0]
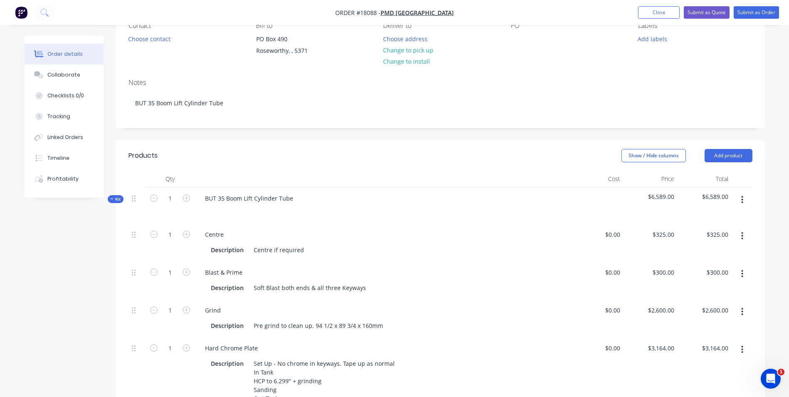
click at [741, 276] on icon "button" at bounding box center [742, 273] width 2 height 9
click at [694, 326] on div "Delete" at bounding box center [713, 329] width 64 height 12
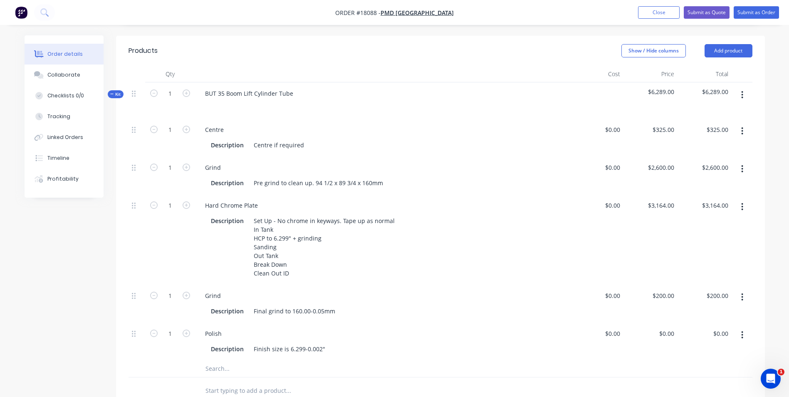
scroll to position [208, 0]
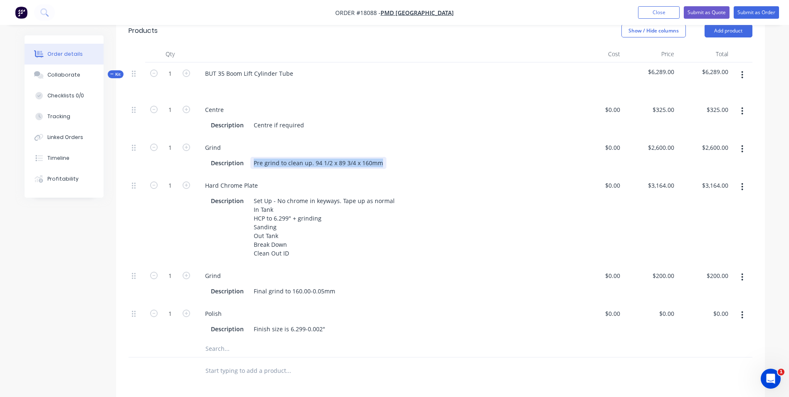
drag, startPoint x: 382, startPoint y: 164, endPoint x: 264, endPoint y: 163, distance: 117.7
click at [254, 164] on div "Pre grind to clean up. 94 1/2 x 89 3/4 x 160mm" at bounding box center [318, 163] width 136 height 12
paste div
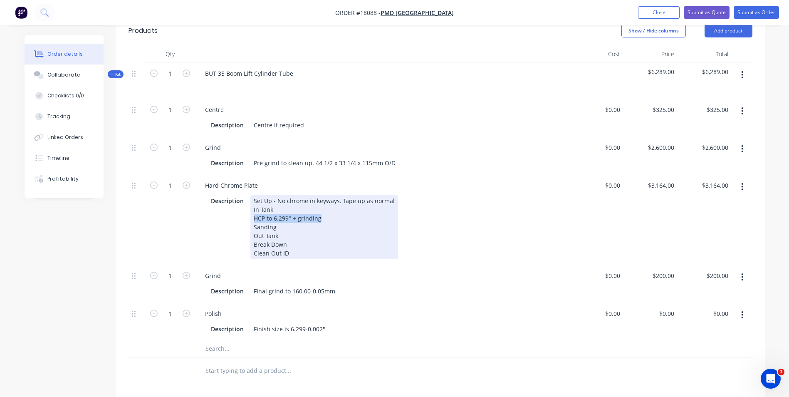
drag, startPoint x: 321, startPoint y: 221, endPoint x: 253, endPoint y: 220, distance: 67.8
click at [253, 220] on div "Set Up - No chrome in keyways. Tape up as normal In Tank HCP to 6.299" + grindi…" at bounding box center [324, 227] width 148 height 64
paste div
drag, startPoint x: 391, startPoint y: 200, endPoint x: 273, endPoint y: 202, distance: 118.5
click at [273, 202] on div "Set Up - No chrome in keyways. Tape up as normal In Tank HCP to 4.528' + grindi…" at bounding box center [324, 227] width 148 height 64
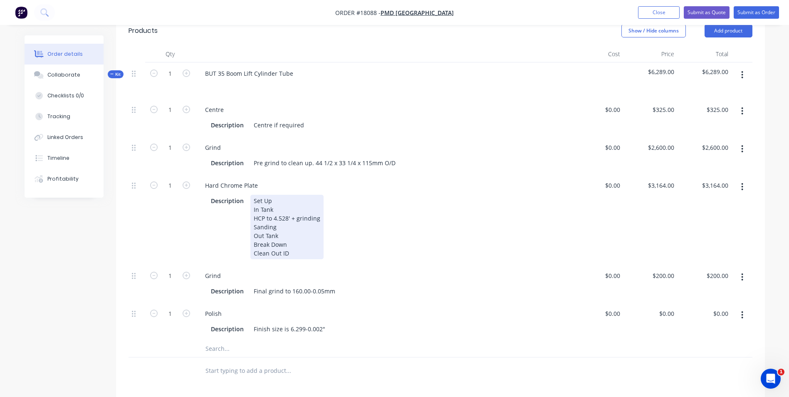
click at [289, 252] on div "Set Up In Tank HCP to 4.528' + grinding Sanding Out Tank Break Down Clean Out ID" at bounding box center [286, 227] width 73 height 64
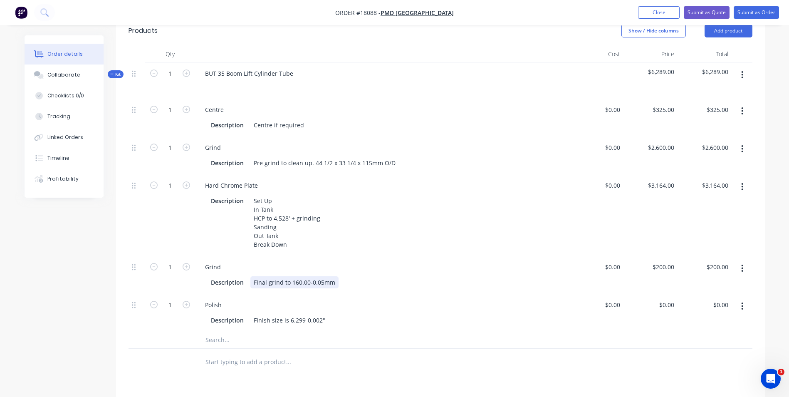
click at [316, 281] on div "Final grind to 160.00-0.05mm" at bounding box center [294, 282] width 88 height 12
drag, startPoint x: 331, startPoint y: 282, endPoint x: 246, endPoint y: 284, distance: 85.3
click at [246, 284] on div "Description Final grind to 160.00-0.05mm" at bounding box center [380, 282] width 346 height 12
paste div
drag, startPoint x: 323, startPoint y: 317, endPoint x: 252, endPoint y: 318, distance: 70.3
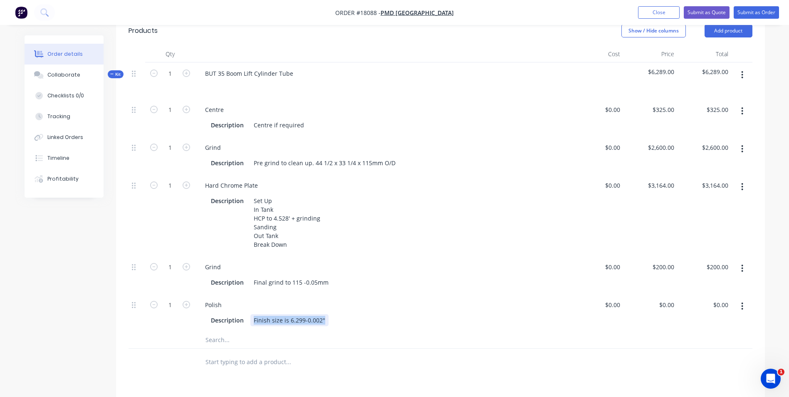
click at [252, 318] on div "Finish size is 6.299-0.002"" at bounding box center [289, 320] width 78 height 12
paste div
click at [351, 320] on div "Description Finish size is 4.527(6) -0.002"" at bounding box center [380, 320] width 346 height 12
click at [329, 279] on div "Final grind to 115 -0.05mm" at bounding box center [290, 282] width 81 height 12
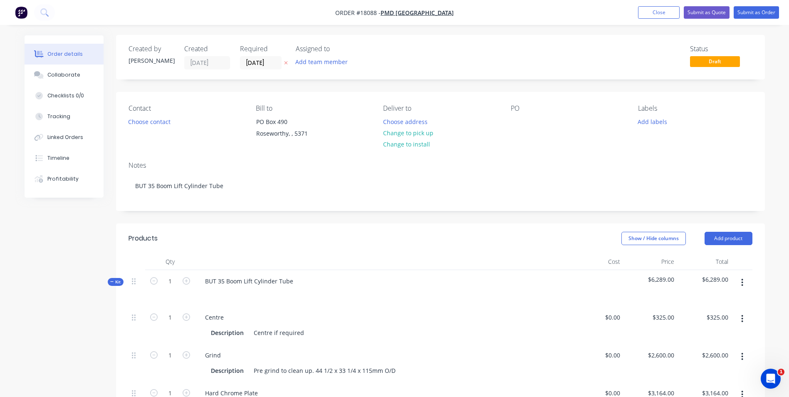
scroll to position [0, 0]
click at [516, 123] on div at bounding box center [517, 122] width 13 height 12
click at [653, 121] on button "Add labels" at bounding box center [652, 121] width 38 height 11
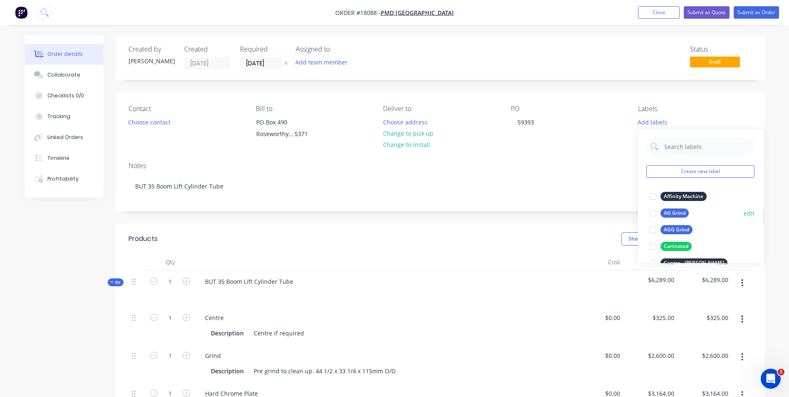
click at [653, 212] on div at bounding box center [652, 213] width 17 height 17
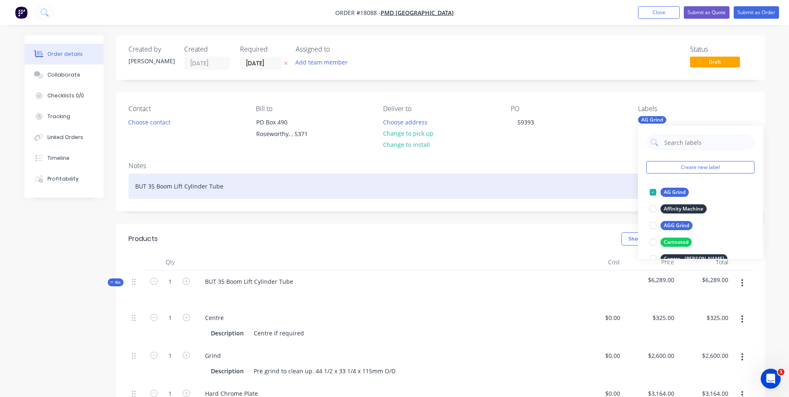
click at [351, 193] on div "BUT 35 Boom Lift Cylinder Tube" at bounding box center [440, 185] width 624 height 25
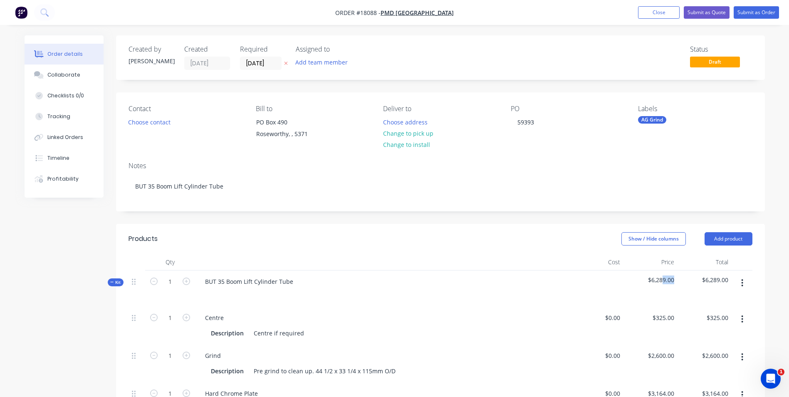
drag, startPoint x: 674, startPoint y: 280, endPoint x: 664, endPoint y: 279, distance: 10.8
click at [664, 279] on div "$6,289.00" at bounding box center [650, 288] width 54 height 36
drag, startPoint x: 664, startPoint y: 279, endPoint x: 679, endPoint y: 279, distance: 15.8
click at [679, 279] on div "$6,289.00" at bounding box center [704, 288] width 54 height 36
drag, startPoint x: 679, startPoint y: 277, endPoint x: 642, endPoint y: 278, distance: 36.6
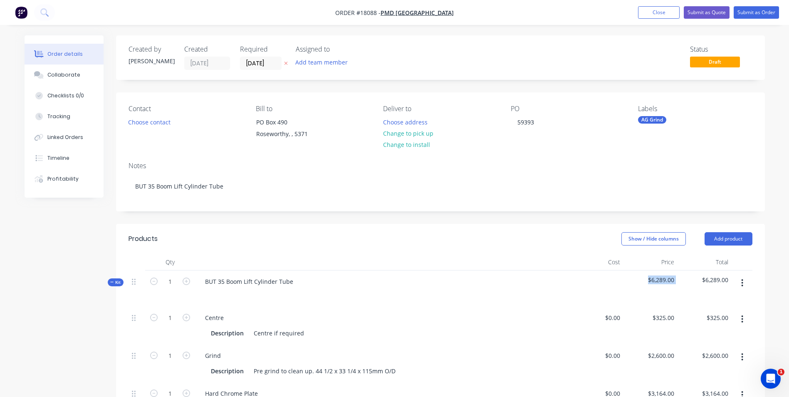
click at [642, 278] on div "Kit 1 BUT 35 Boom Lift Cylinder Tube $6,289.00 $6,289.00" at bounding box center [440, 288] width 624 height 36
click at [665, 318] on input "325" at bounding box center [665, 317] width 26 height 12
click at [675, 318] on input "325" at bounding box center [670, 317] width 14 height 12
click at [678, 279] on div "$6,289.00" at bounding box center [704, 288] width 54 height 36
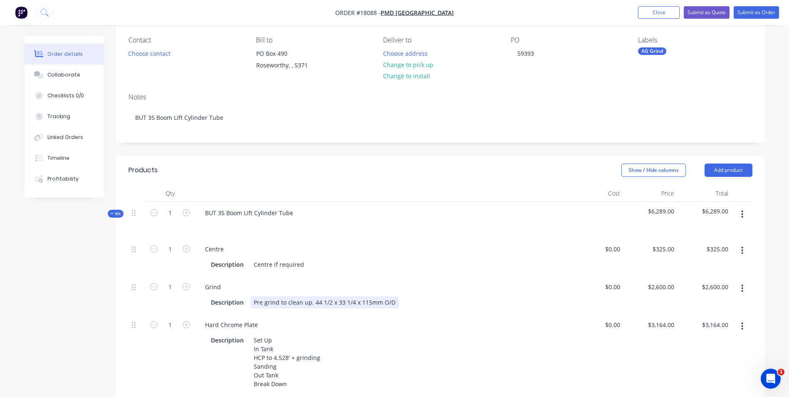
scroll to position [83, 0]
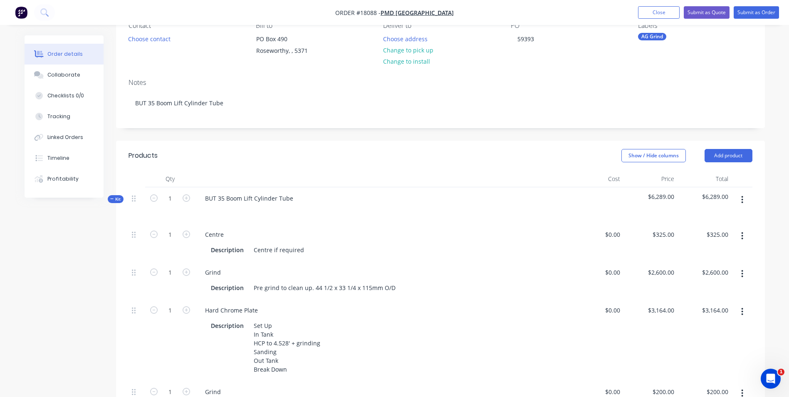
click at [674, 197] on span "$6,289.00" at bounding box center [650, 196] width 47 height 9
click at [675, 195] on div "$6,289.00" at bounding box center [650, 205] width 54 height 36
click at [667, 196] on span "$6,289.00" at bounding box center [650, 196] width 47 height 9
click at [674, 196] on div "$6,289.00" at bounding box center [650, 205] width 54 height 36
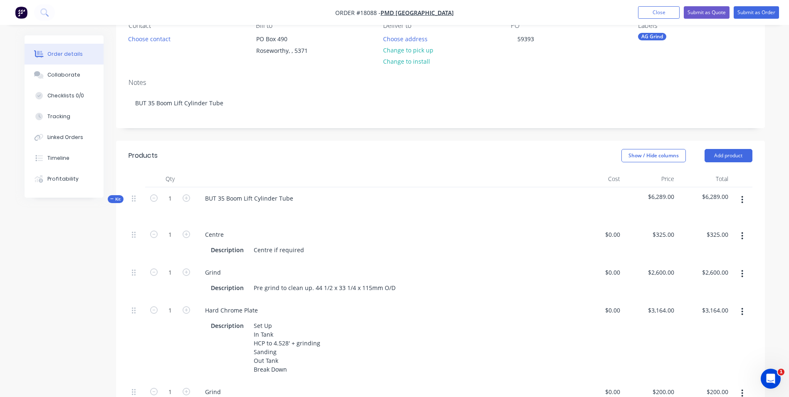
click at [674, 196] on div "$6,289.00" at bounding box center [650, 205] width 54 height 36
click at [665, 197] on span "$6,289.00" at bounding box center [650, 196] width 47 height 9
drag, startPoint x: 650, startPoint y: 197, endPoint x: 680, endPoint y: 200, distance: 30.5
click at [680, 200] on div "Kit 1 BUT 35 Boom Lift Cylinder Tube $6,289.00 $6,289.00" at bounding box center [440, 205] width 624 height 36
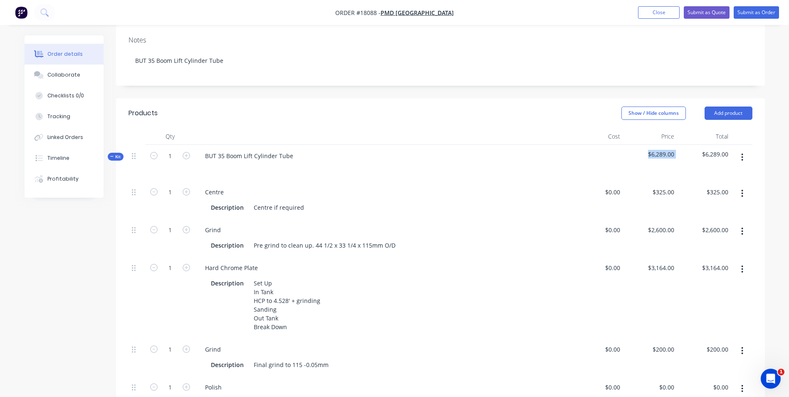
scroll to position [125, 0]
click at [670, 151] on span "$6,289.00" at bounding box center [650, 155] width 47 height 9
click at [341, 165] on div at bounding box center [382, 169] width 368 height 12
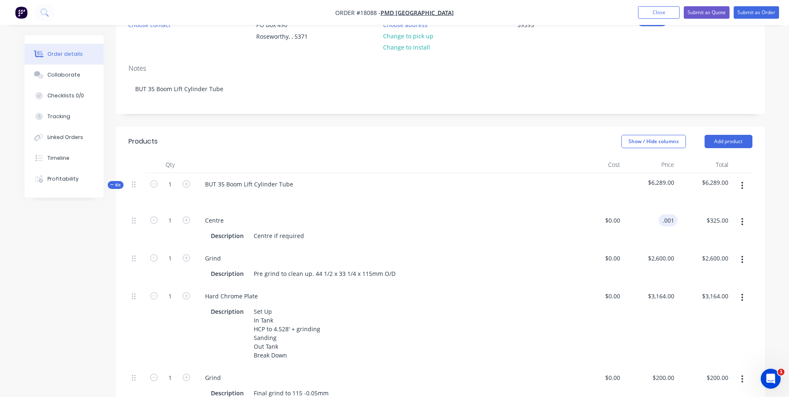
scroll to position [83, 0]
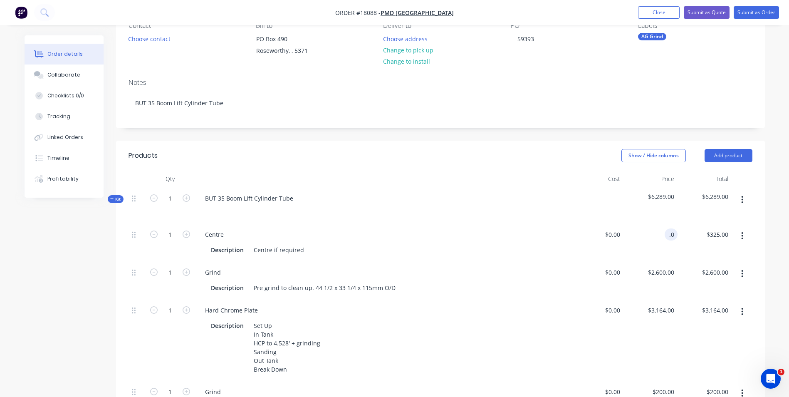
type input "."
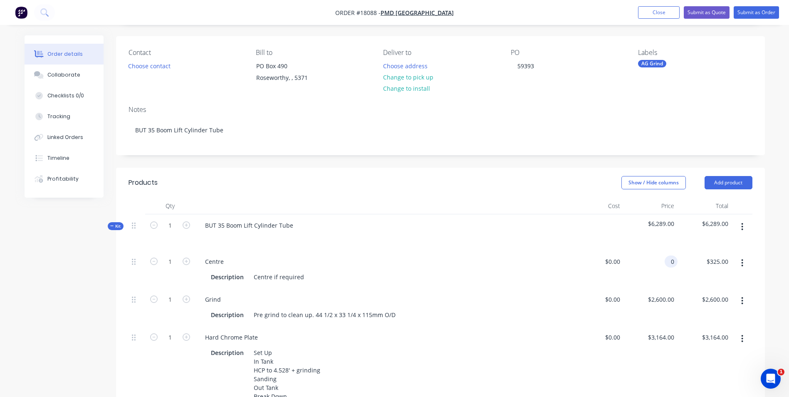
scroll to position [42, 0]
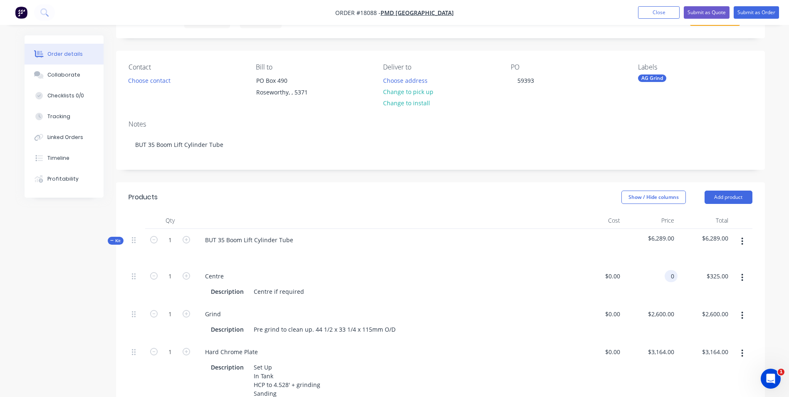
type input "$0.00"
drag, startPoint x: 677, startPoint y: 312, endPoint x: 648, endPoint y: 308, distance: 29.3
click at [648, 308] on div "1 Grind Description Pre grind to clean up. 44 1/2 x 33 1/4 x 115mm O/D $0.00 $0…" at bounding box center [440, 322] width 624 height 38
drag, startPoint x: 648, startPoint y: 308, endPoint x: 677, endPoint y: 313, distance: 28.7
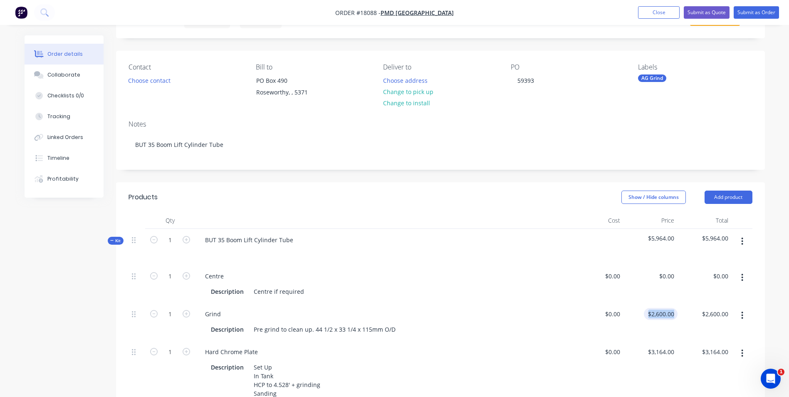
click at [677, 313] on div "$2,600.00 $2,600.00" at bounding box center [704, 322] width 54 height 38
type input "2600"
click at [673, 314] on input "2600" at bounding box center [662, 314] width 30 height 12
type input "$0.00"
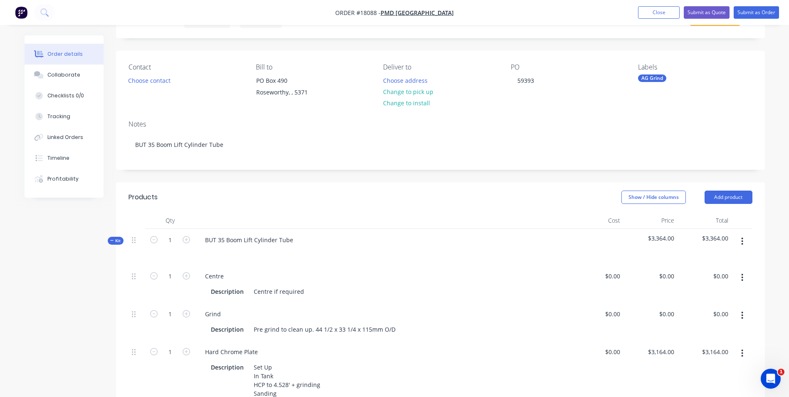
click at [673, 237] on span "$3,364.00" at bounding box center [650, 238] width 47 height 9
click at [672, 352] on input "3164" at bounding box center [662, 352] width 30 height 12
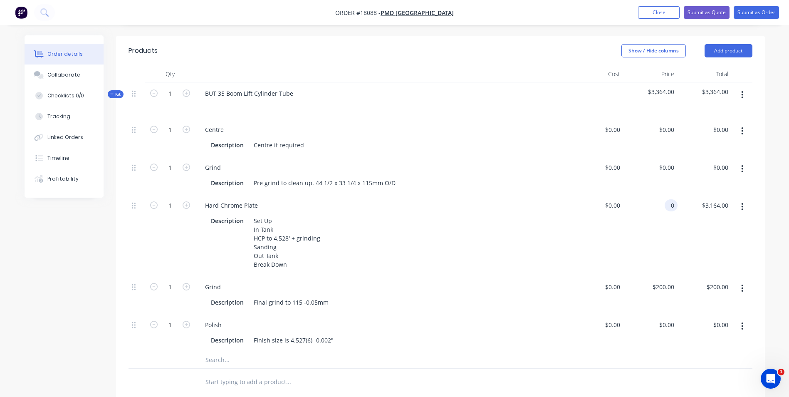
scroll to position [208, 0]
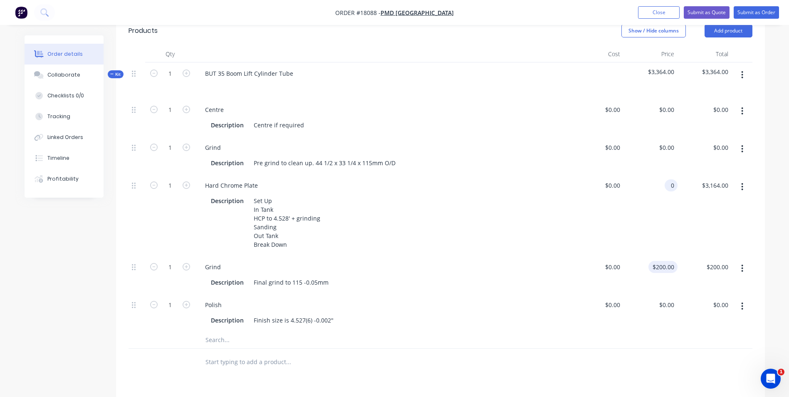
type input "$0.00"
click at [666, 267] on input "200" at bounding box center [665, 267] width 26 height 12
type input "$0.00"
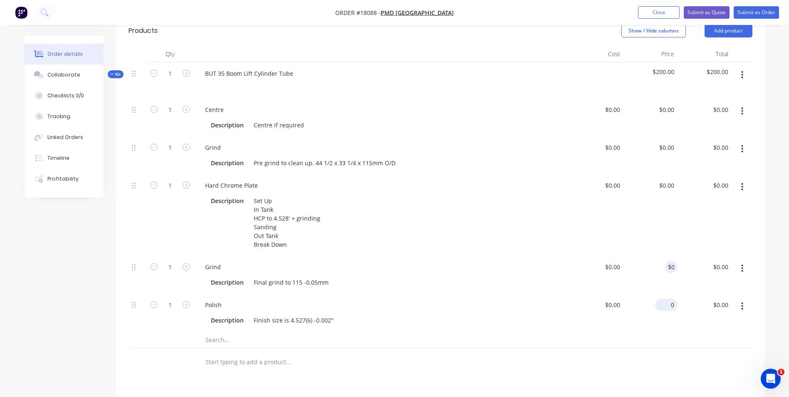
click at [673, 304] on input "0" at bounding box center [667, 305] width 19 height 12
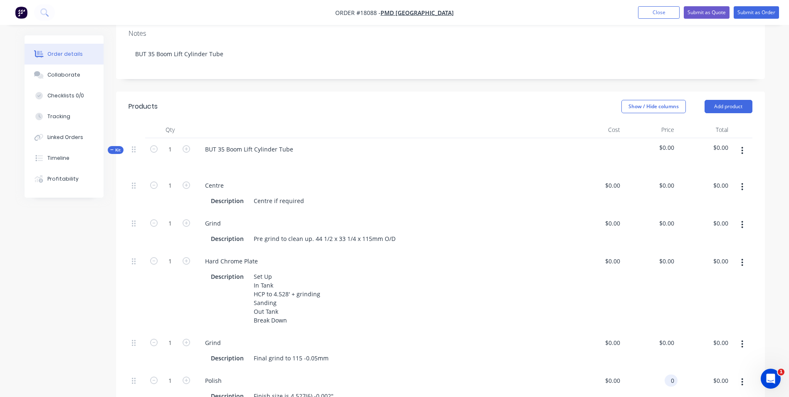
scroll to position [0, 0]
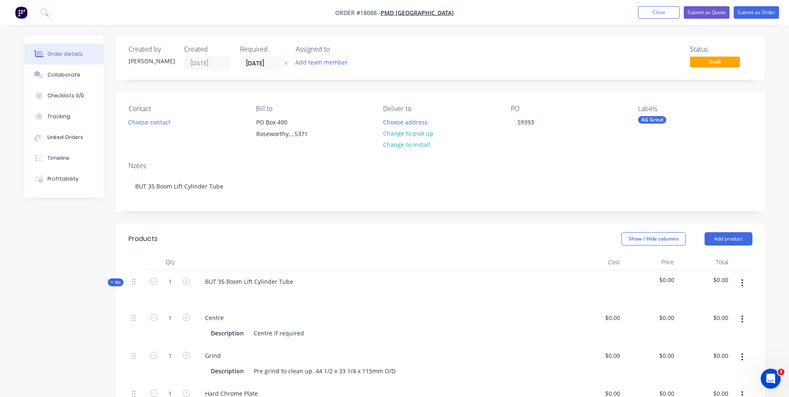
type input "$0.00"
click at [660, 117] on div "AG Grind" at bounding box center [652, 119] width 28 height 7
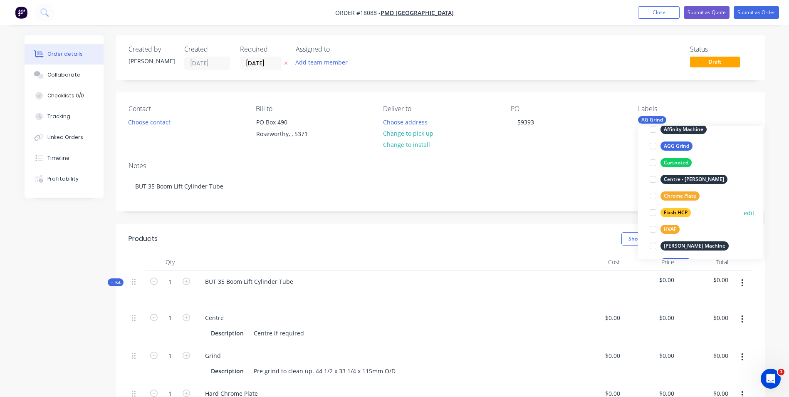
scroll to position [83, 0]
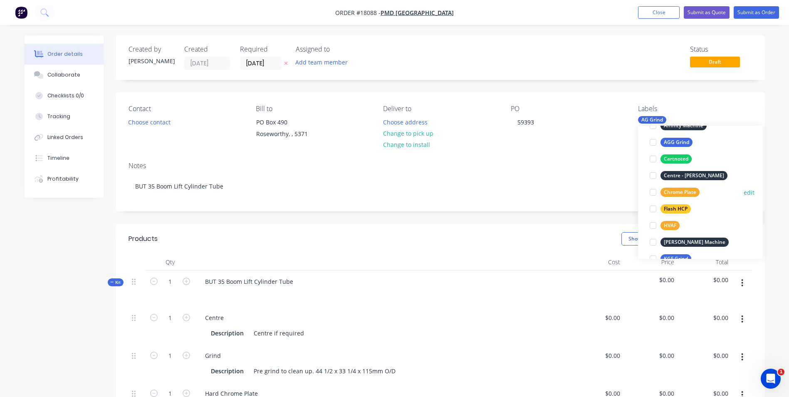
click at [652, 190] on div at bounding box center [652, 192] width 17 height 17
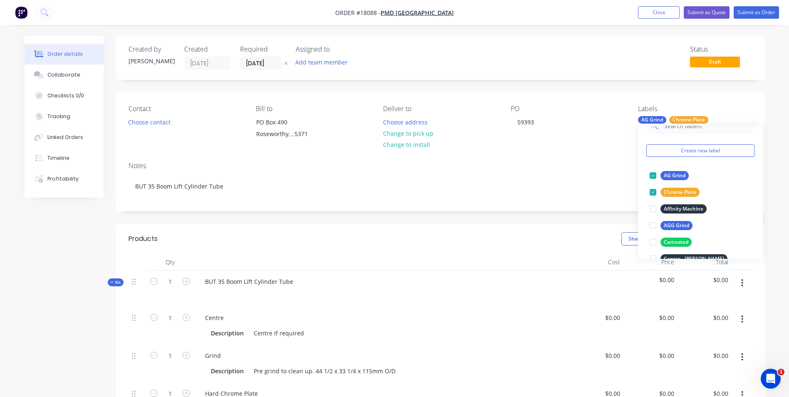
click at [607, 129] on div "PO 59393" at bounding box center [568, 124] width 114 height 38
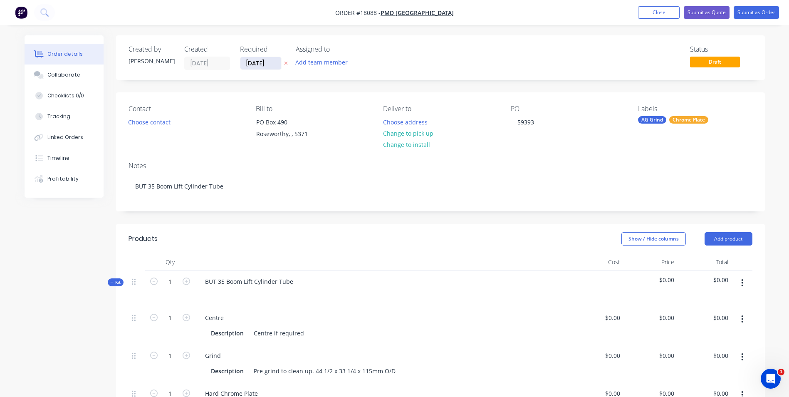
click at [275, 61] on input "[DATE]" at bounding box center [260, 63] width 41 height 12
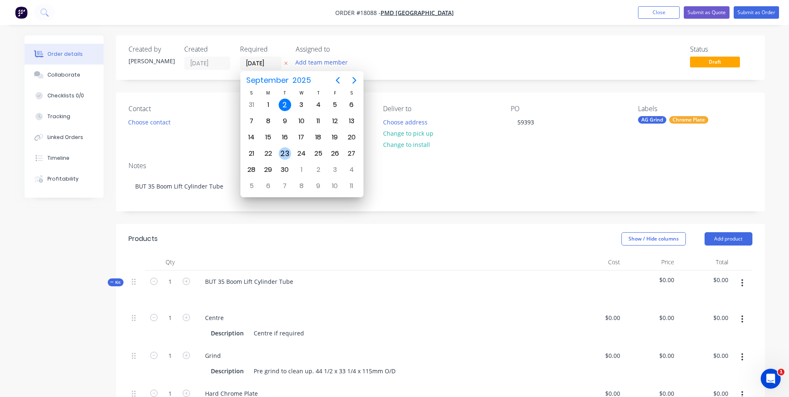
click at [287, 159] on div "23" at bounding box center [285, 153] width 12 height 12
type input "[DATE]"
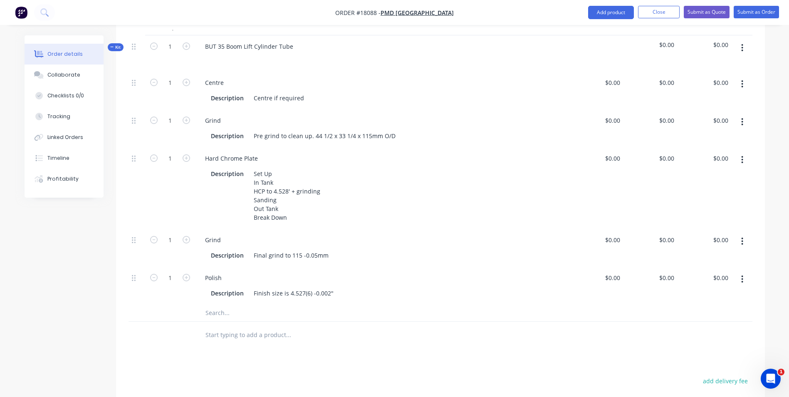
scroll to position [249, 0]
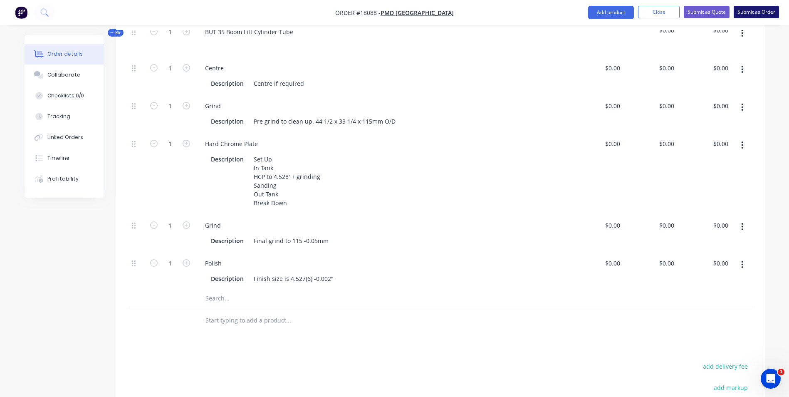
click at [749, 13] on button "Submit as Order" at bounding box center [755, 12] width 45 height 12
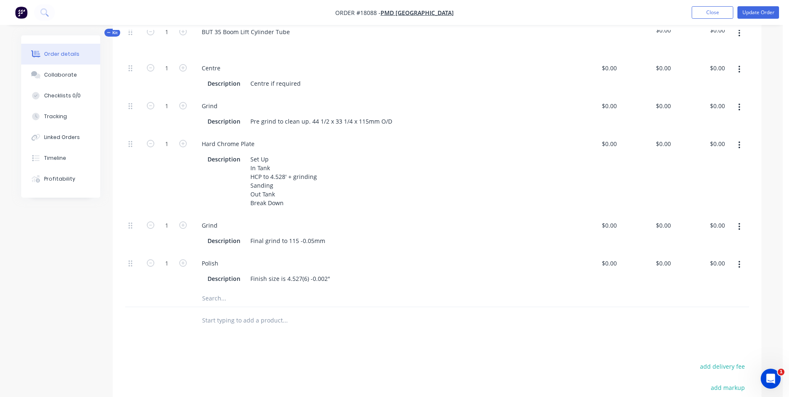
scroll to position [0, 0]
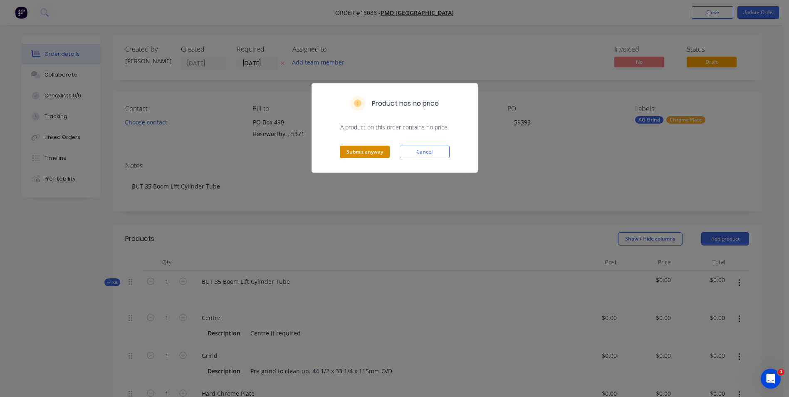
click at [367, 152] on button "Submit anyway" at bounding box center [365, 152] width 50 height 12
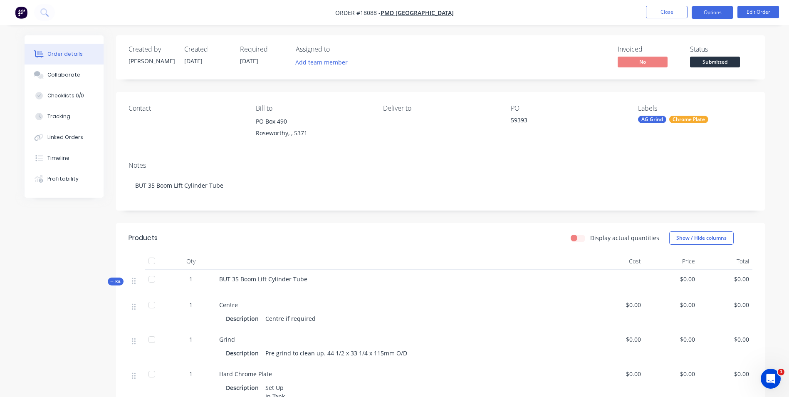
click at [707, 15] on button "Options" at bounding box center [712, 12] width 42 height 13
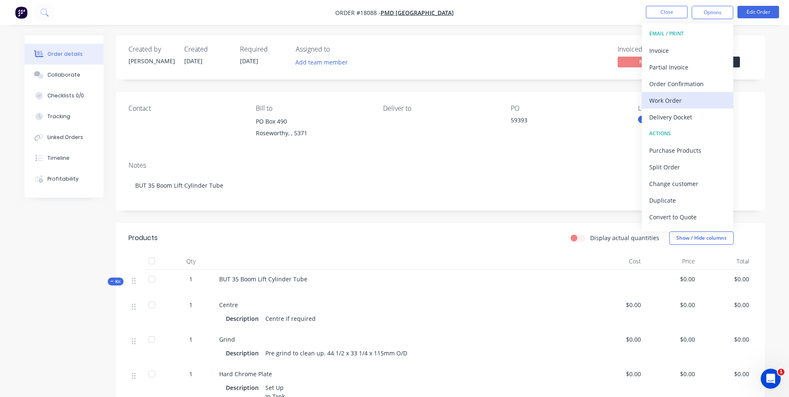
click at [662, 103] on div "Work Order" at bounding box center [687, 100] width 77 height 12
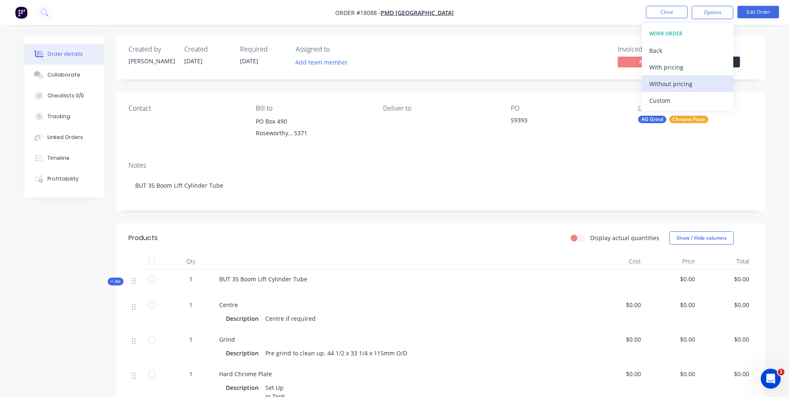
click at [677, 81] on div "Without pricing" at bounding box center [687, 84] width 77 height 12
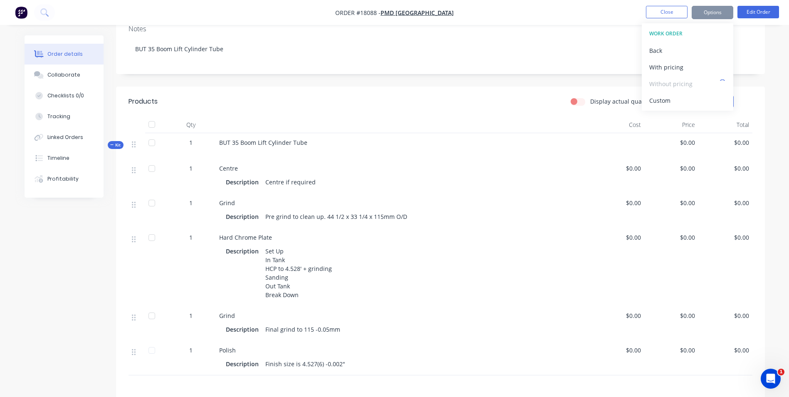
scroll to position [13, 0]
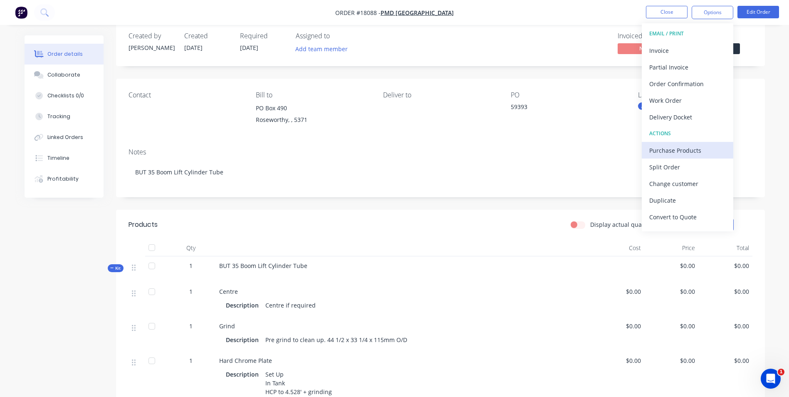
click at [666, 151] on div "Purchase Products" at bounding box center [687, 150] width 77 height 12
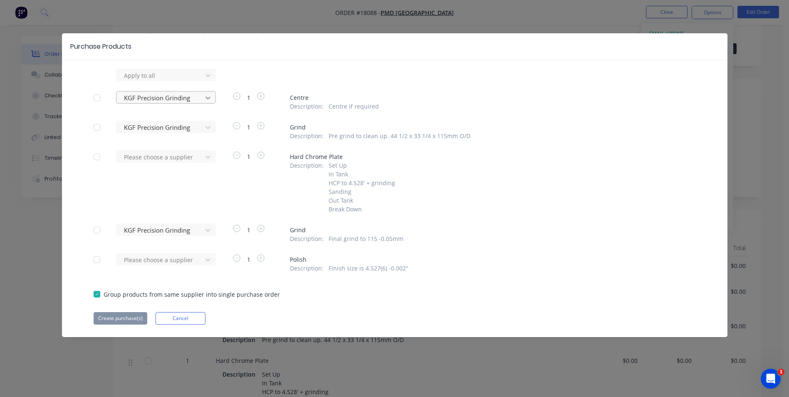
click at [211, 79] on icon at bounding box center [208, 75] width 8 height 8
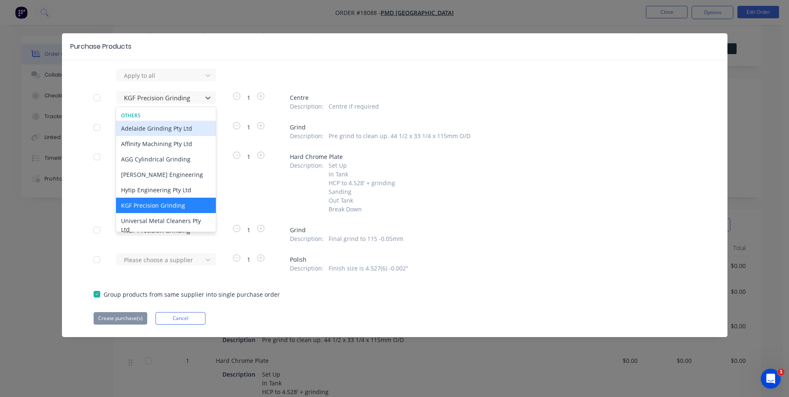
click at [175, 128] on div "Adelaide Grinding Pty Ltd" at bounding box center [166, 128] width 100 height 15
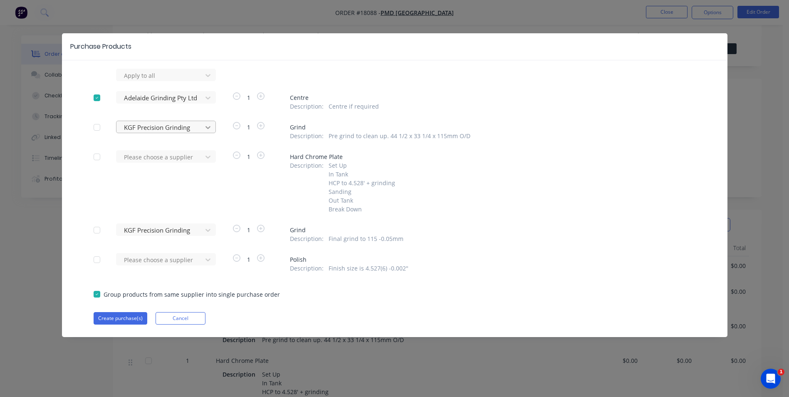
click at [207, 82] on div at bounding box center [207, 75] width 15 height 13
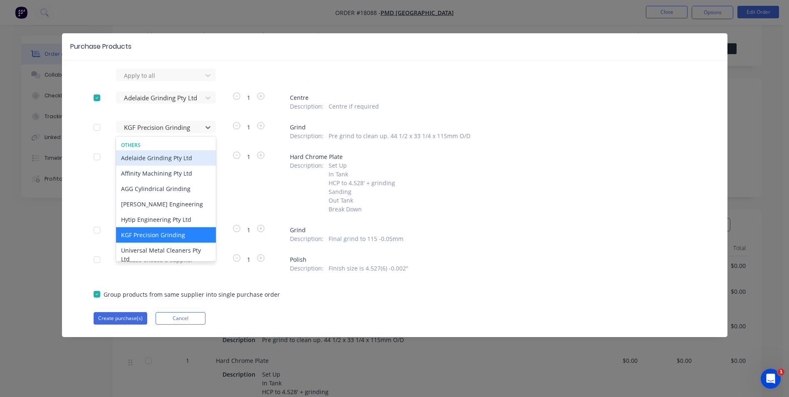
click at [189, 160] on div "Adelaide Grinding Pty Ltd" at bounding box center [166, 157] width 100 height 15
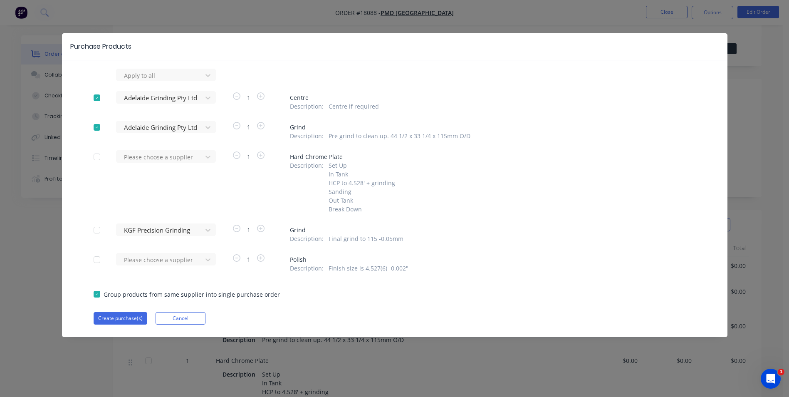
click at [95, 231] on div at bounding box center [97, 230] width 17 height 17
click at [213, 82] on div at bounding box center [207, 75] width 15 height 13
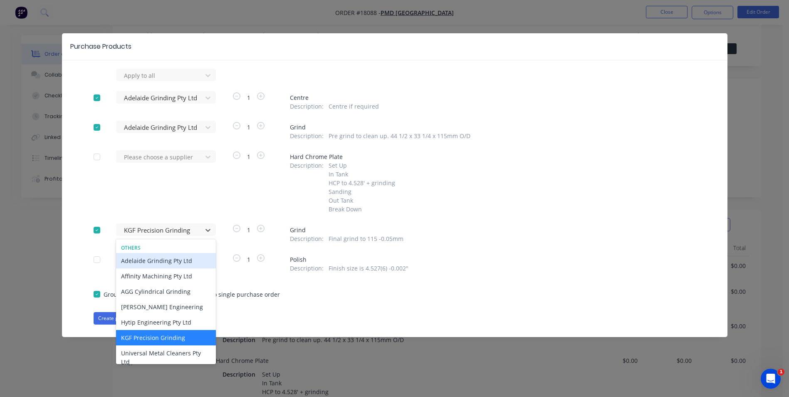
click at [176, 263] on div "Adelaide Grinding Pty Ltd" at bounding box center [166, 260] width 100 height 15
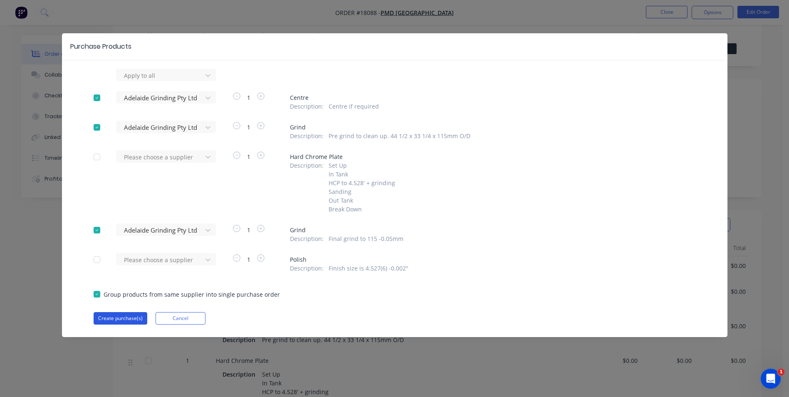
click at [124, 317] on button "Create purchase(s)" at bounding box center [121, 318] width 54 height 12
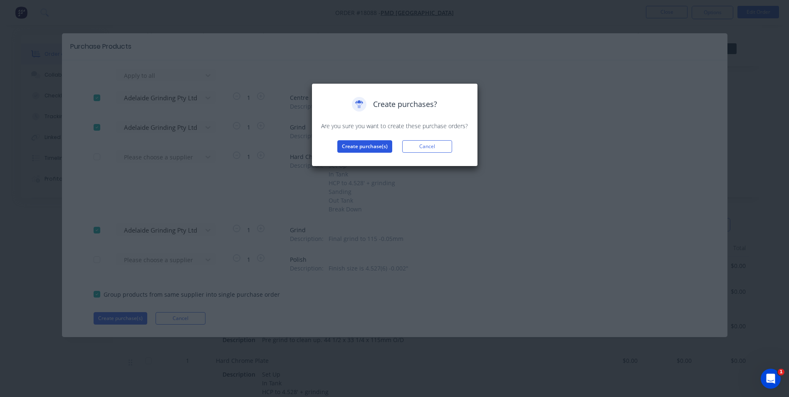
click at [373, 147] on button "Create purchase(s)" at bounding box center [364, 146] width 55 height 12
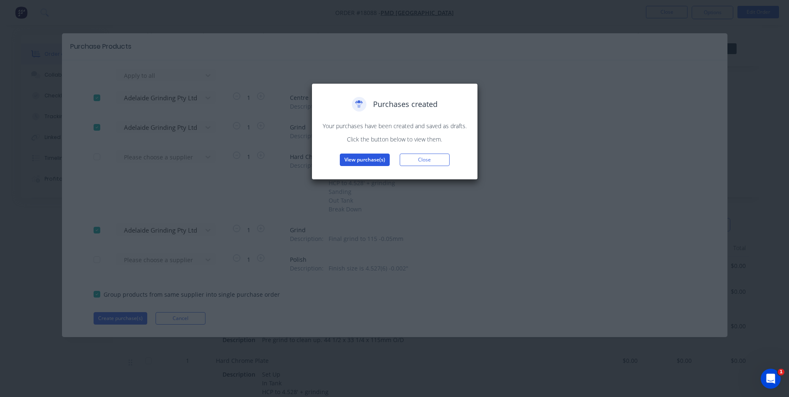
click at [373, 160] on button "View purchase(s)" at bounding box center [365, 159] width 50 height 12
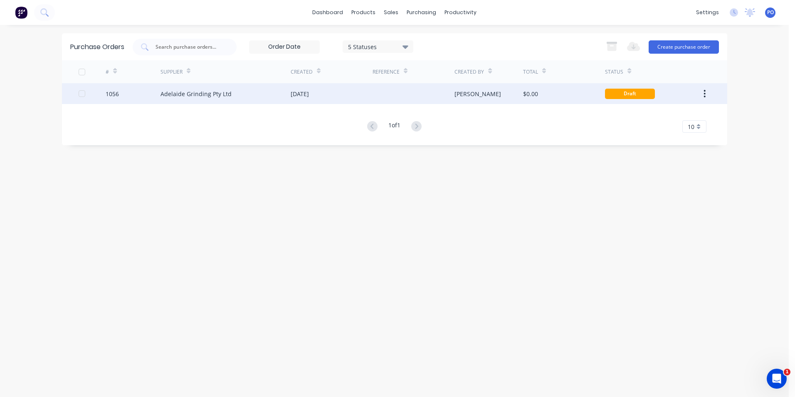
click at [363, 95] on div "[DATE]" at bounding box center [332, 93] width 82 height 21
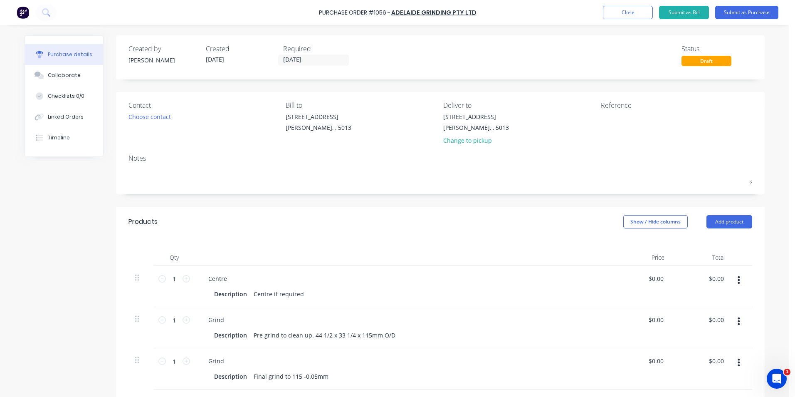
click at [153, 189] on div "Contact Choose contact Bill to 4-6 Leeds St Wingfield, , 5013 Deliver to 4-6 Le…" at bounding box center [440, 143] width 649 height 102
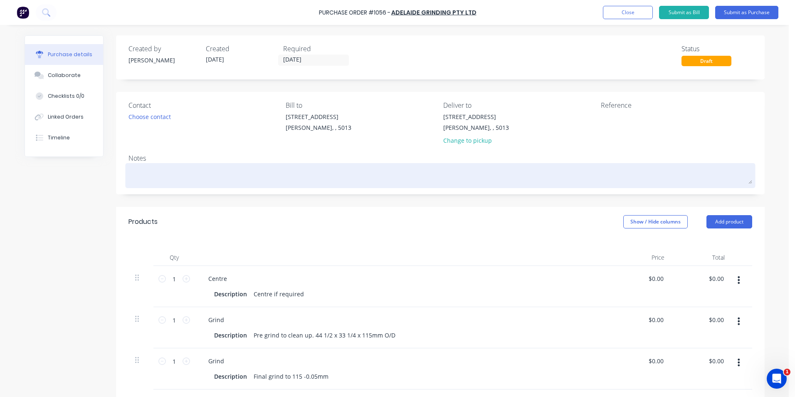
click at [151, 175] on textarea at bounding box center [440, 174] width 624 height 19
type textarea "x"
type textarea "T"
type textarea "x"
type textarea "TC"
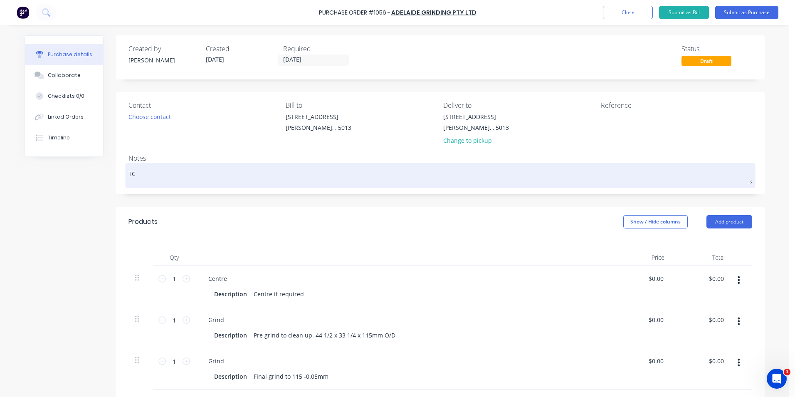
type textarea "x"
type textarea "TC"
type textarea "x"
type textarea "TC"
type textarea "x"
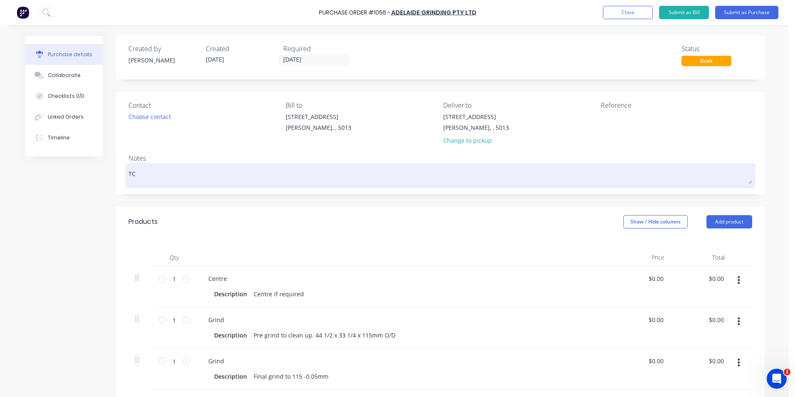
type textarea "TC1"
type textarea "x"
type textarea "TC18"
type textarea "x"
type textarea "TC180"
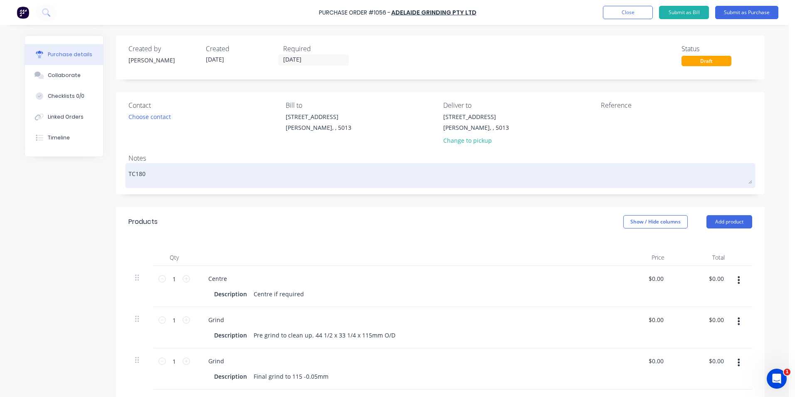
type textarea "x"
type textarea "TC1800"
type textarea "x"
type textarea "TC180"
type textarea "x"
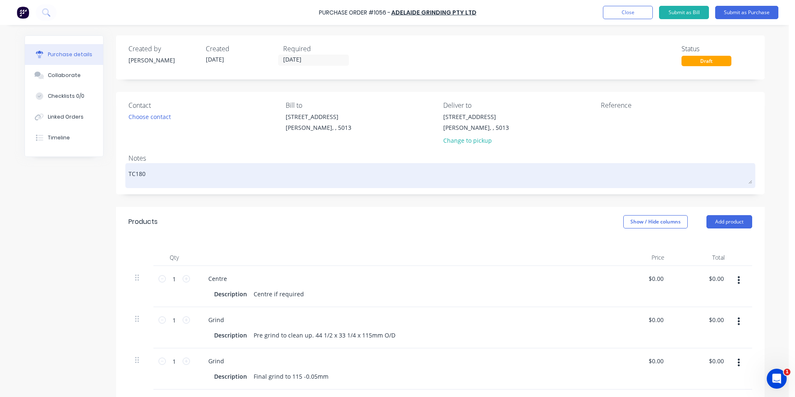
type textarea "TC1808"
type textarea "x"
type textarea "TC18088"
type textarea "x"
type textarea "TC180880"
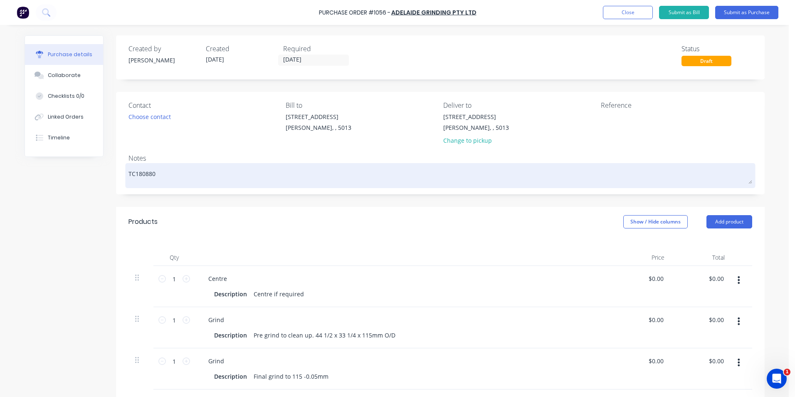
type textarea "x"
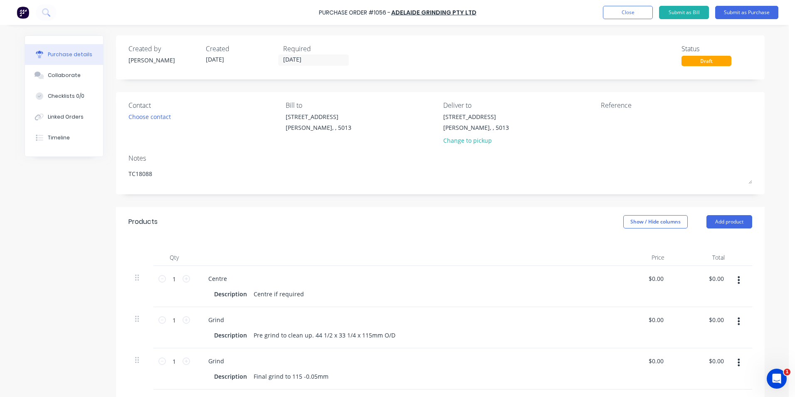
type textarea "TC18088"
type textarea "x"
type textarea "TC18088"
click at [738, 282] on icon "button" at bounding box center [739, 279] width 2 height 9
click at [703, 318] on button "Duplicate" at bounding box center [713, 318] width 71 height 17
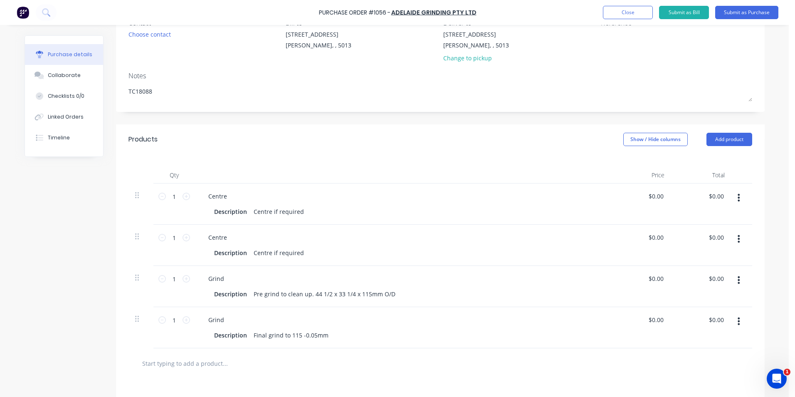
scroll to position [83, 0]
click at [231, 196] on div "Centre" at bounding box center [403, 195] width 402 height 12
type textarea "x"
drag, startPoint x: 228, startPoint y: 196, endPoint x: 198, endPoint y: 195, distance: 30.4
click at [198, 195] on div "Centre Description Centre if required" at bounding box center [403, 203] width 416 height 41
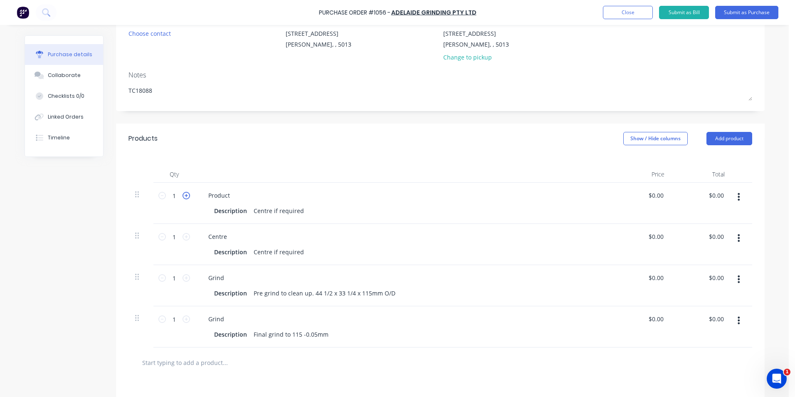
click at [184, 198] on icon at bounding box center [186, 195] width 7 height 7
type textarea "x"
type input "2"
click at [183, 237] on icon at bounding box center [186, 236] width 7 height 7
type textarea "x"
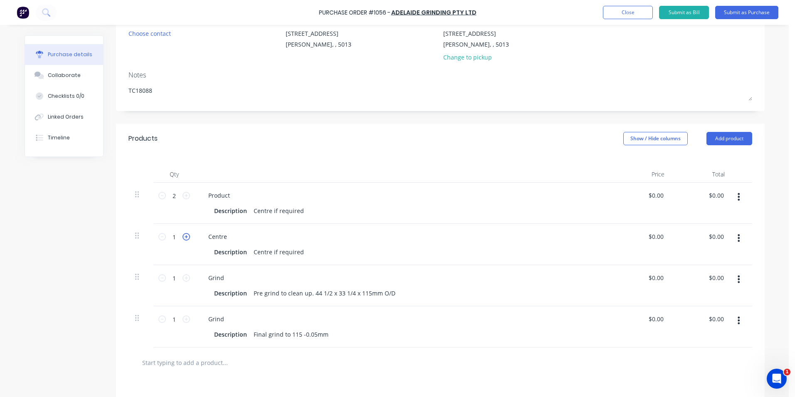
type input "2"
click at [185, 279] on icon at bounding box center [186, 277] width 7 height 7
type textarea "x"
type input "2"
click at [185, 317] on icon at bounding box center [186, 318] width 7 height 7
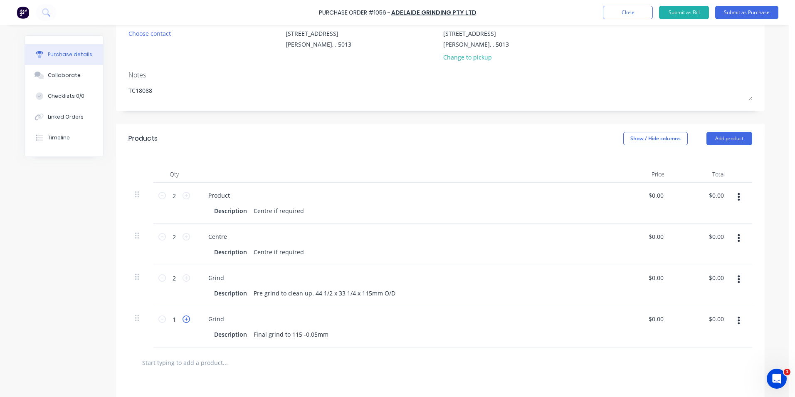
type textarea "x"
type input "2"
click at [299, 211] on div "Centre if required" at bounding box center [278, 211] width 57 height 12
type textarea "x"
drag, startPoint x: 299, startPoint y: 211, endPoint x: 248, endPoint y: 210, distance: 50.7
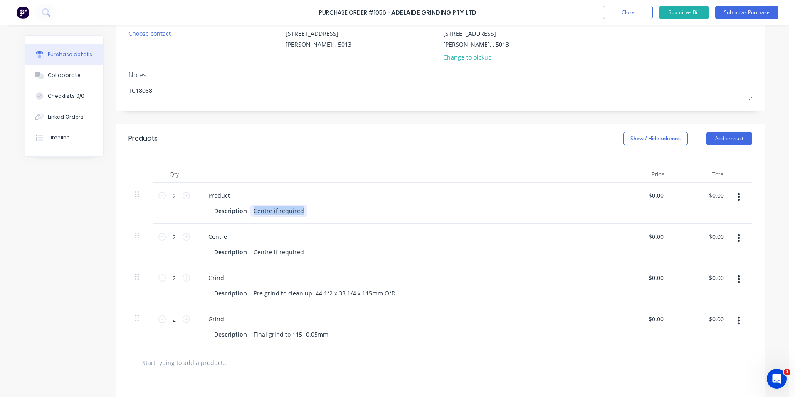
click at [250, 212] on div "Centre if required" at bounding box center [278, 211] width 57 height 12
click at [386, 247] on div "Description Centre if required" at bounding box center [401, 252] width 381 height 12
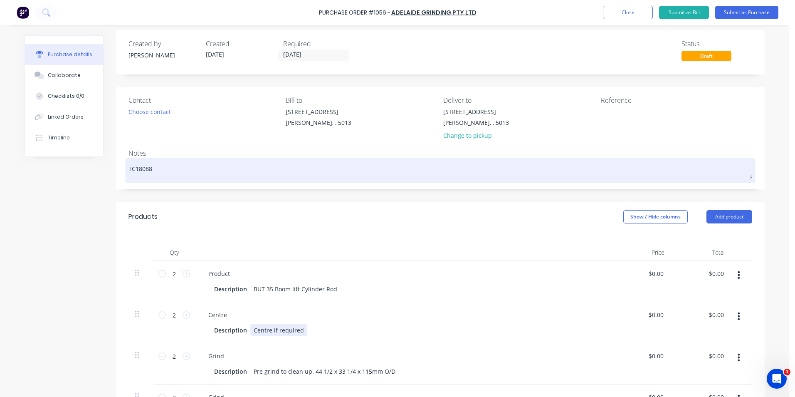
scroll to position [0, 0]
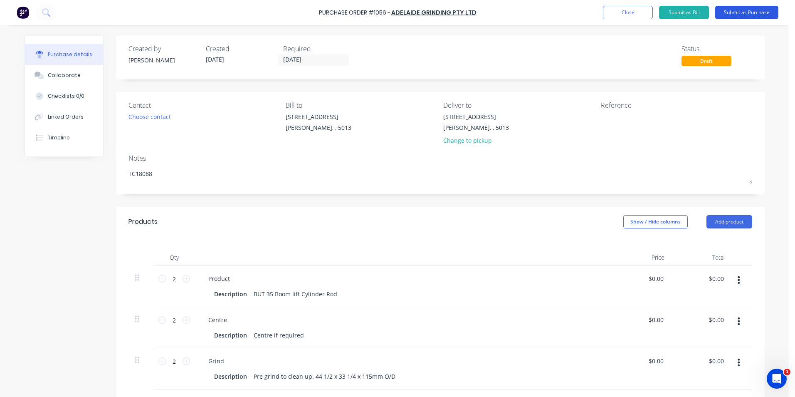
click at [744, 11] on button "Submit as Purchase" at bounding box center [746, 12] width 63 height 13
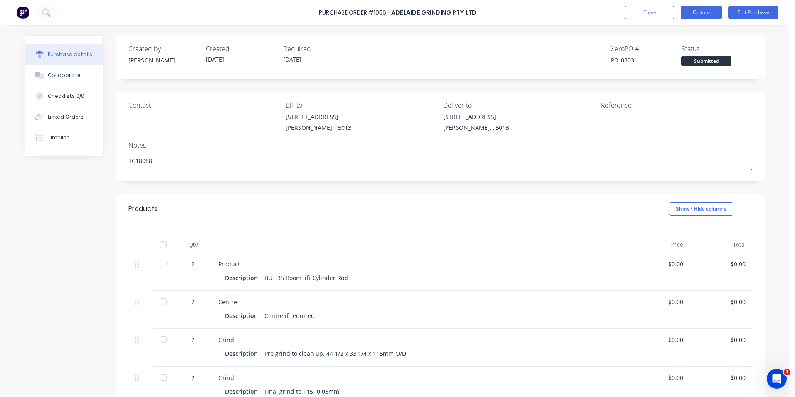
click at [701, 15] on button "Options" at bounding box center [702, 12] width 42 height 13
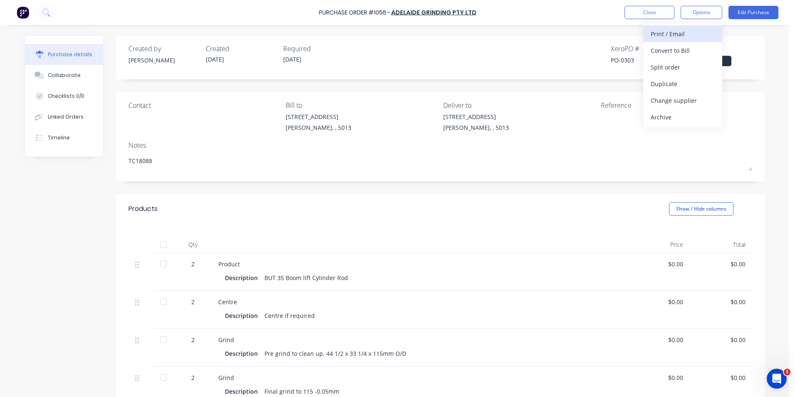
click at [673, 36] on div "Print / Email" at bounding box center [683, 34] width 64 height 12
click at [667, 64] on div "Without pricing" at bounding box center [683, 67] width 64 height 12
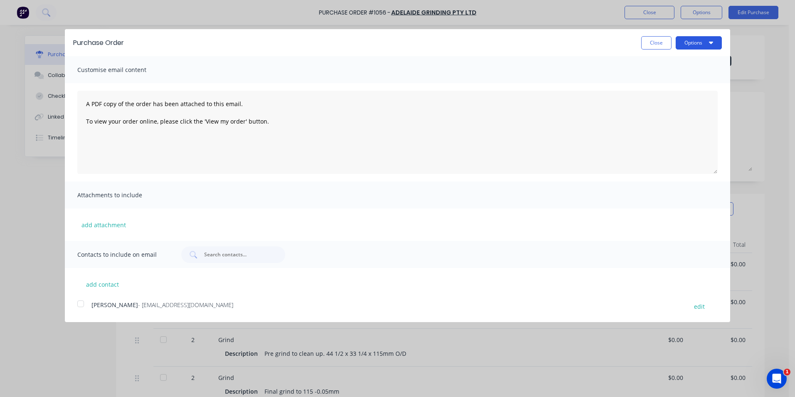
click at [699, 44] on button "Options" at bounding box center [699, 42] width 46 height 13
click at [660, 67] on div "Print" at bounding box center [682, 64] width 64 height 12
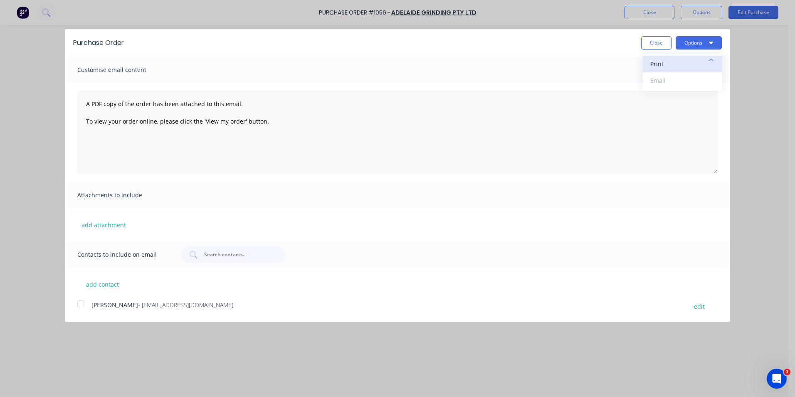
type textarea "x"
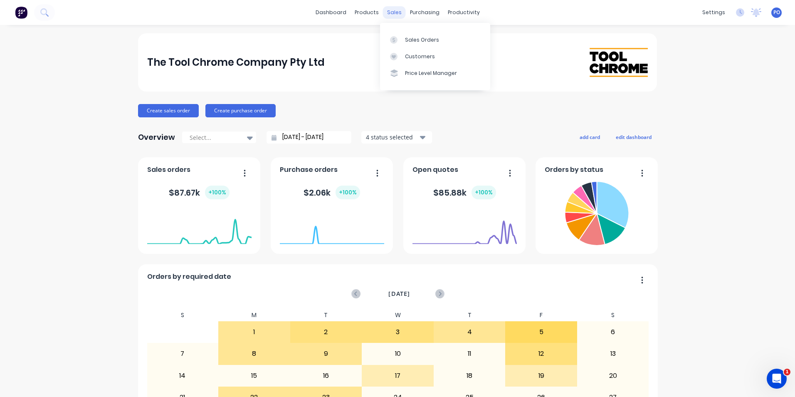
click at [388, 10] on div "sales" at bounding box center [394, 12] width 23 height 12
click at [416, 41] on div "Sales Orders" at bounding box center [422, 39] width 34 height 7
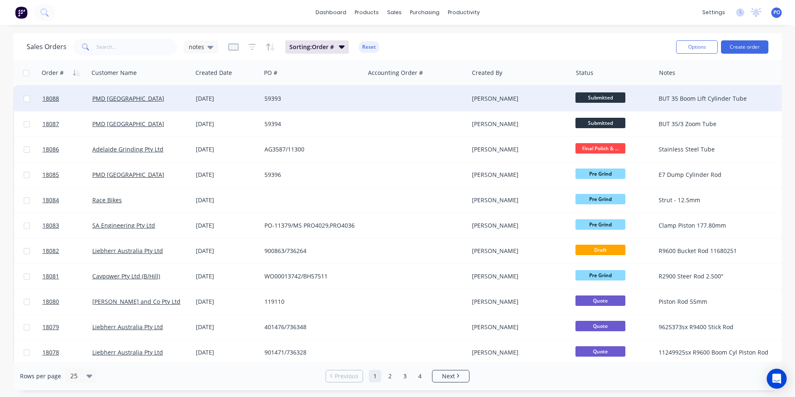
click at [296, 100] on div "59393" at bounding box center [310, 98] width 92 height 8
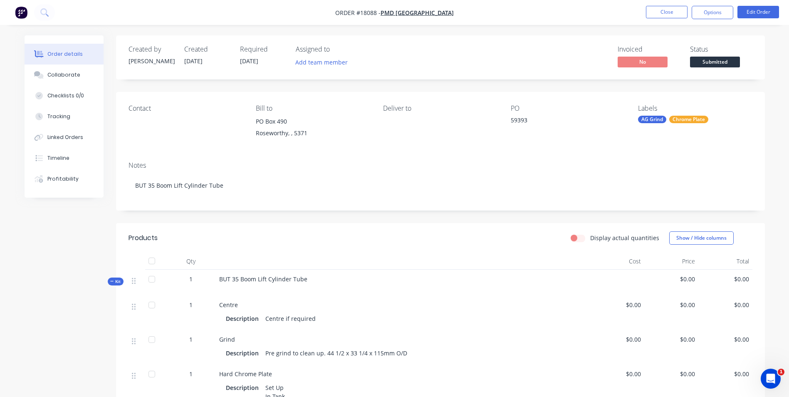
click at [190, 279] on span "1" at bounding box center [190, 278] width 3 height 9
click at [759, 13] on button "Edit Order" at bounding box center [758, 12] width 42 height 12
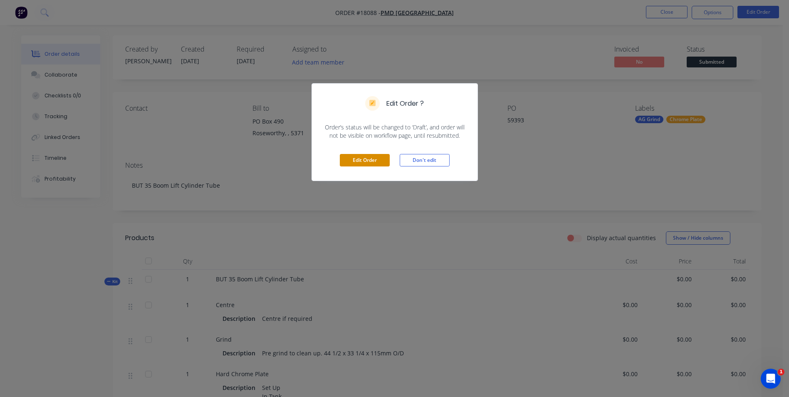
click at [378, 159] on button "Edit Order" at bounding box center [365, 160] width 50 height 12
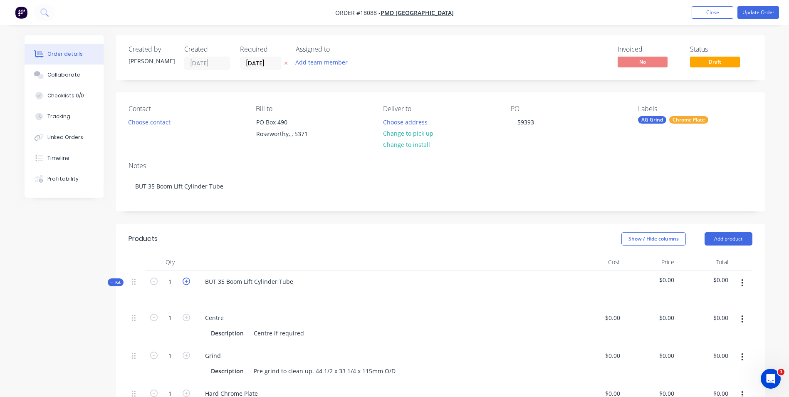
click at [184, 279] on icon "button" at bounding box center [186, 280] width 7 height 7
type input "2"
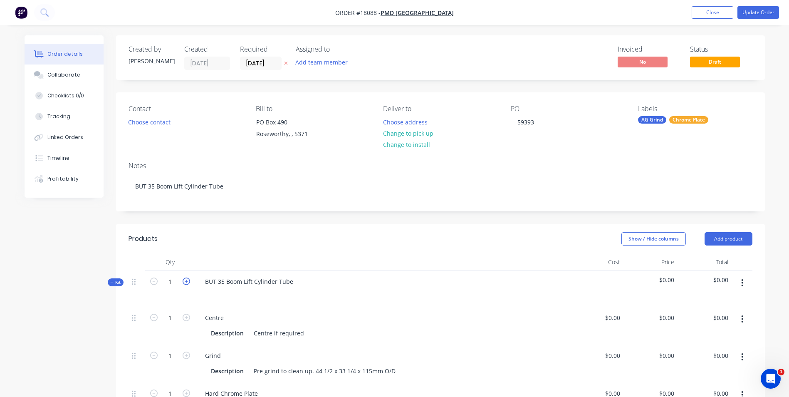
type input "2"
click at [762, 15] on button "Update Order" at bounding box center [758, 12] width 42 height 12
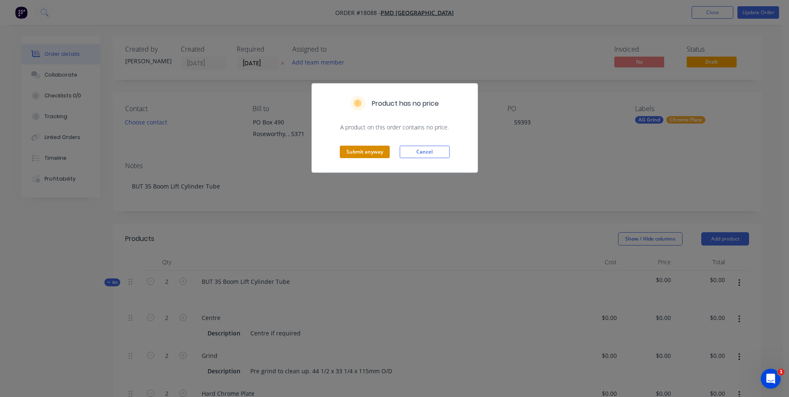
click at [365, 152] on button "Submit anyway" at bounding box center [365, 152] width 50 height 12
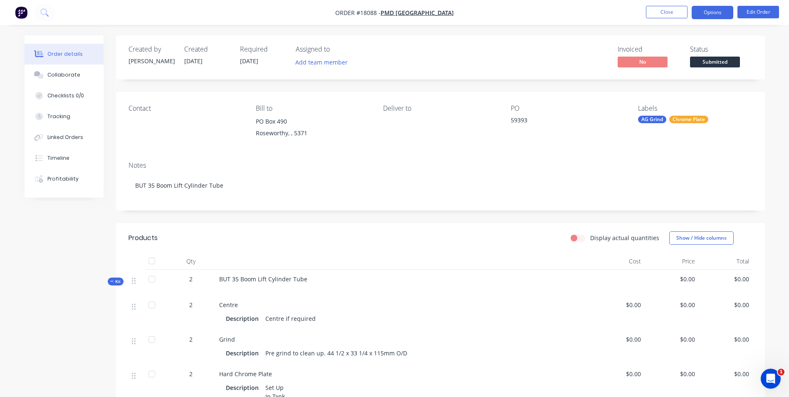
click at [723, 10] on button "Options" at bounding box center [712, 12] width 42 height 13
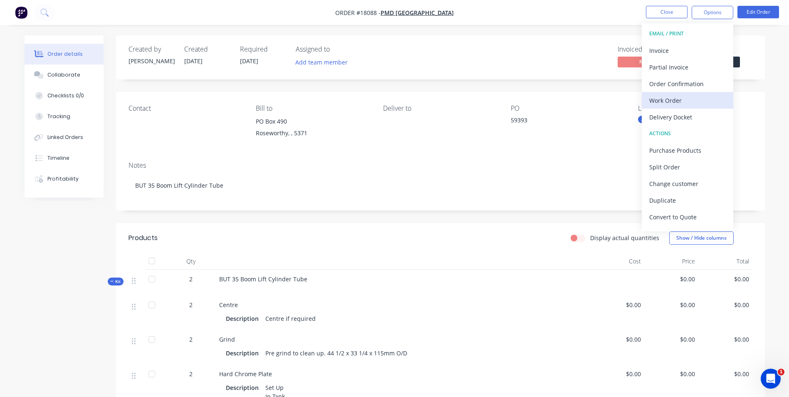
click at [663, 97] on div "Work Order" at bounding box center [687, 100] width 77 height 12
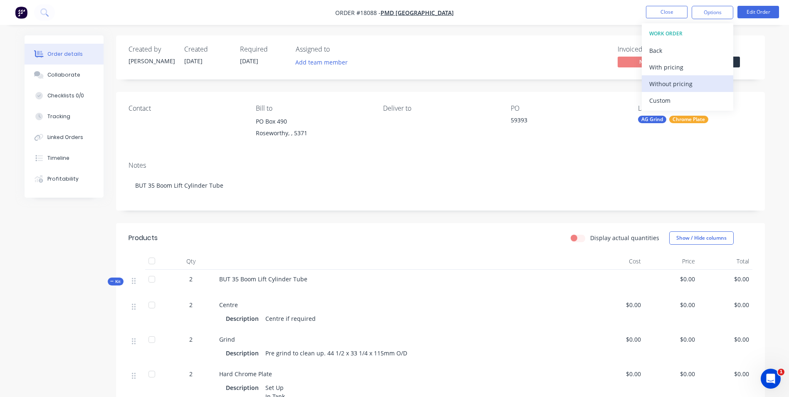
click at [657, 83] on div "Without pricing" at bounding box center [687, 84] width 77 height 12
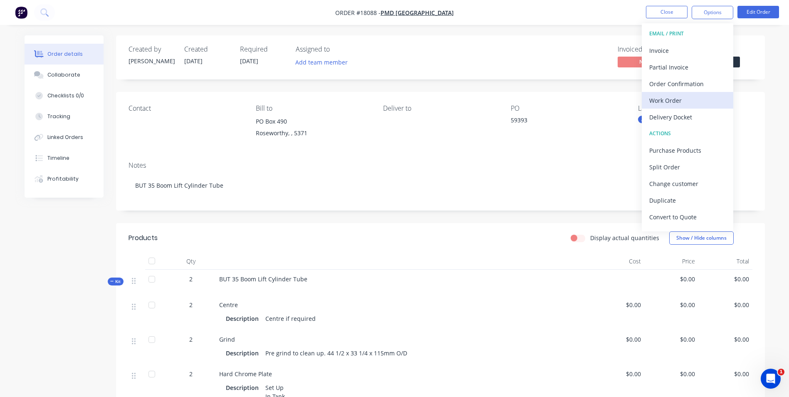
click at [679, 99] on div "Work Order" at bounding box center [687, 100] width 77 height 12
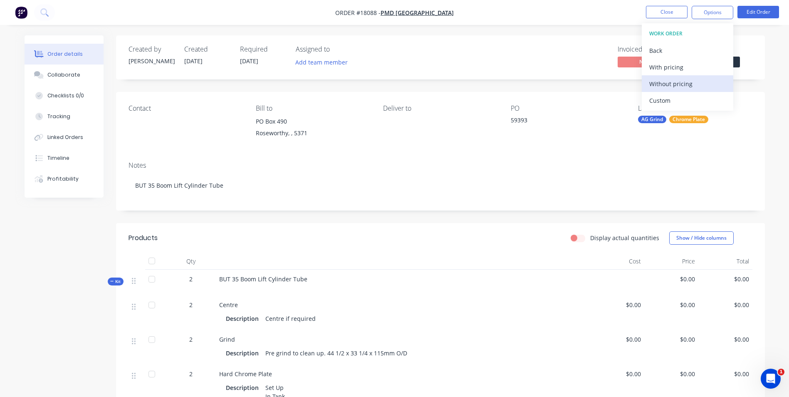
click at [682, 84] on div "Without pricing" at bounding box center [687, 84] width 77 height 12
